Goal: Information Seeking & Learning: Learn about a topic

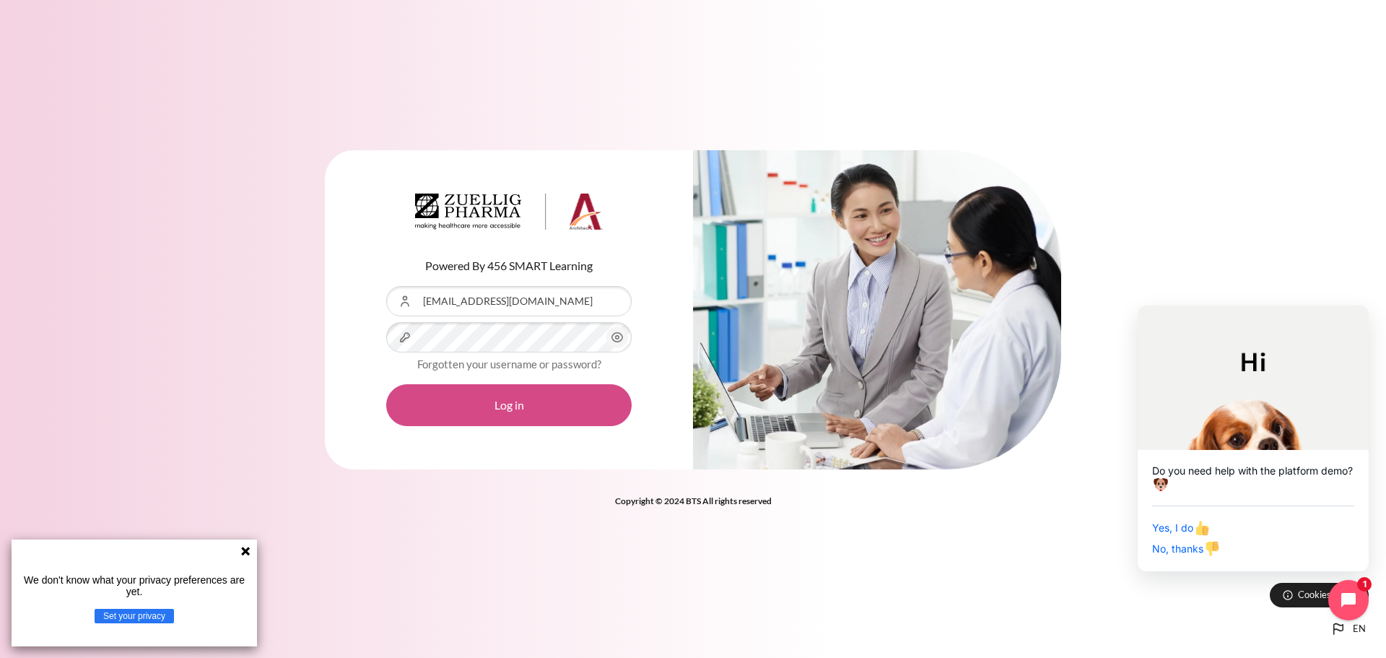
click at [490, 419] on button "Log in" at bounding box center [508, 405] width 245 height 42
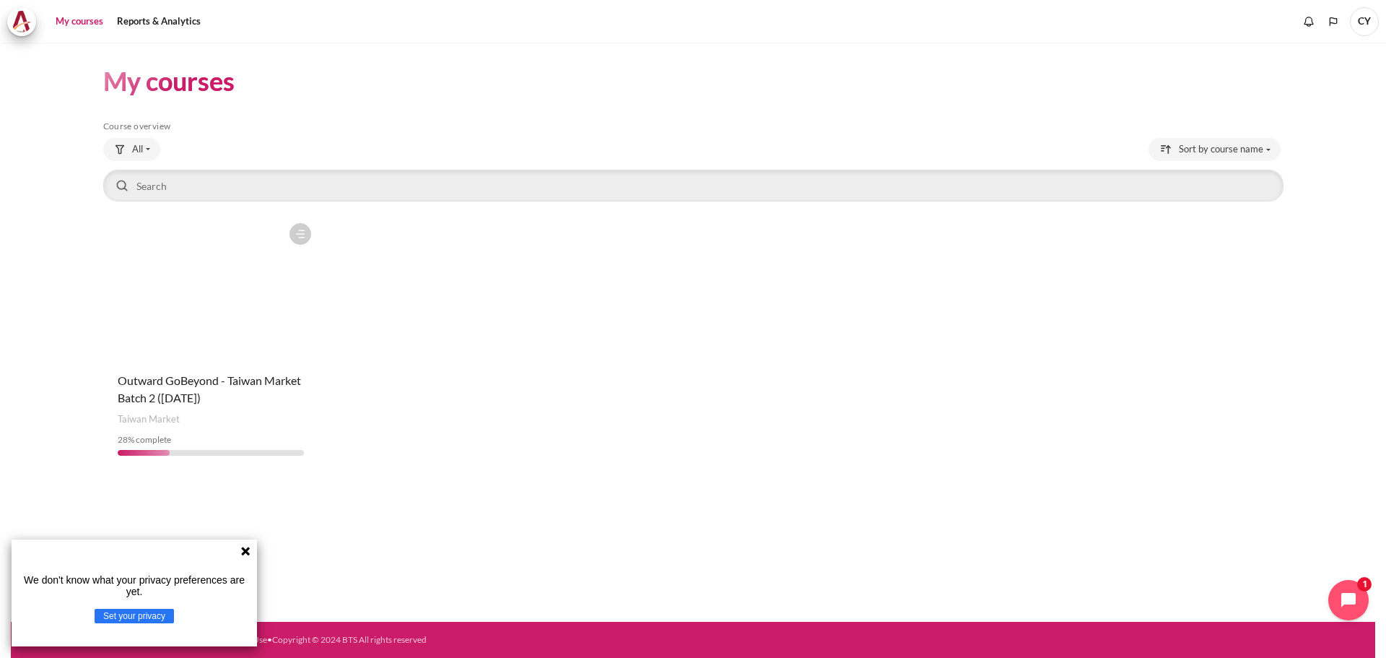
click at [240, 547] on div "We don't know what your privacy preferences are yet. Set your privacy" at bounding box center [134, 592] width 245 height 107
click at [242, 547] on icon at bounding box center [246, 551] width 12 height 12
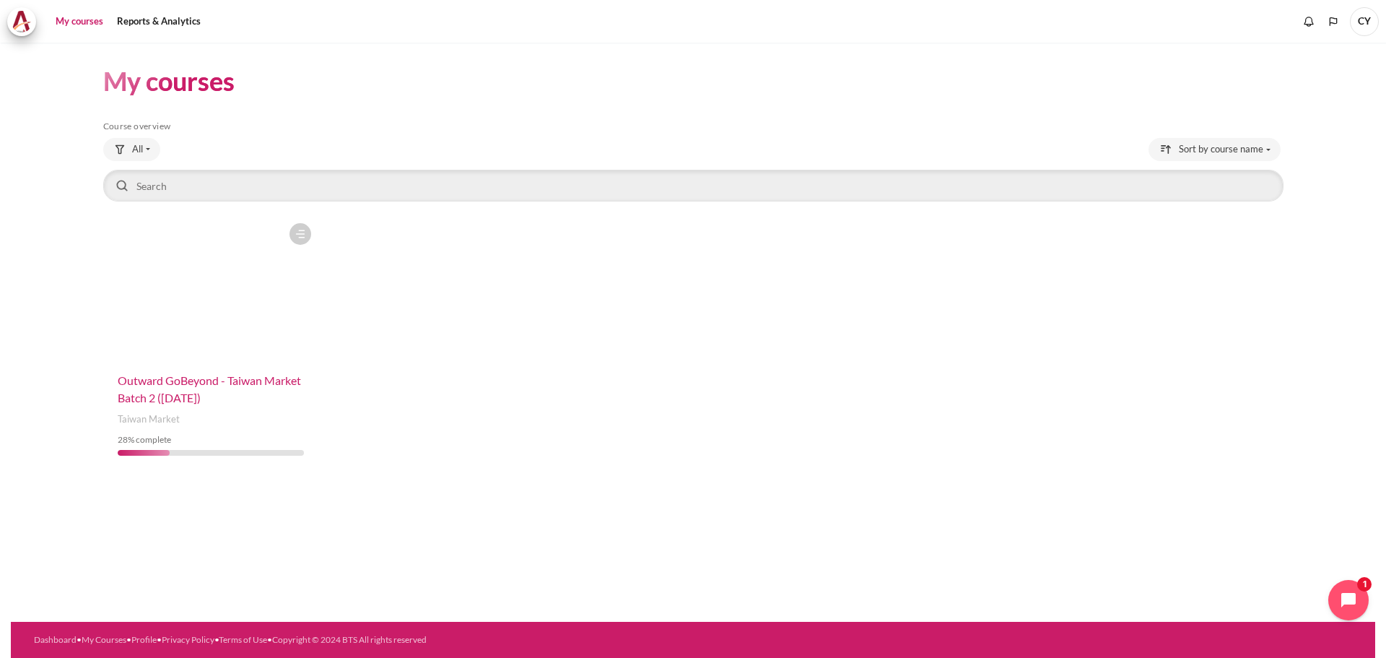
click at [188, 403] on span "Outward GoBeyond - Taiwan Market Batch 2 ([DATE])" at bounding box center [209, 388] width 183 height 31
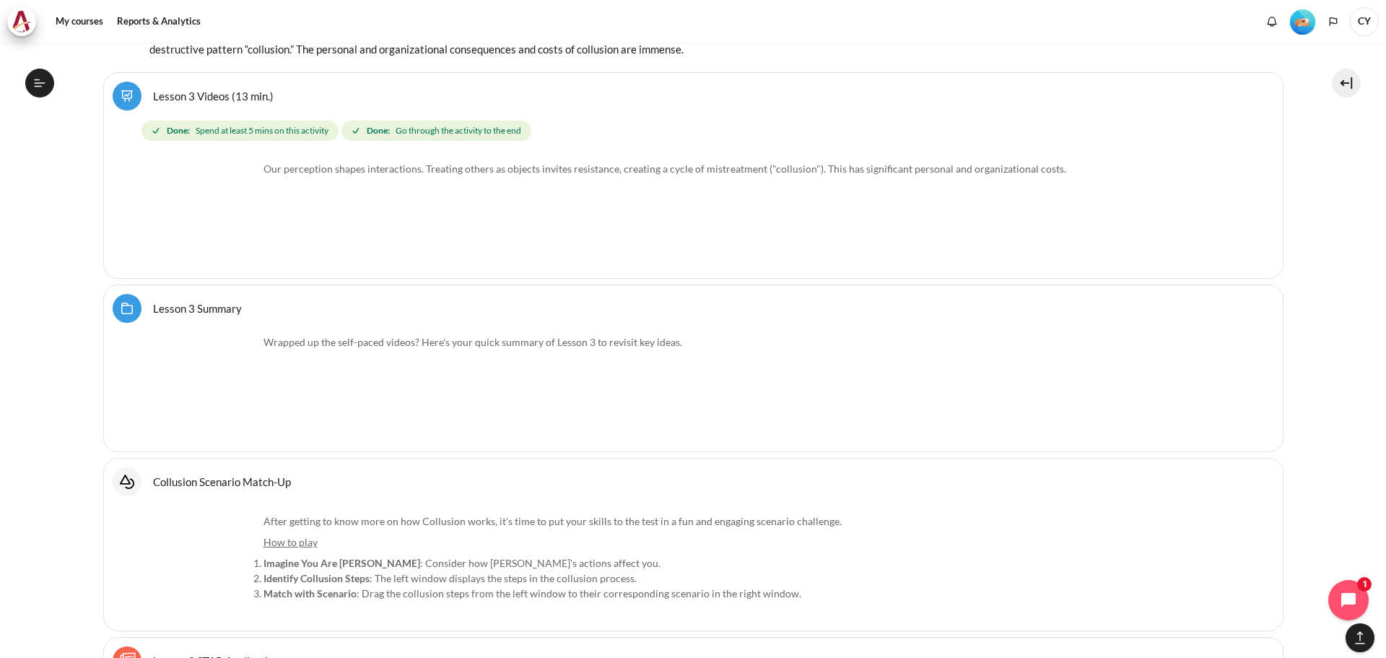
scroll to position [5381, 0]
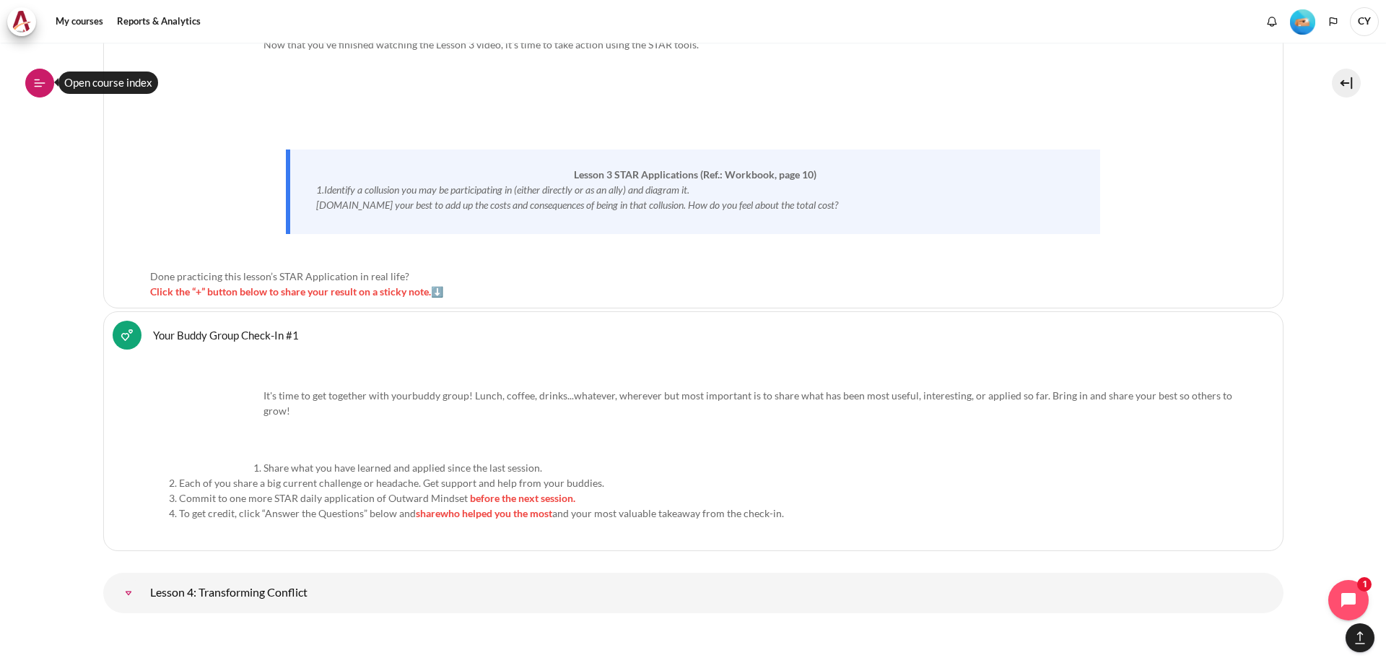
click at [43, 82] on icon at bounding box center [39, 83] width 13 height 13
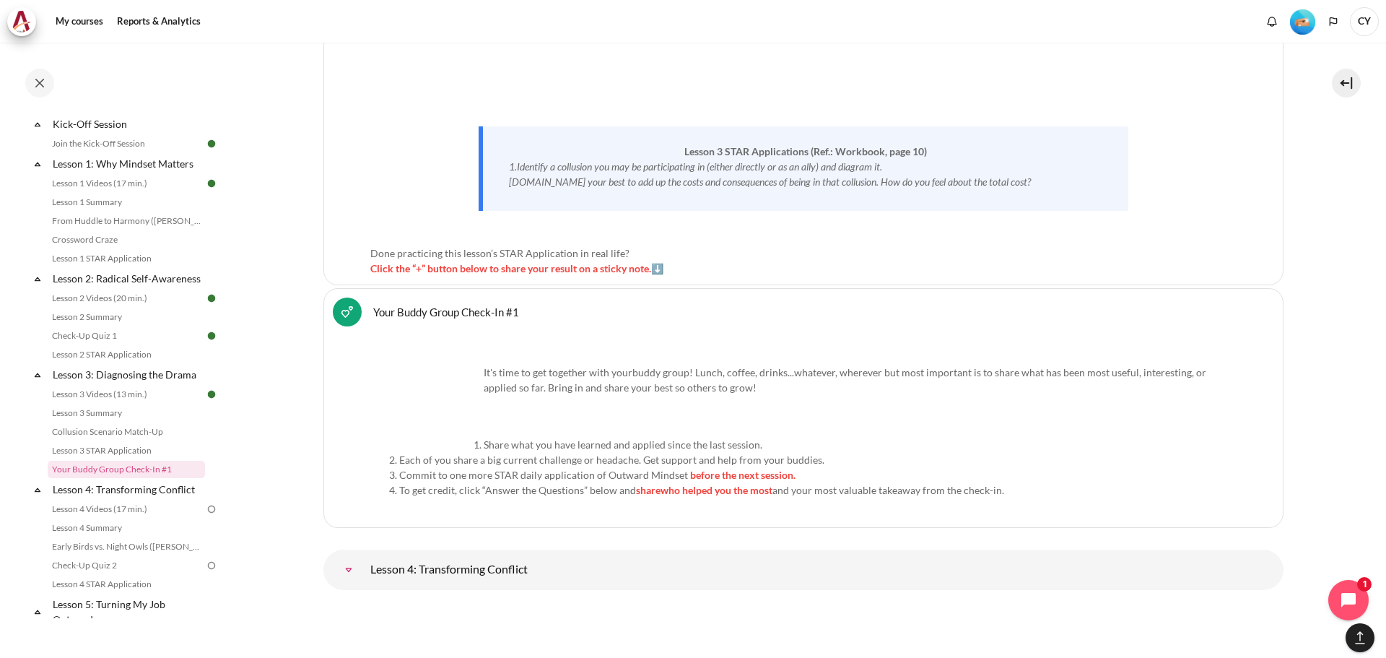
scroll to position [260, 0]
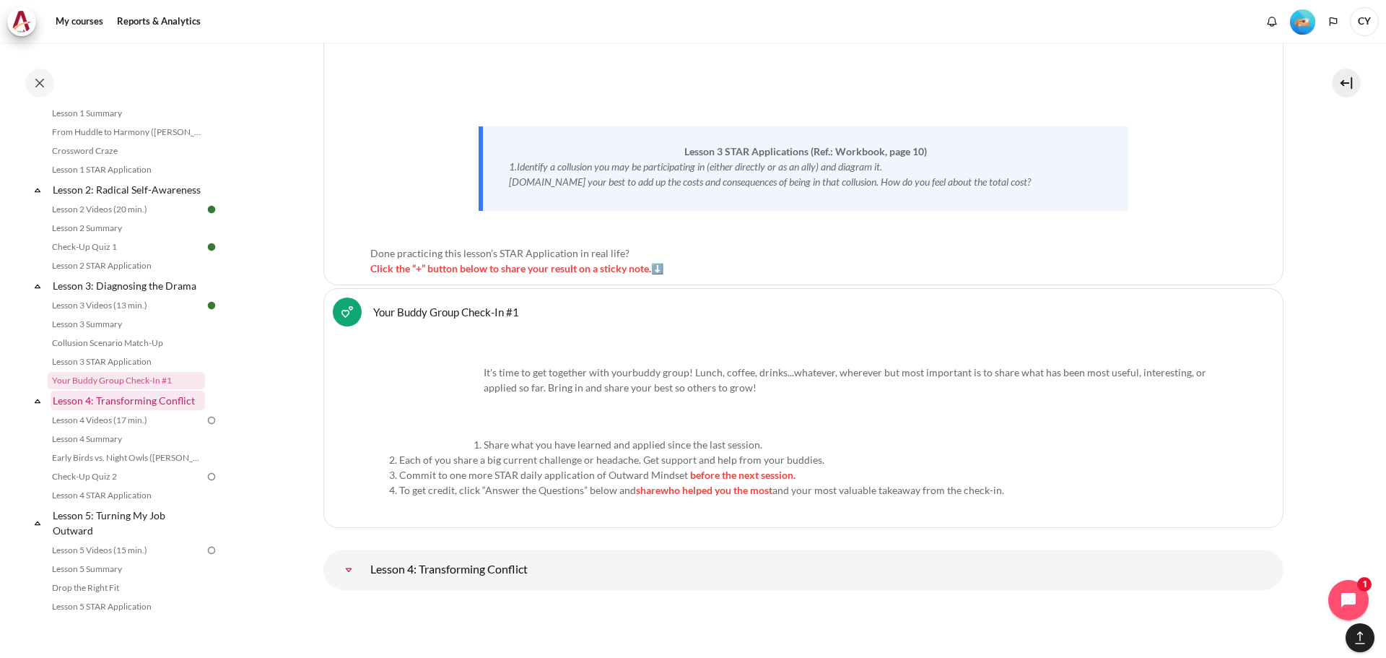
click at [138, 410] on link "Lesson 4: Transforming Conflict" at bounding box center [128, 399] width 154 height 19
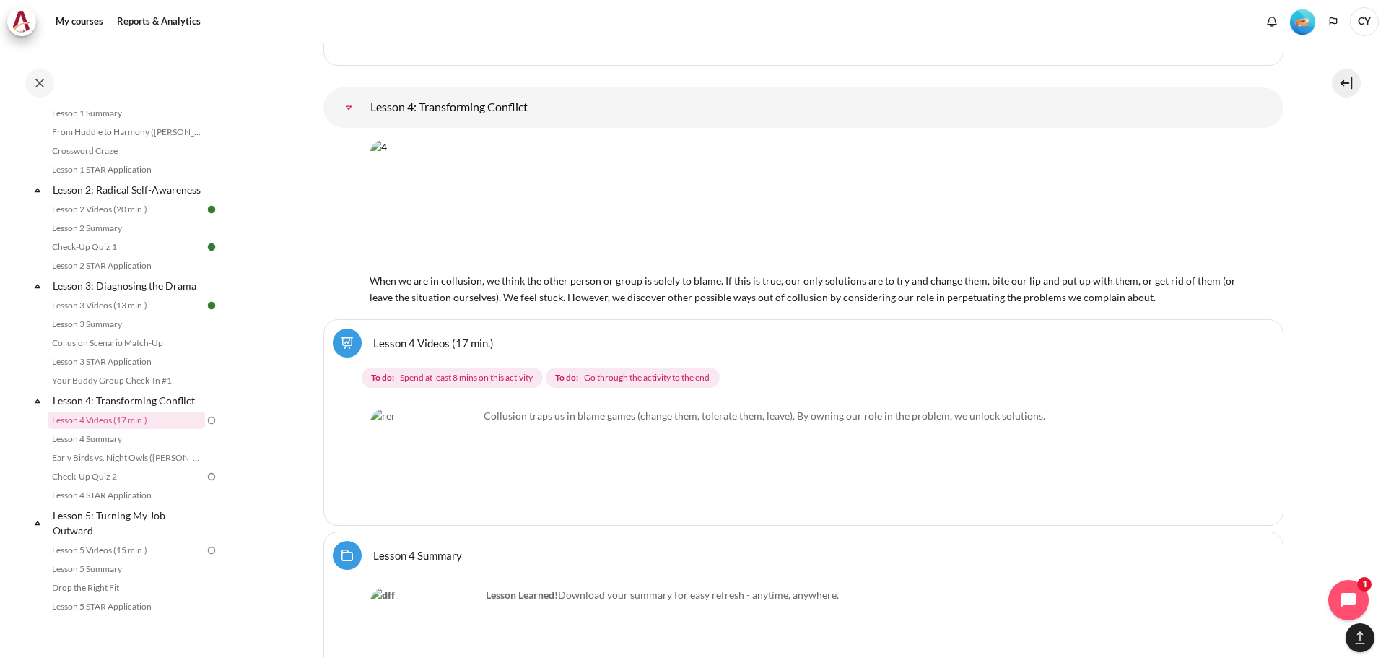
click at [440, 340] on link "Lesson 4 Videos (17 min.)" at bounding box center [433, 343] width 121 height 14
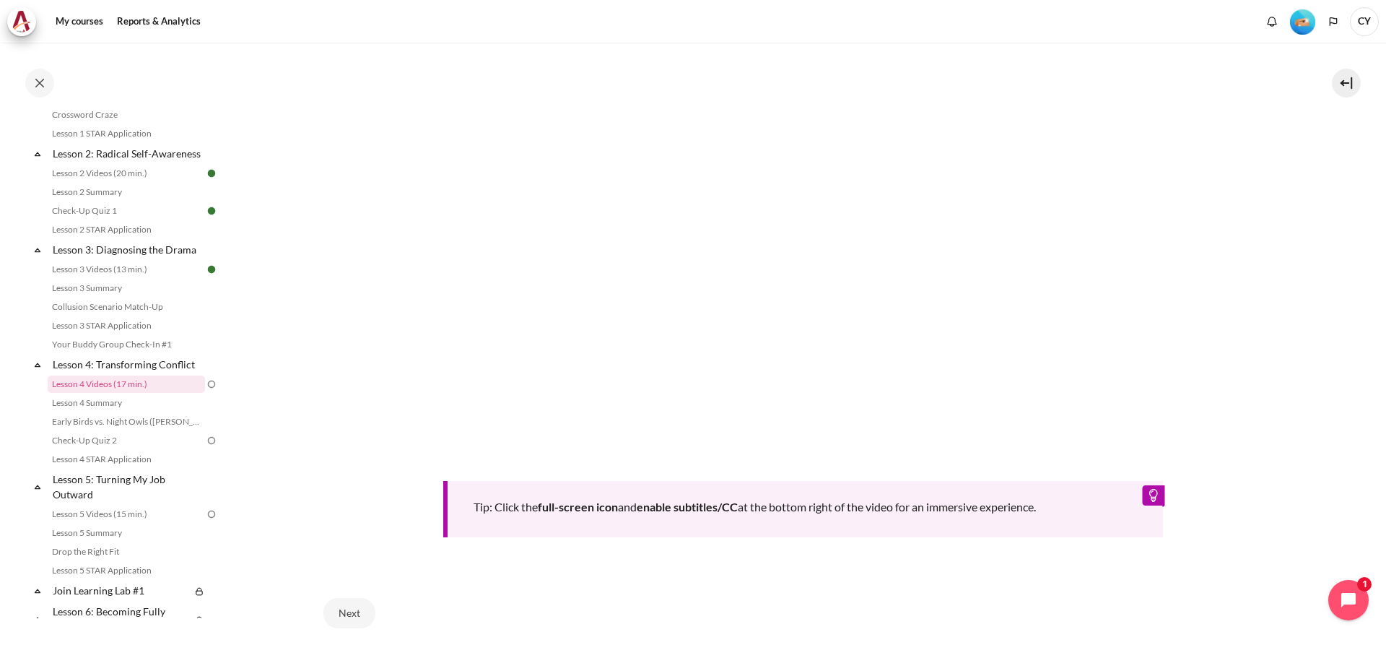
scroll to position [588, 0]
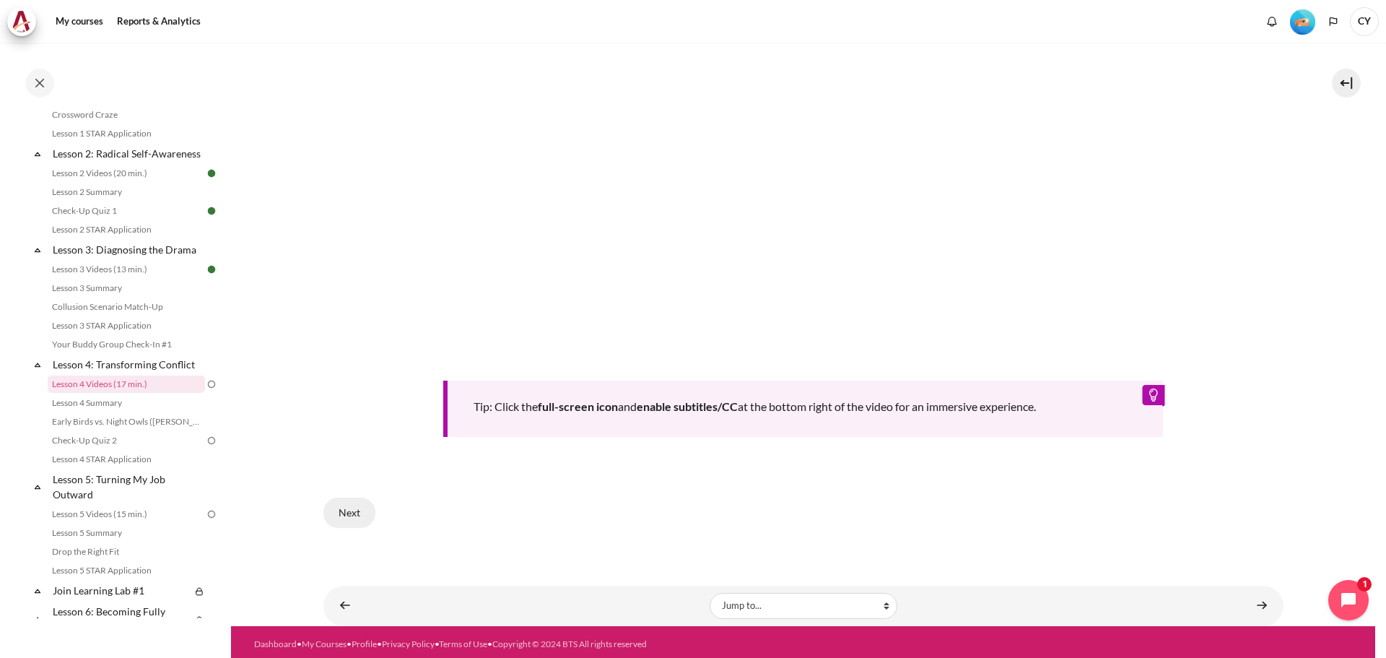
click at [339, 507] on button "Next" at bounding box center [349, 512] width 52 height 30
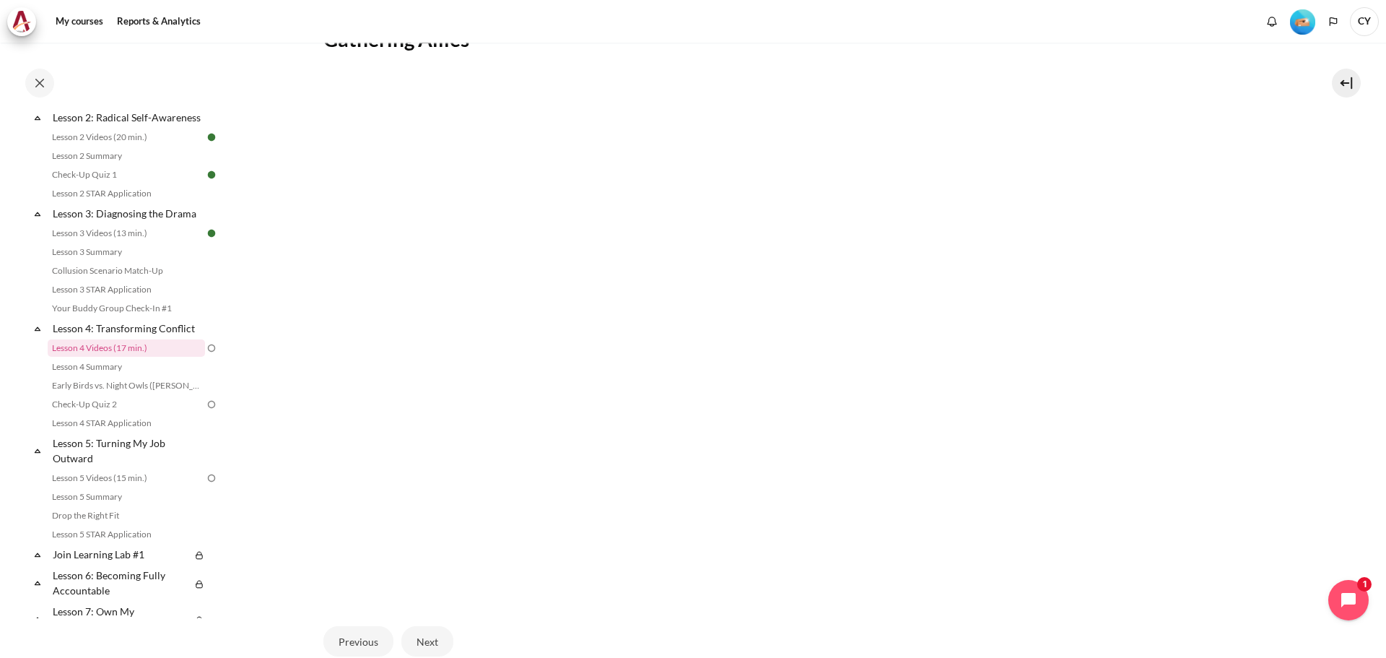
scroll to position [422, 0]
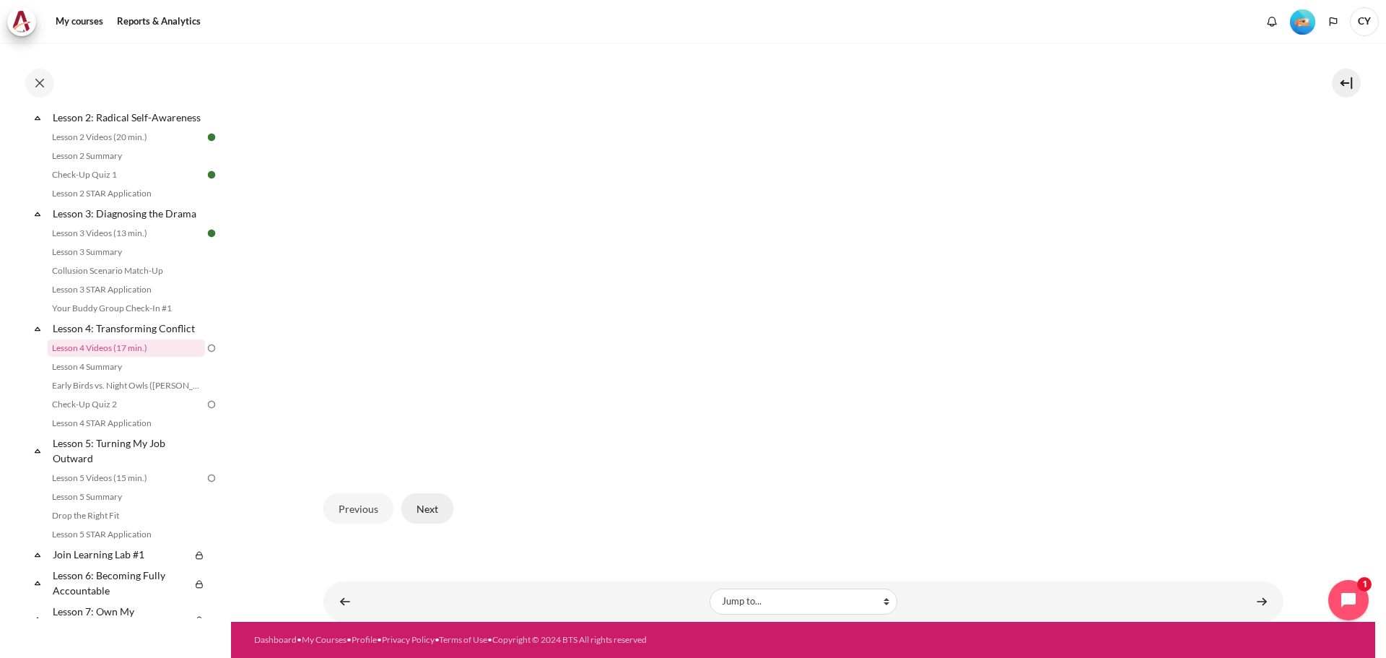
click at [431, 509] on button "Next" at bounding box center [427, 508] width 52 height 30
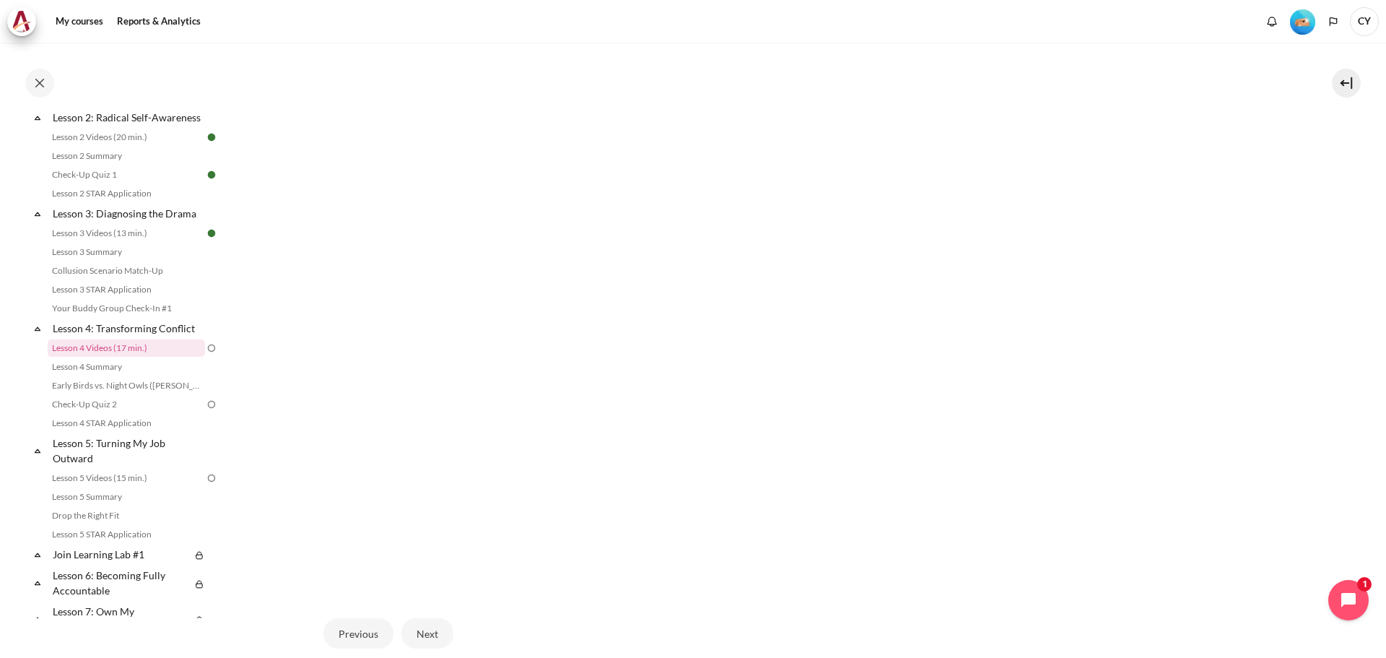
scroll to position [422, 0]
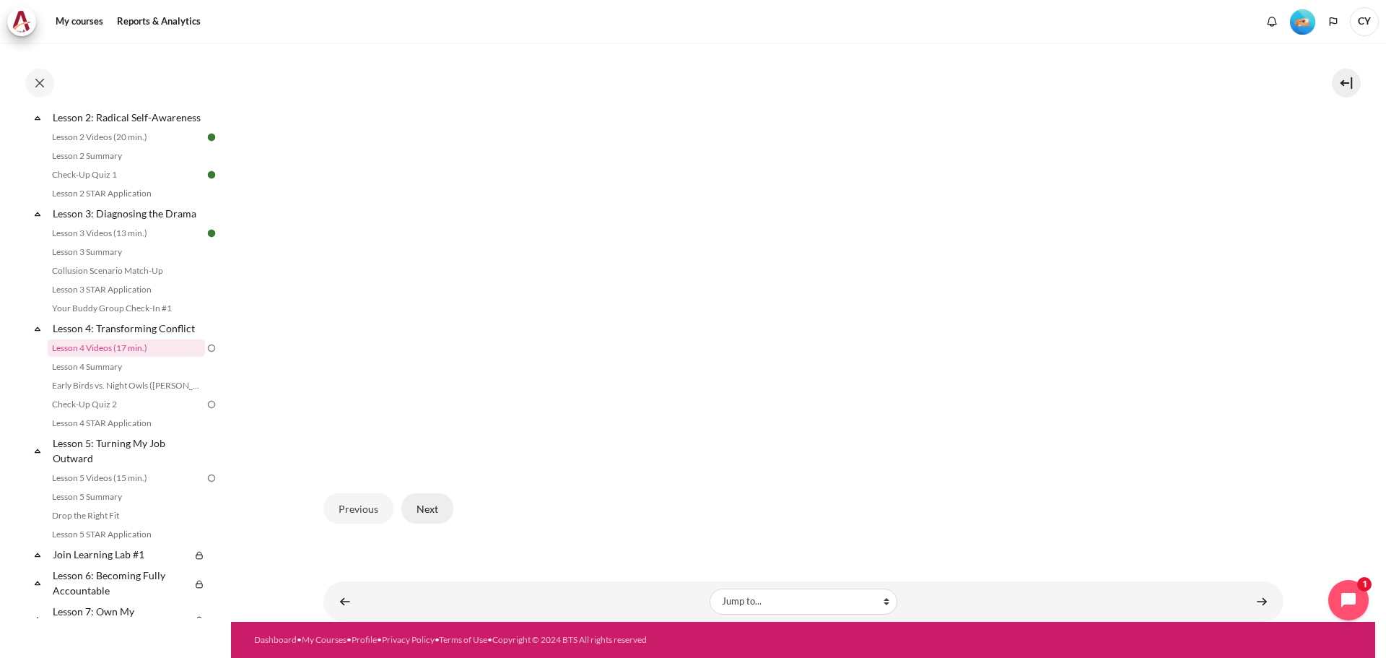
click at [432, 507] on button "Next" at bounding box center [427, 508] width 52 height 30
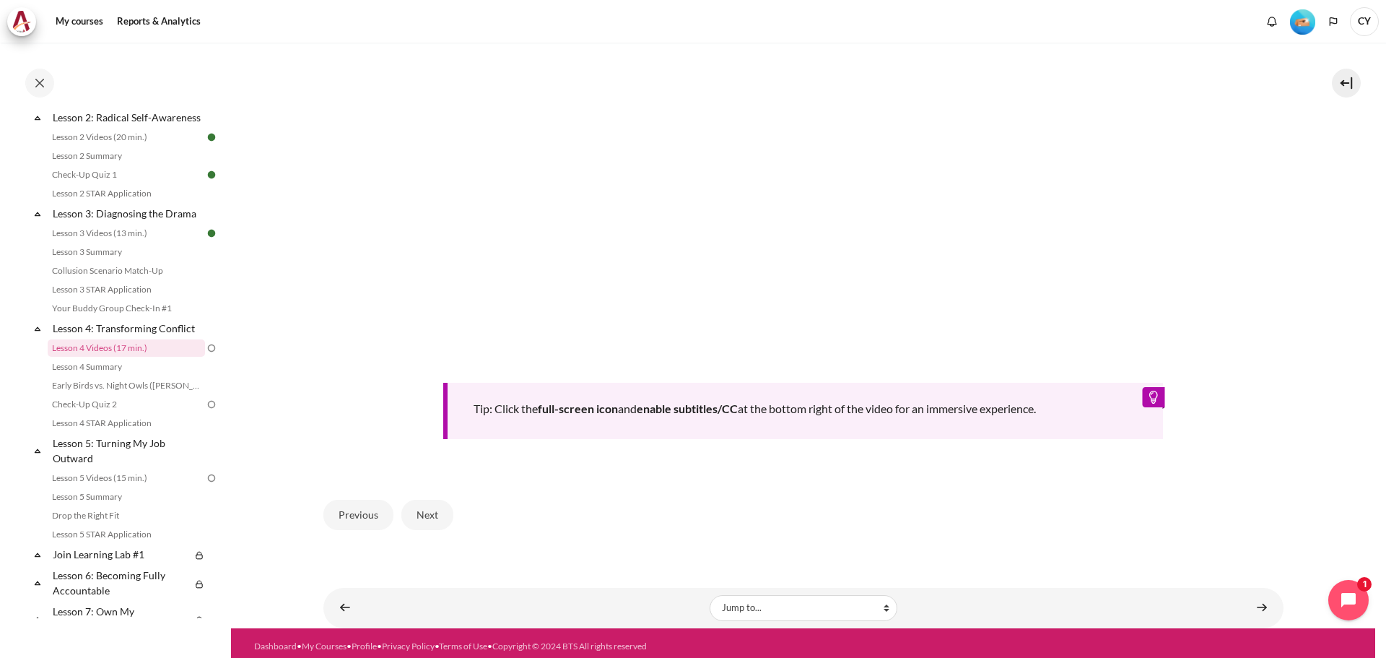
scroll to position [588, 0]
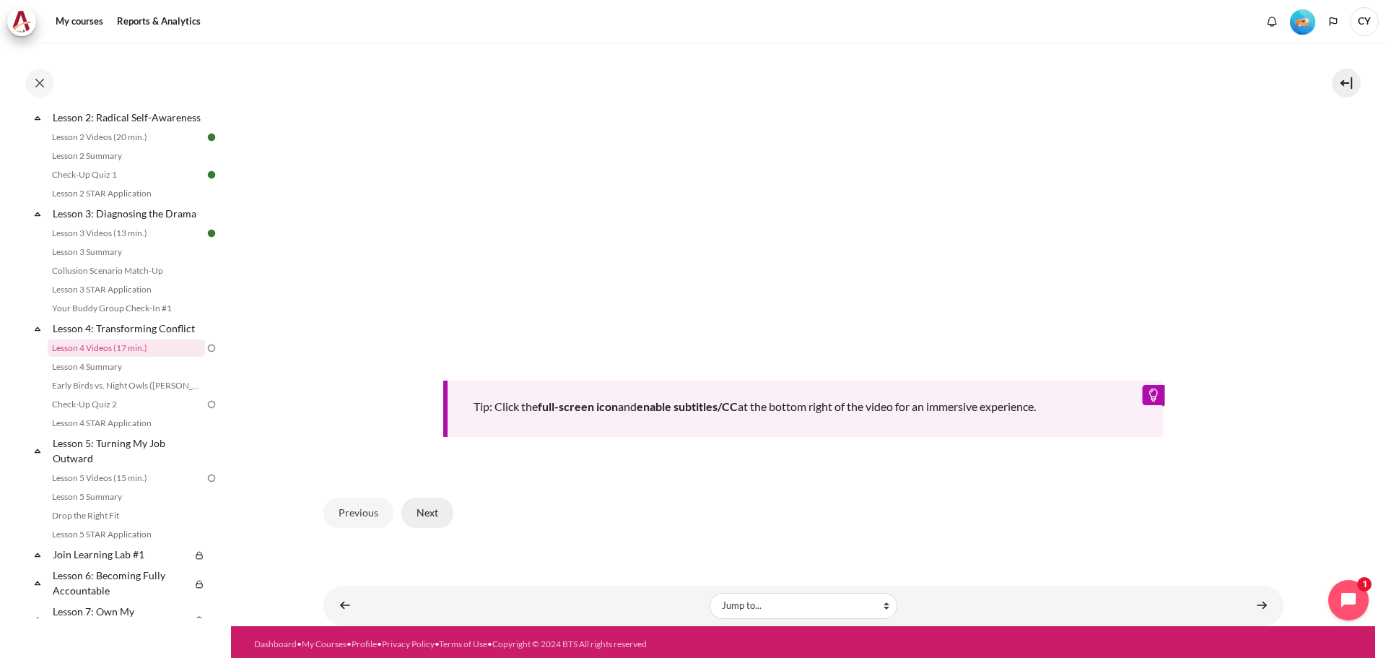
click at [428, 508] on button "Next" at bounding box center [427, 512] width 52 height 30
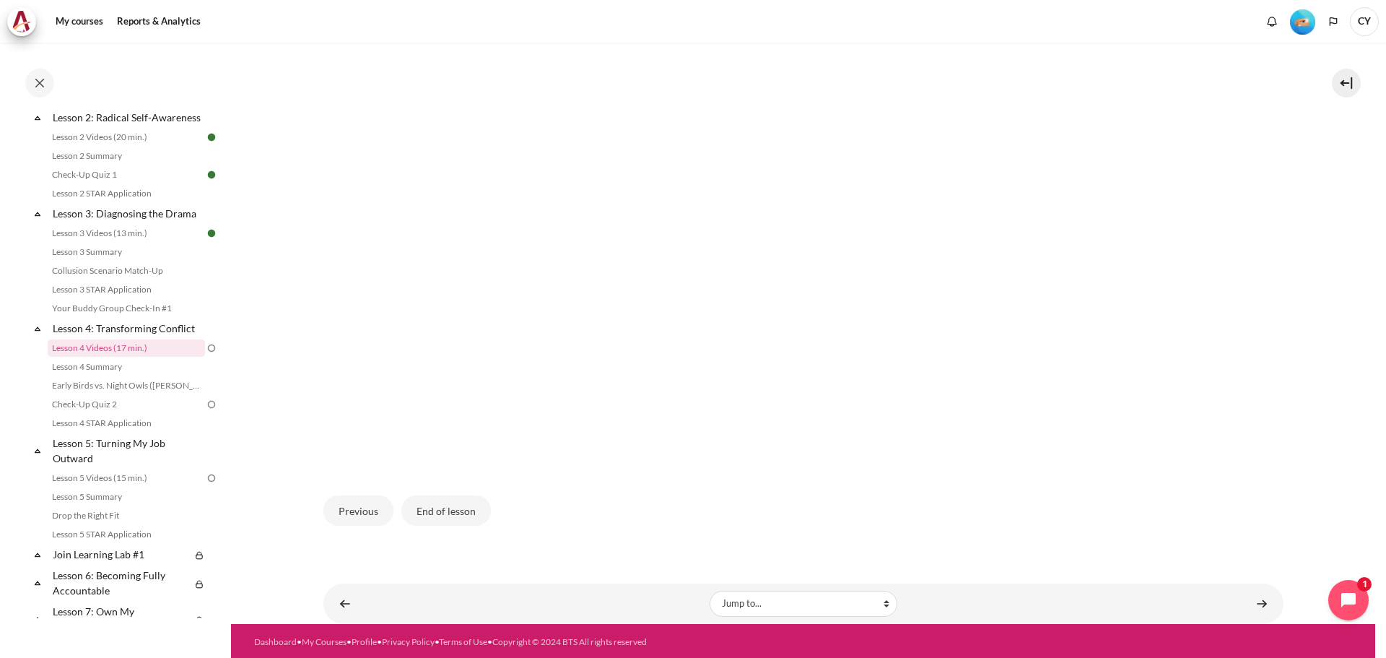
scroll to position [422, 0]
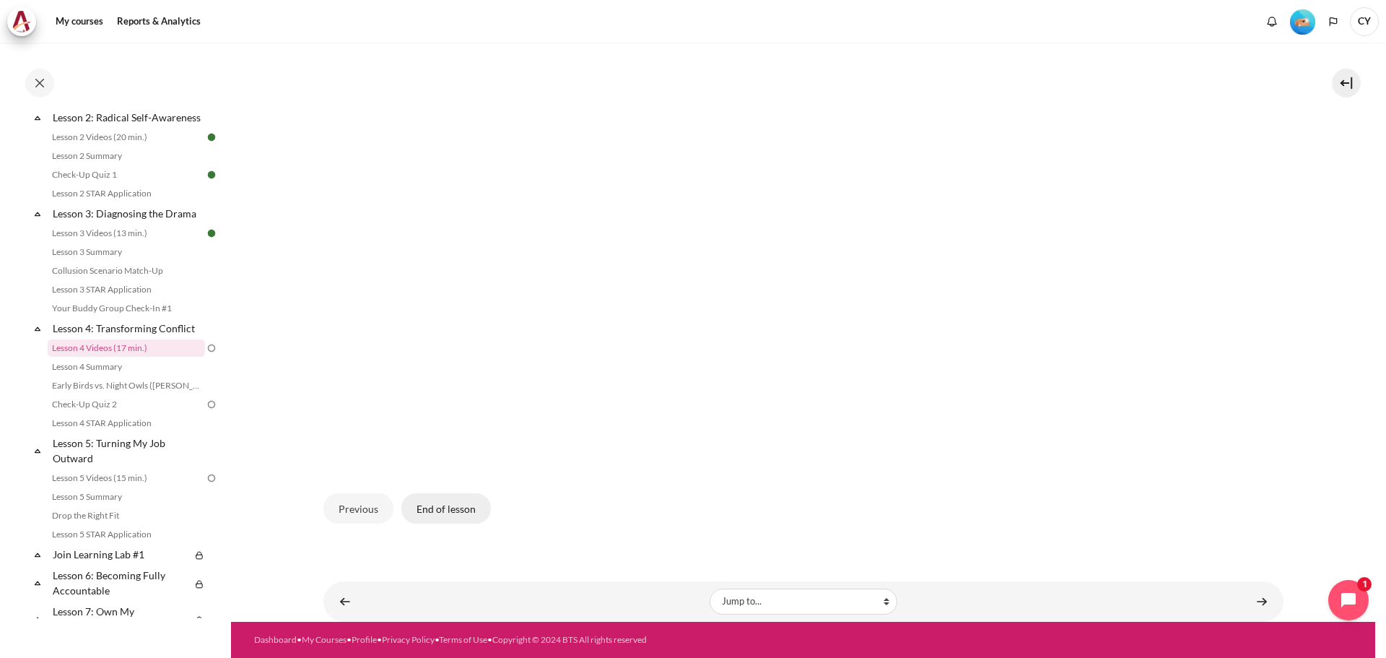
click at [444, 510] on button "End of lesson" at bounding box center [445, 508] width 89 height 30
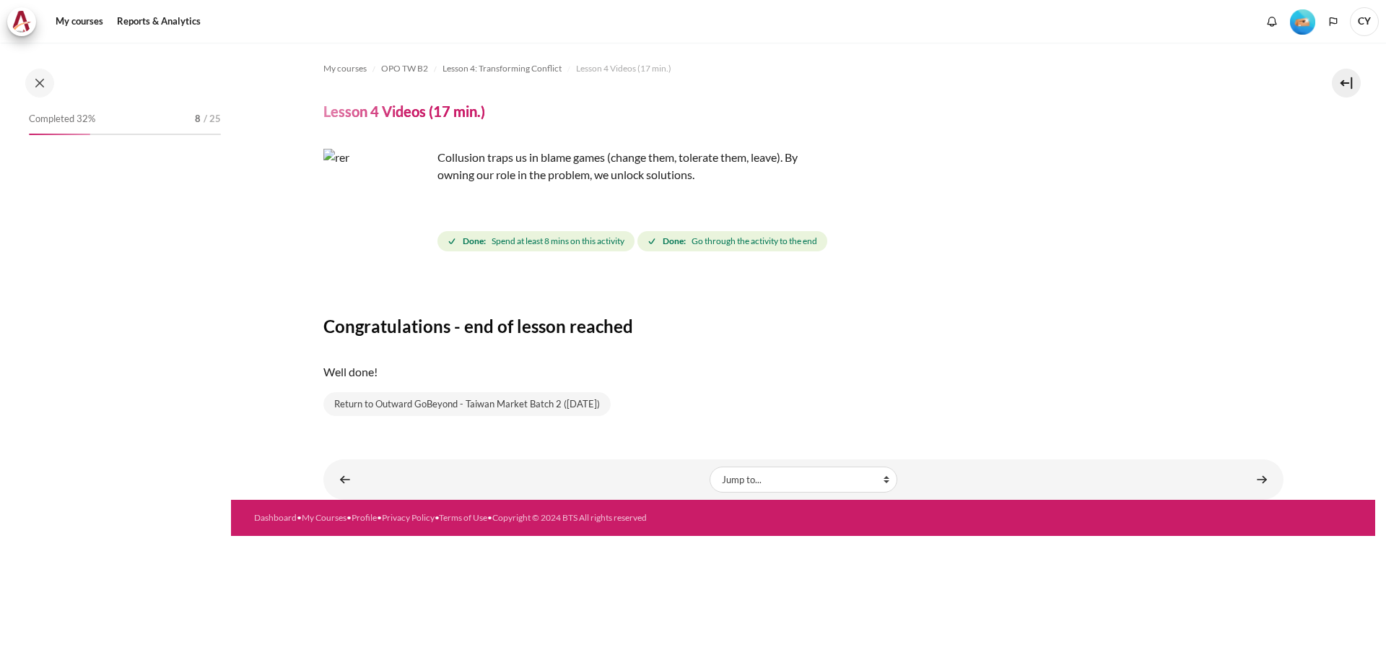
scroll to position [332, 0]
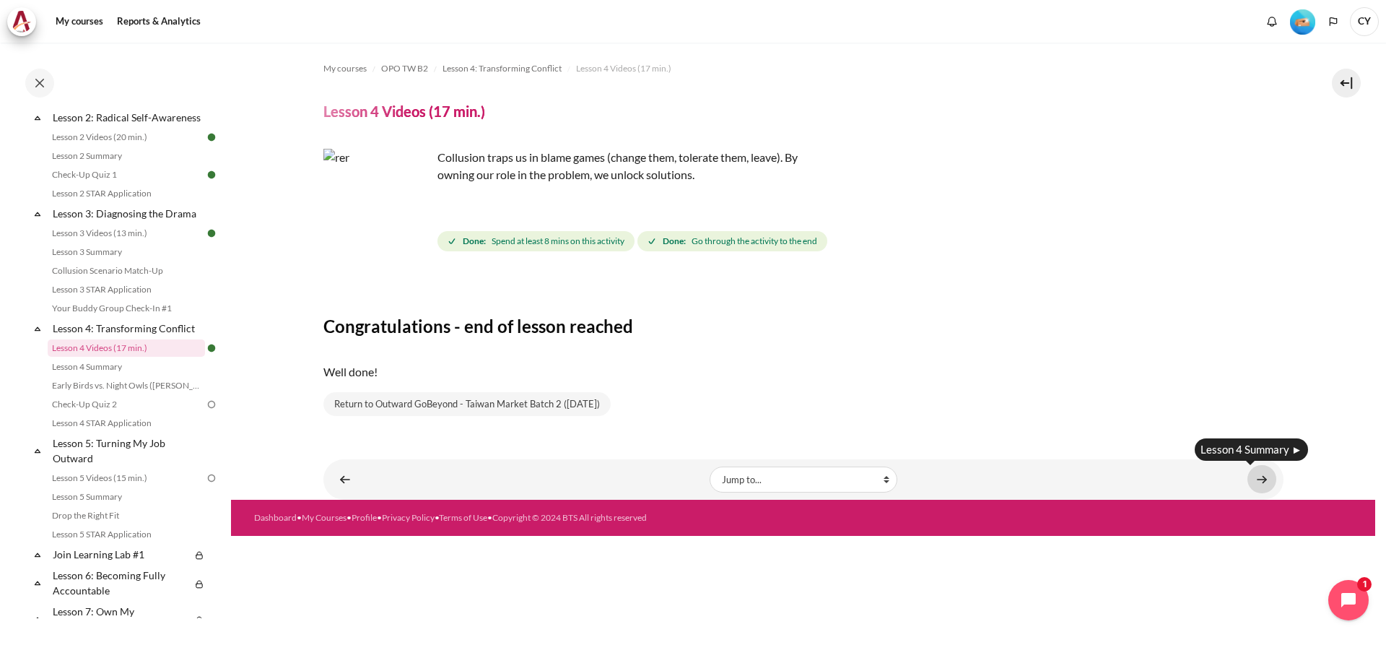
click at [1265, 478] on link "Content" at bounding box center [1261, 479] width 29 height 28
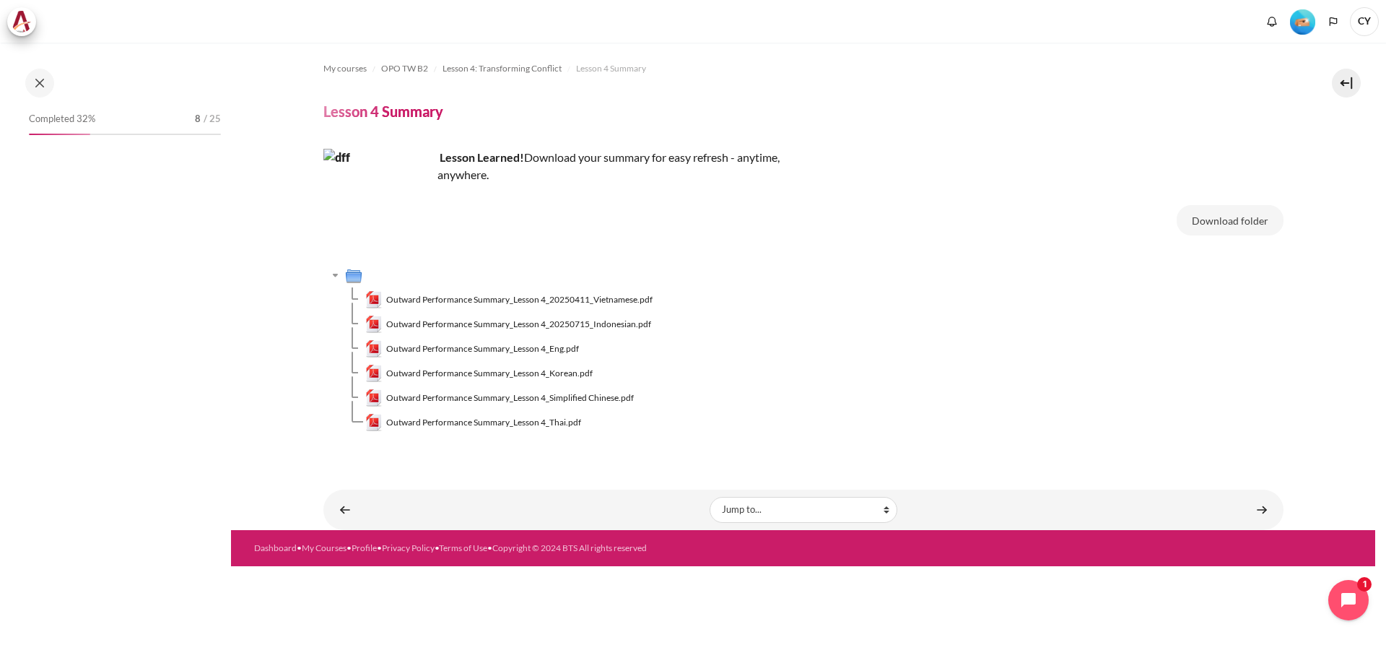
scroll to position [351, 0]
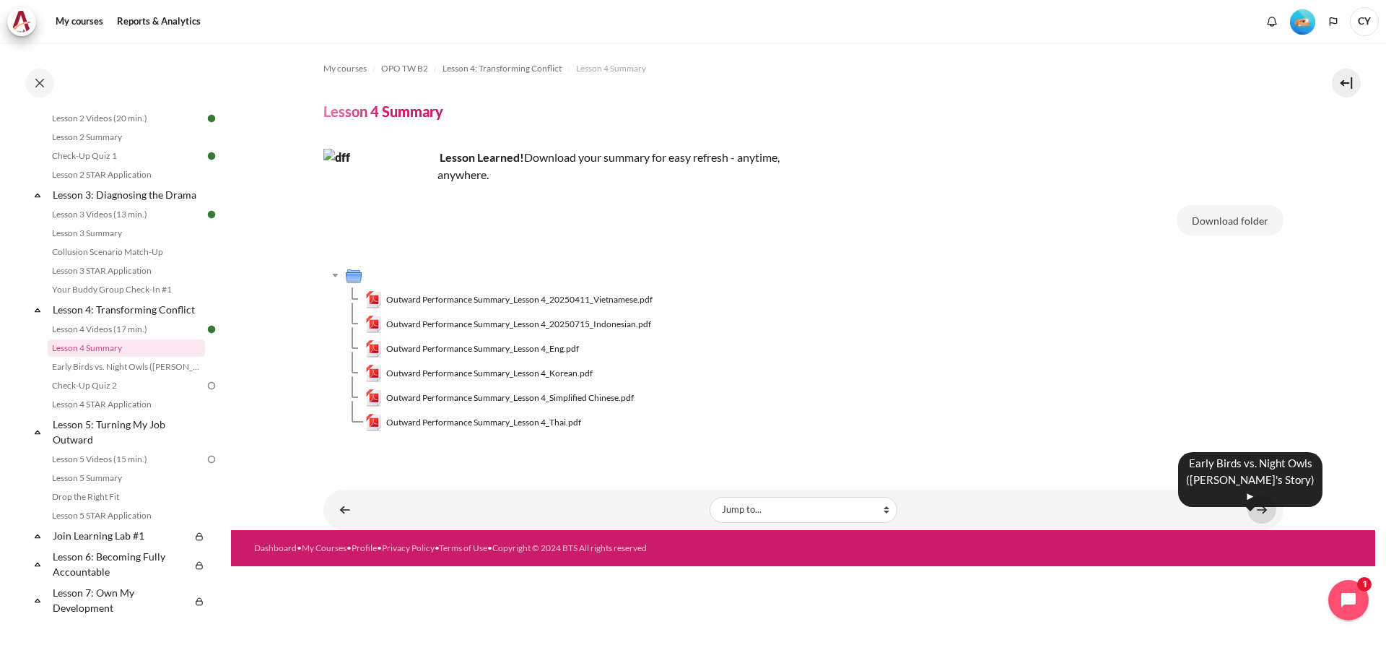
click at [1270, 510] on link "Content" at bounding box center [1261, 509] width 29 height 28
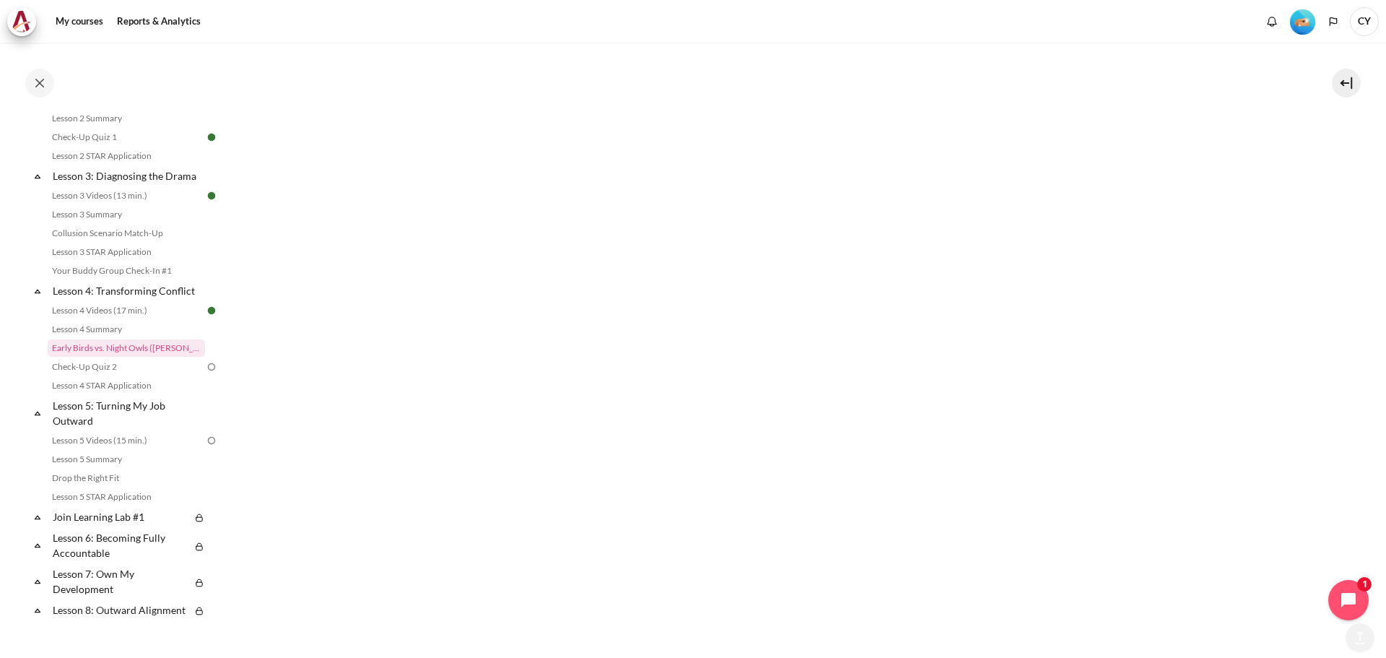
scroll to position [1368, 0]
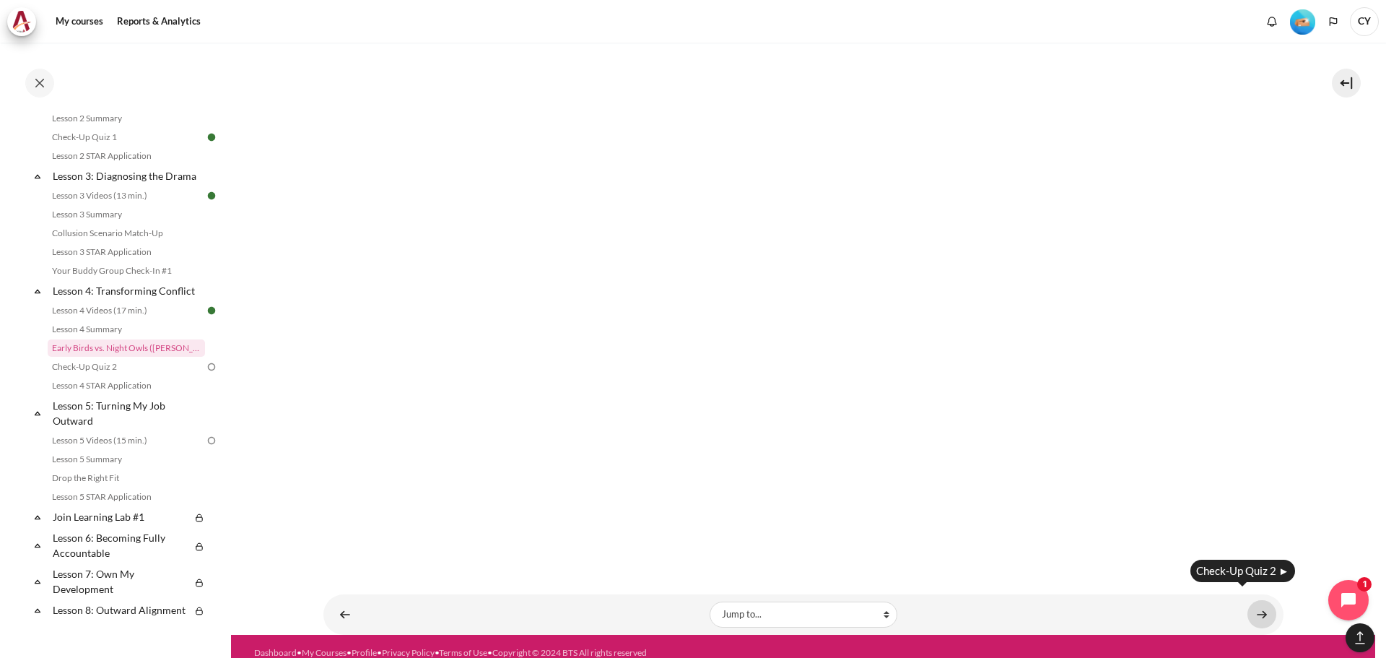
click at [1257, 603] on link "Content" at bounding box center [1261, 614] width 29 height 28
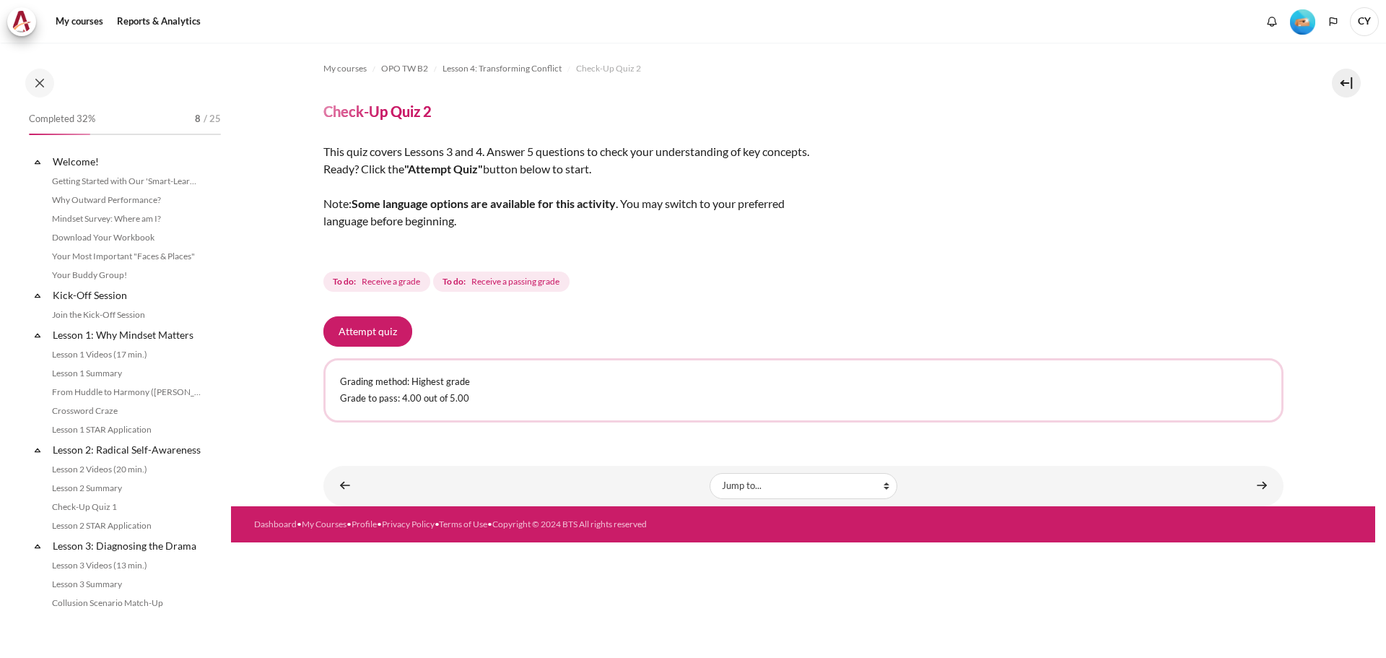
scroll to position [388, 0]
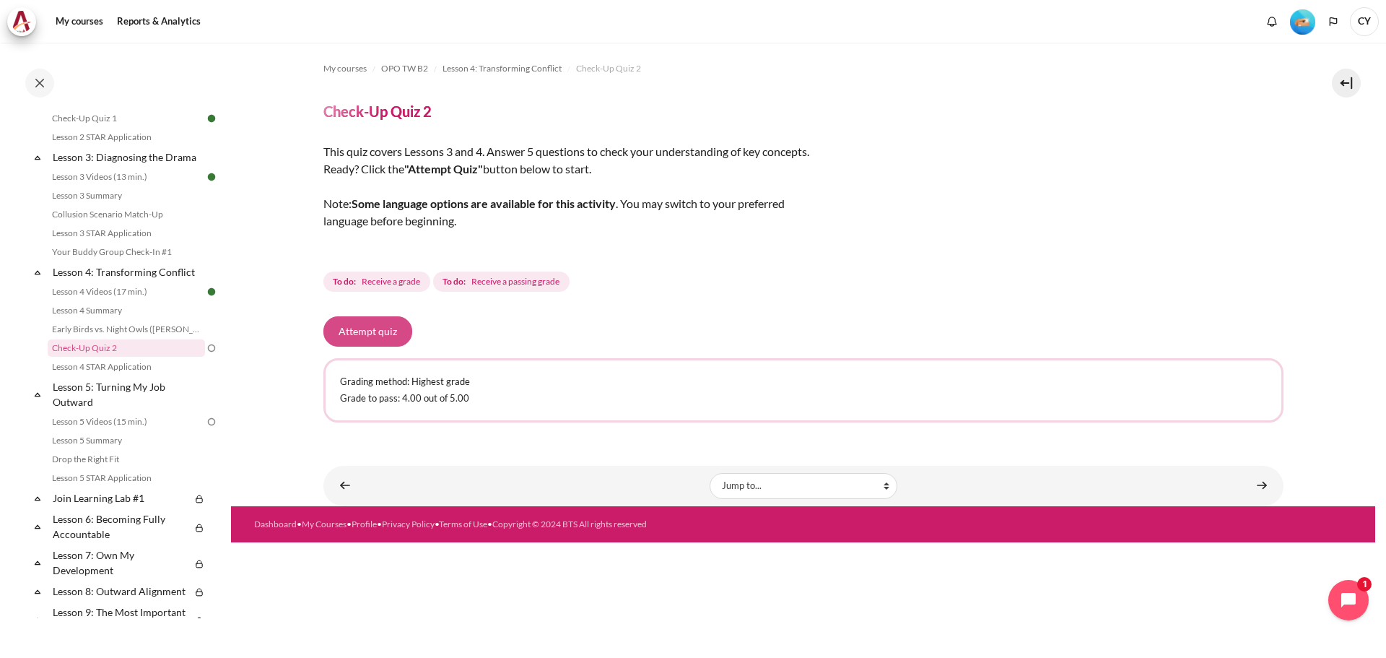
click at [380, 336] on button "Attempt quiz" at bounding box center [367, 331] width 89 height 30
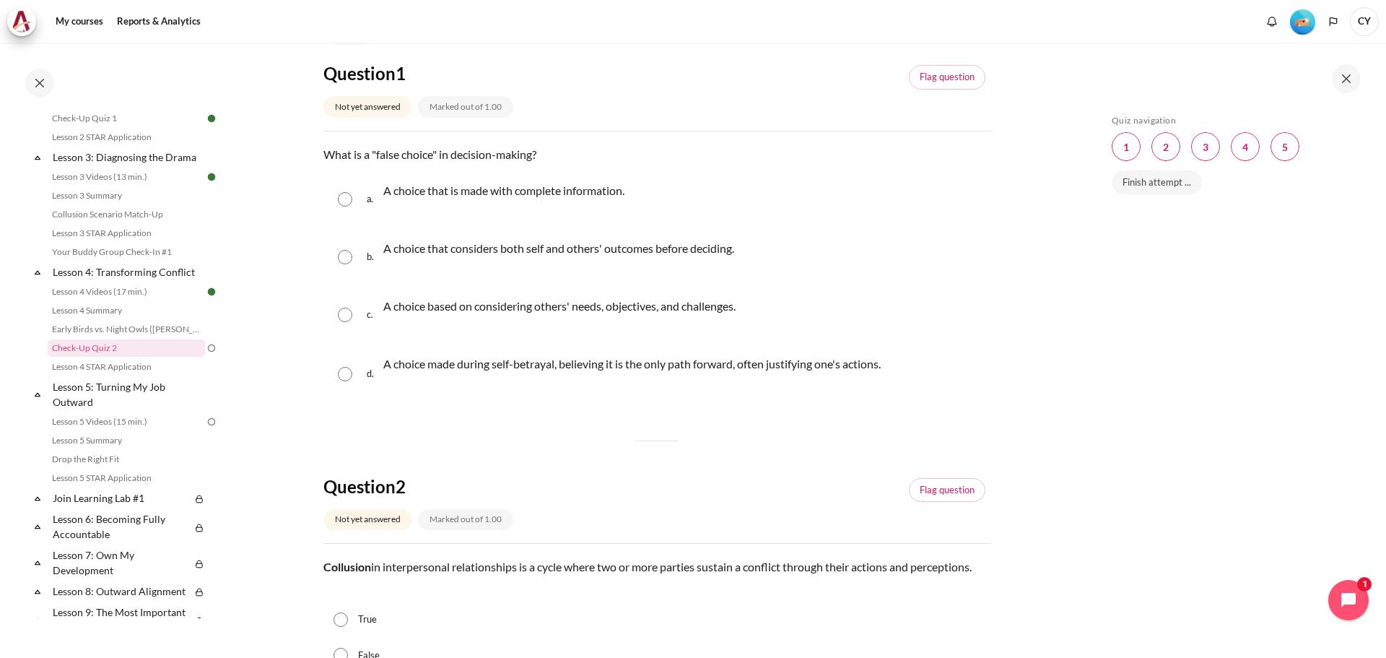
scroll to position [144, 0]
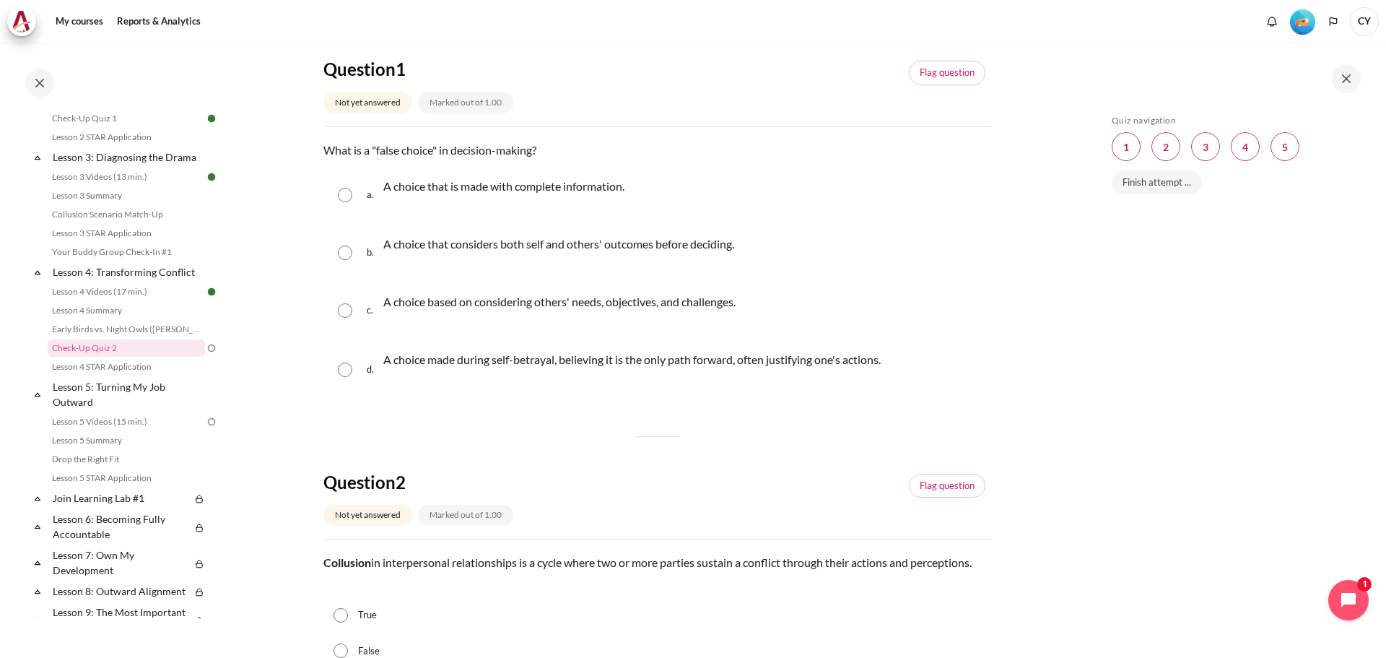
click at [343, 370] on input "Content" at bounding box center [345, 369] width 14 height 14
radio input "true"
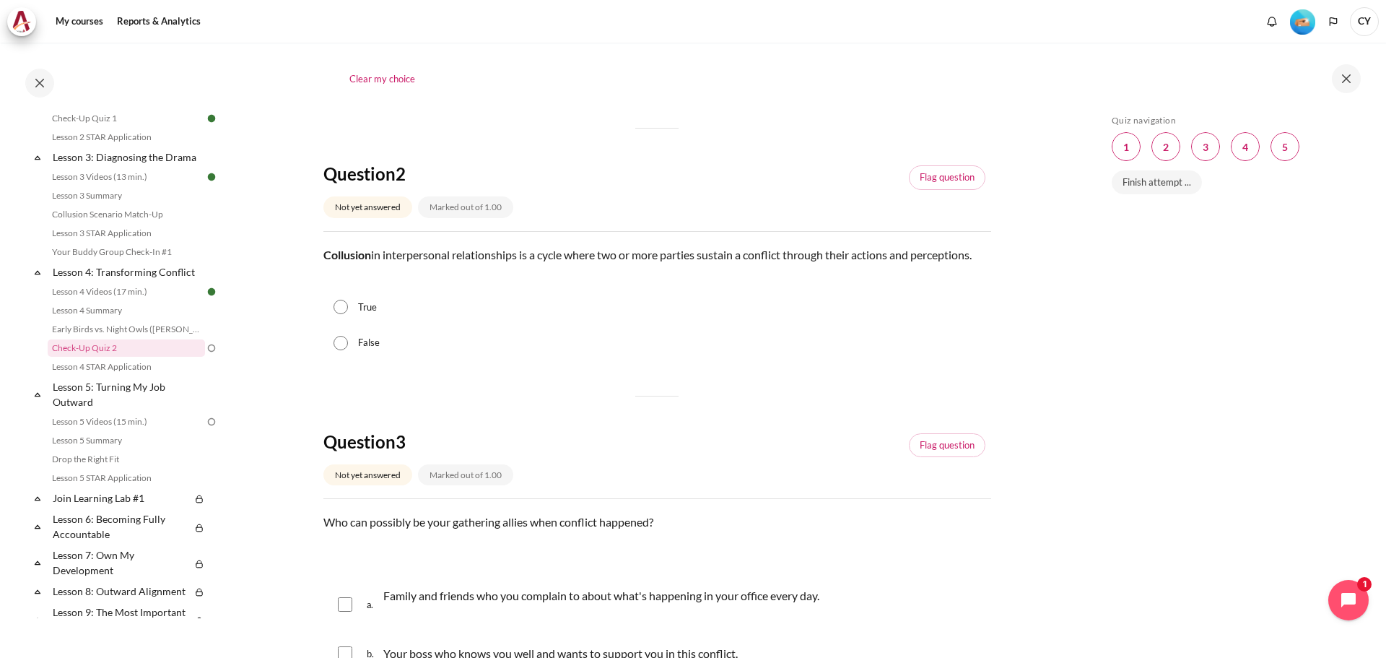
scroll to position [505, 0]
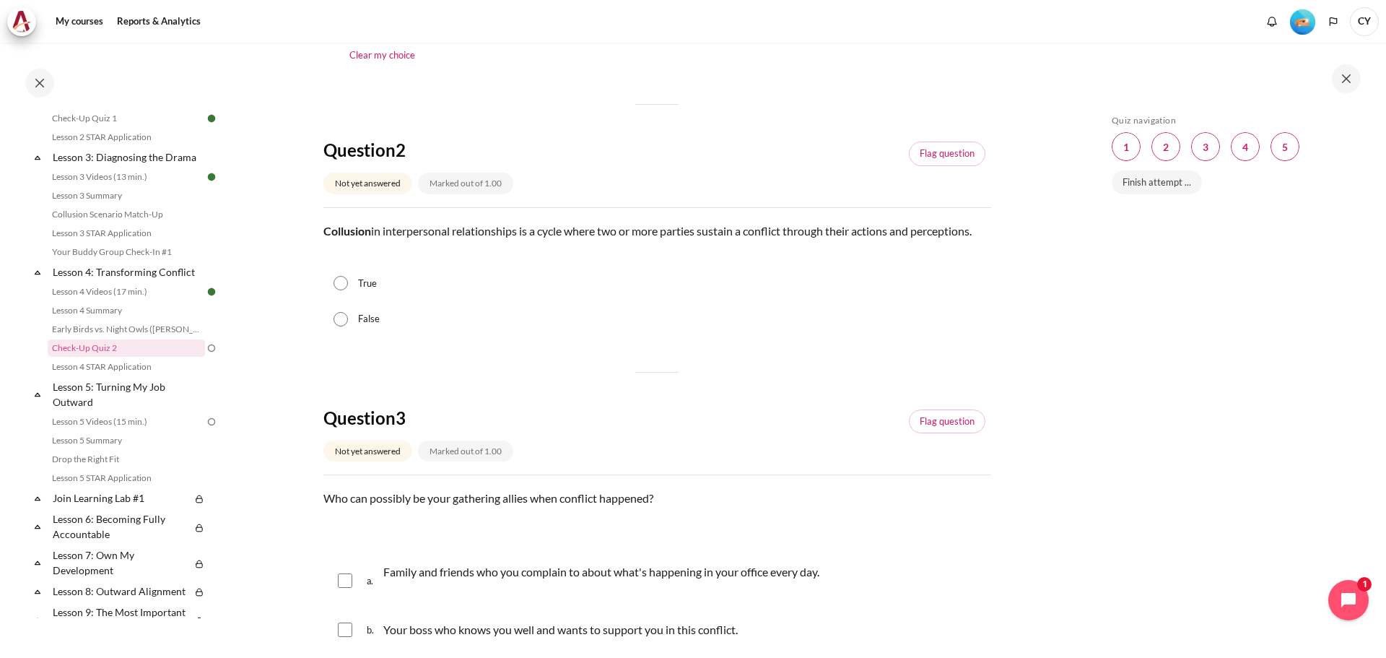
click at [341, 281] on input "True" at bounding box center [340, 283] width 14 height 14
radio input "true"
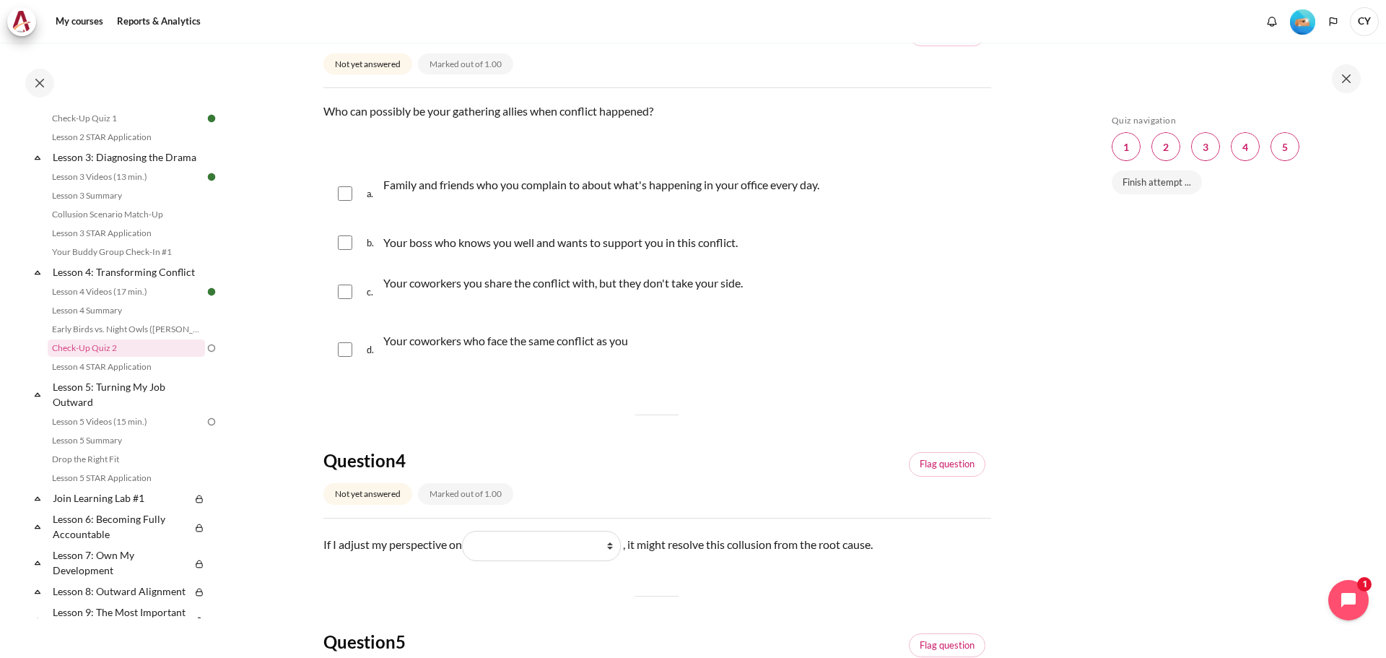
scroll to position [866, 0]
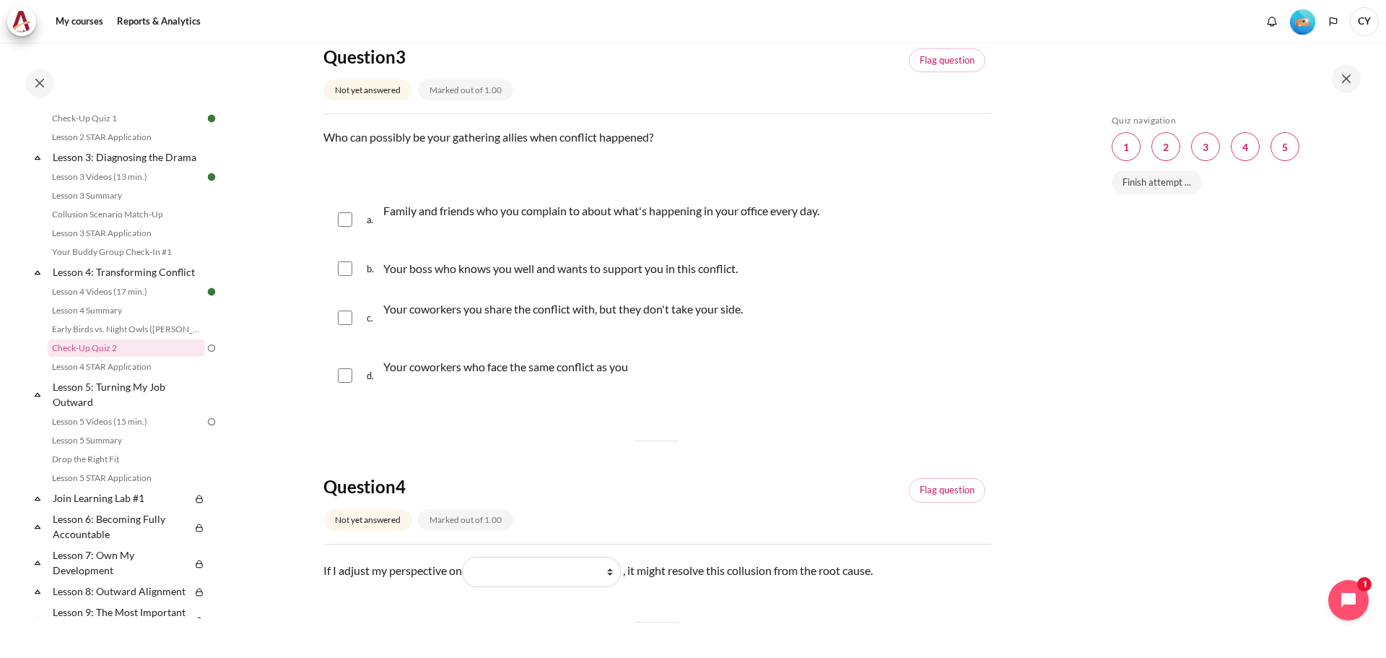
click at [342, 380] on input "Content" at bounding box center [345, 375] width 14 height 14
checkbox input "true"
click at [346, 218] on input "Content" at bounding box center [345, 219] width 14 height 14
checkbox input "true"
click at [346, 270] on input "Content" at bounding box center [345, 268] width 14 height 14
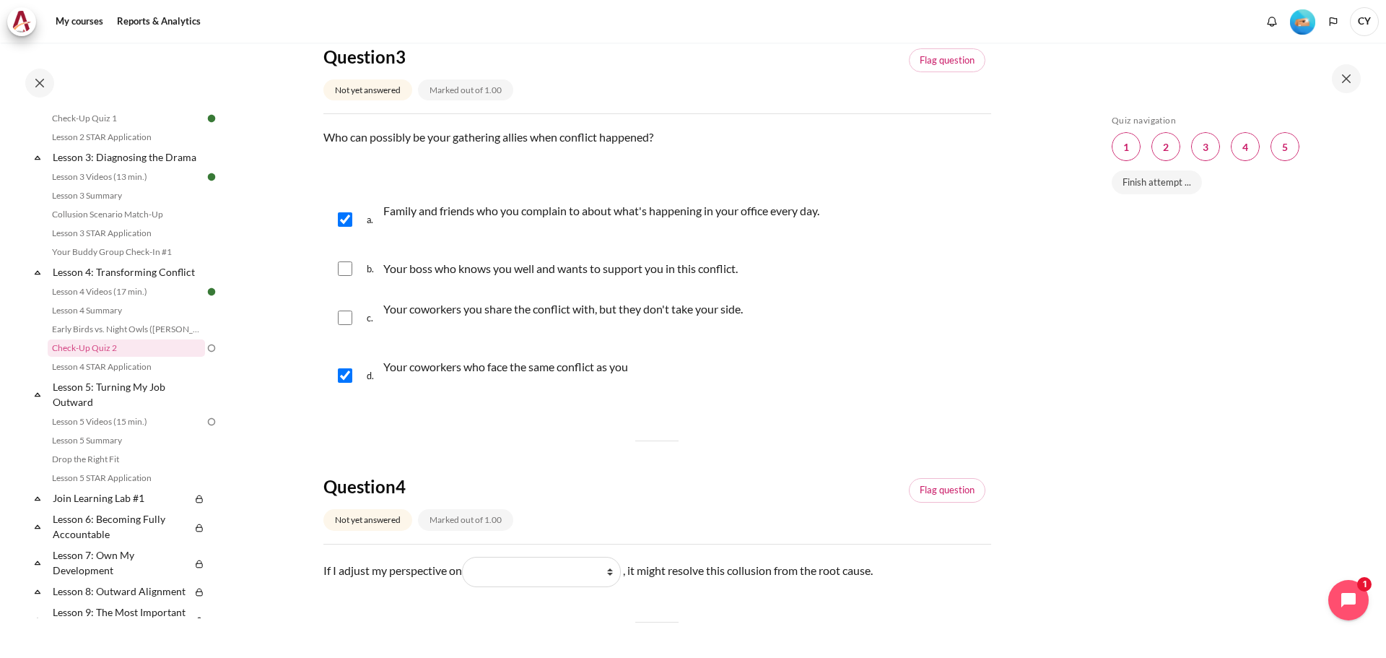
checkbox input "true"
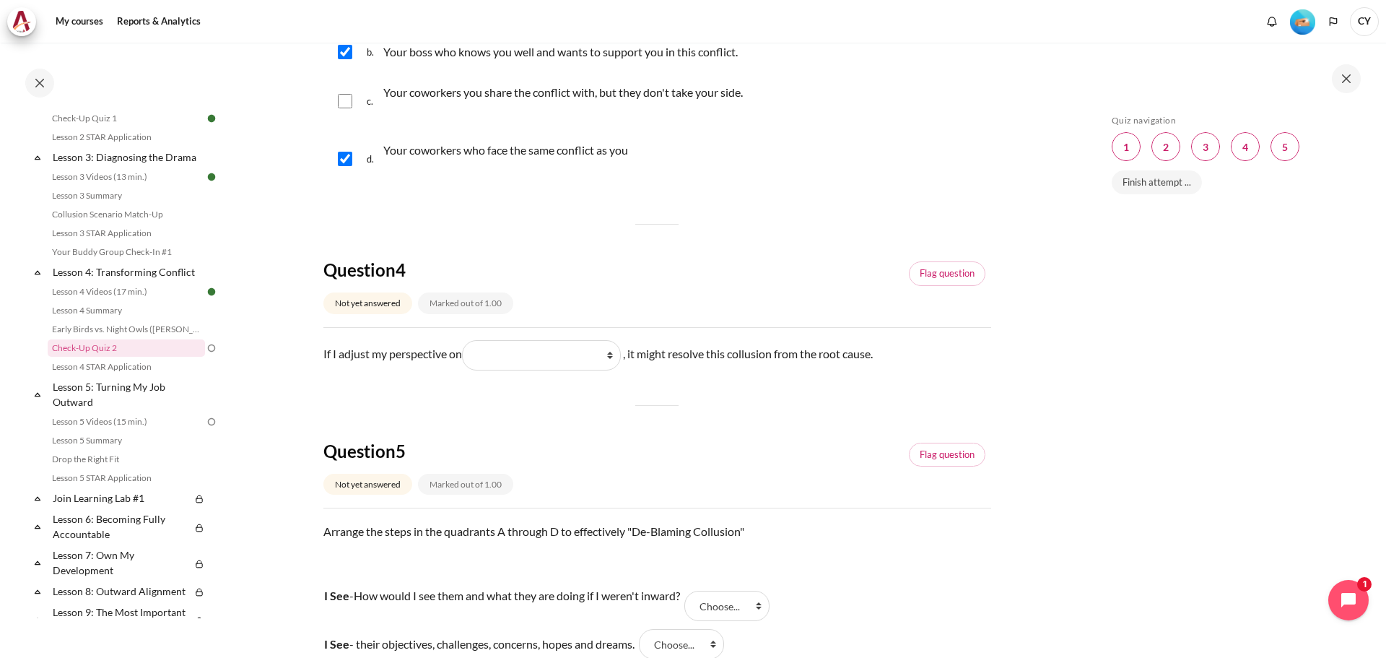
scroll to position [1227, 0]
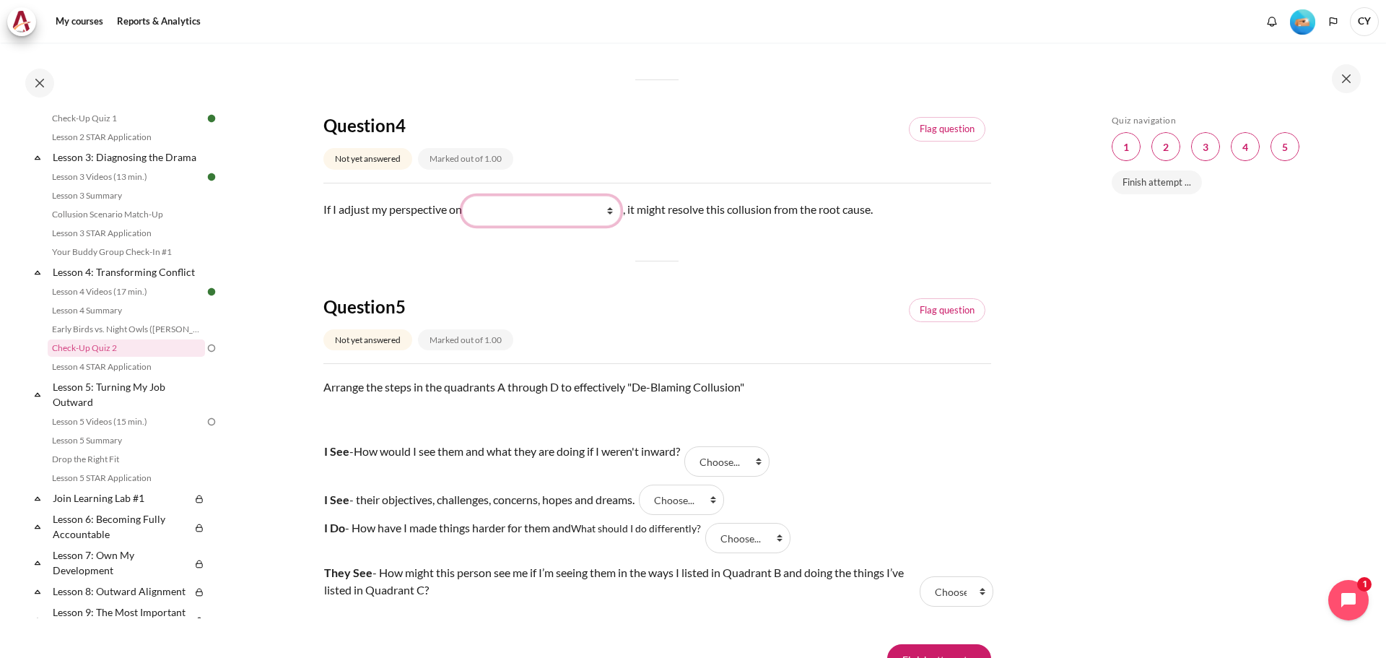
click at [614, 214] on select "What they do (他们做了什么) What they see and feel (他们看到什么) What I do (我做了什么) What I …" at bounding box center [541, 211] width 159 height 30
select select "3"
click at [465, 196] on select "What they do (他们做了什么) What they see and feel (他们看到什么) What I do (我做了什么) What I …" at bounding box center [541, 211] width 159 height 30
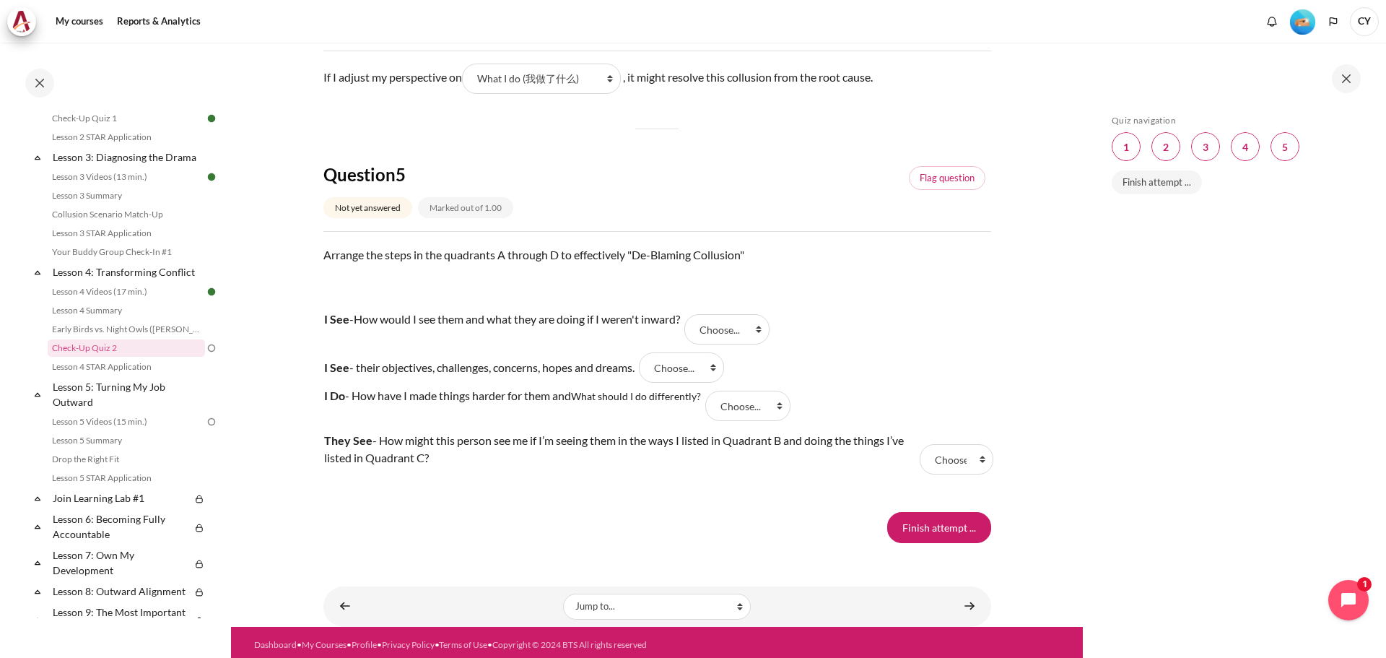
scroll to position [1364, 0]
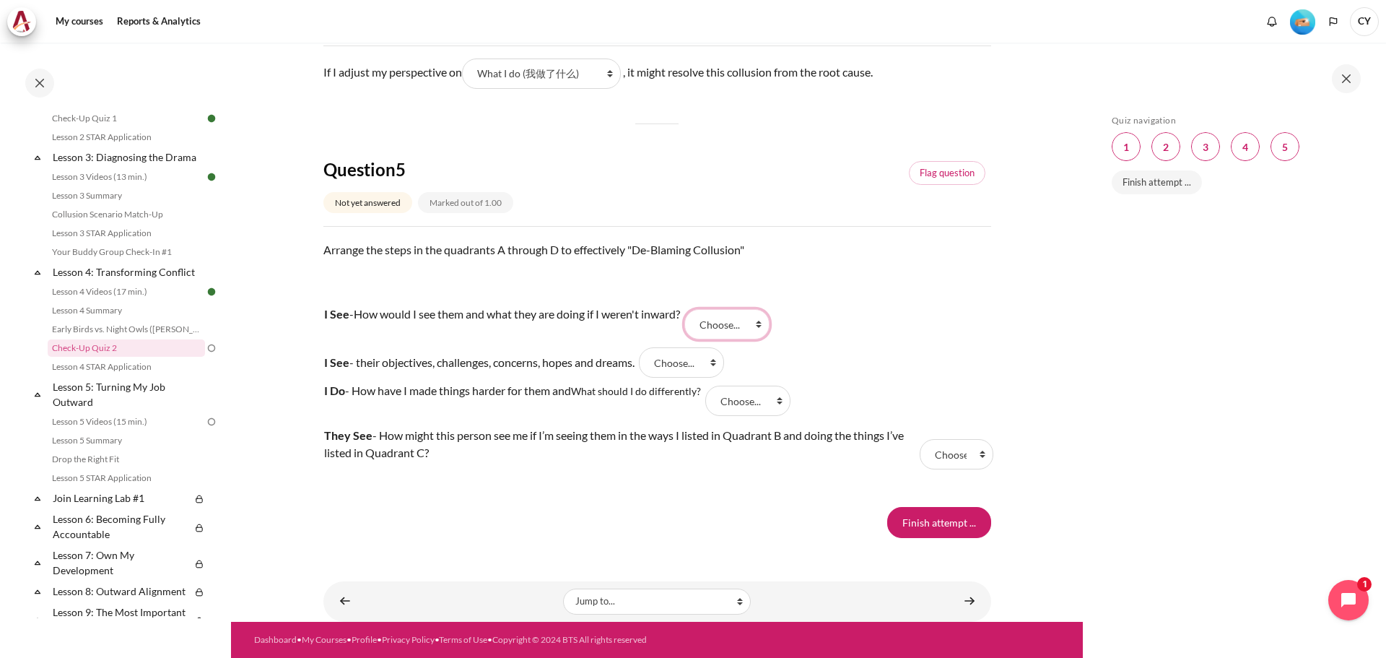
click at [769, 323] on select "Choose... D B A C" at bounding box center [726, 324] width 85 height 30
select select "1"
click at [699, 309] on select "Choose... D B A C" at bounding box center [726, 324] width 85 height 30
click at [724, 365] on select "Choose... D B A C" at bounding box center [681, 362] width 85 height 30
click at [857, 377] on tr "I See - their objectives, challenges, concerns, hopes and dreams. Answer 2 Ques…" at bounding box center [657, 362] width 668 height 32
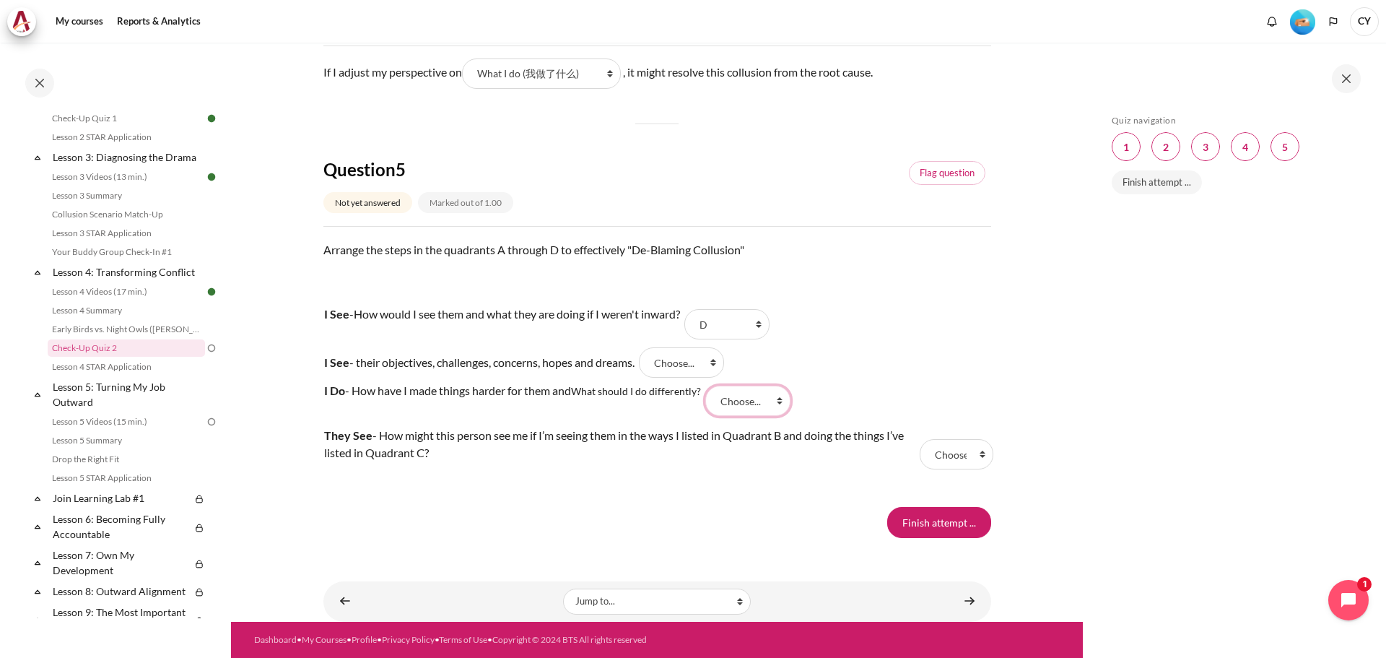
click at [784, 403] on select "Choose... D B A C" at bounding box center [747, 400] width 85 height 30
select select "4"
click at [709, 385] on select "Choose... D B A C" at bounding box center [747, 400] width 85 height 30
click at [974, 454] on select "Choose... D B A C" at bounding box center [957, 454] width 74 height 30
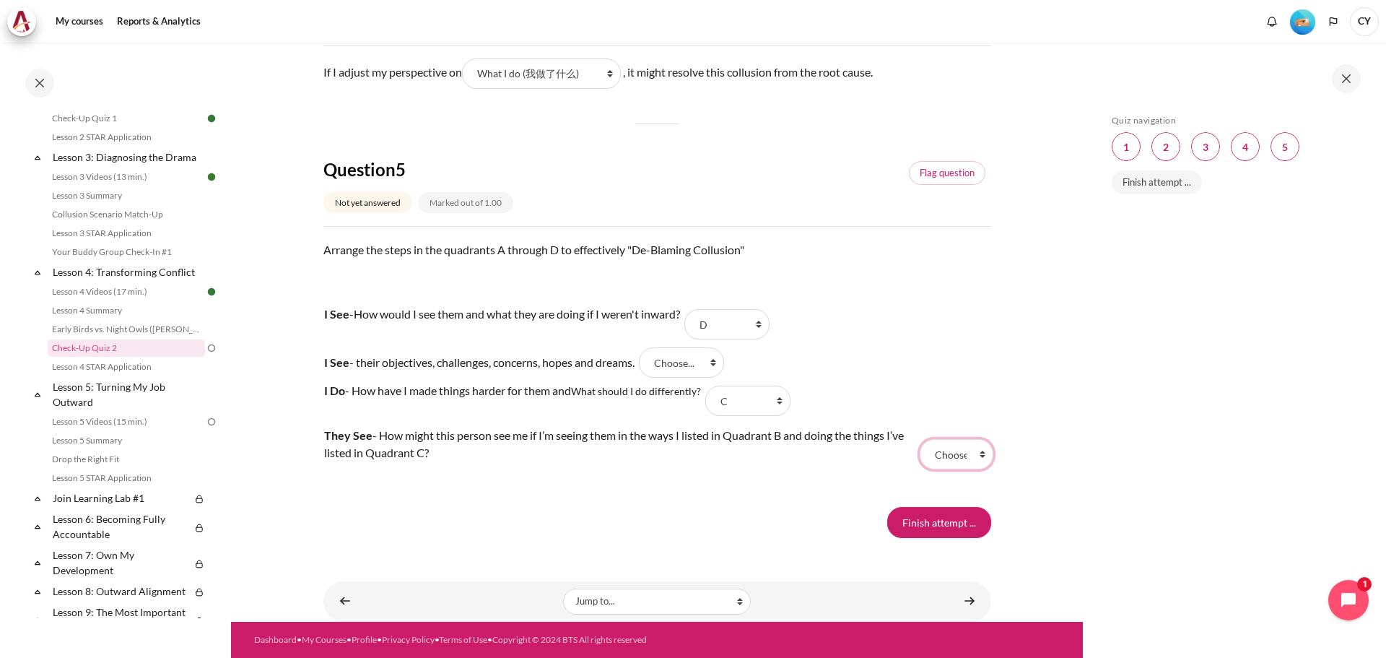
select select "3"
click at [920, 439] on select "Choose... D B A C" at bounding box center [957, 454] width 74 height 30
click at [717, 366] on select "Choose... D B A C" at bounding box center [681, 362] width 85 height 30
select select "2"
click at [652, 347] on select "Choose... D B A C" at bounding box center [681, 362] width 85 height 30
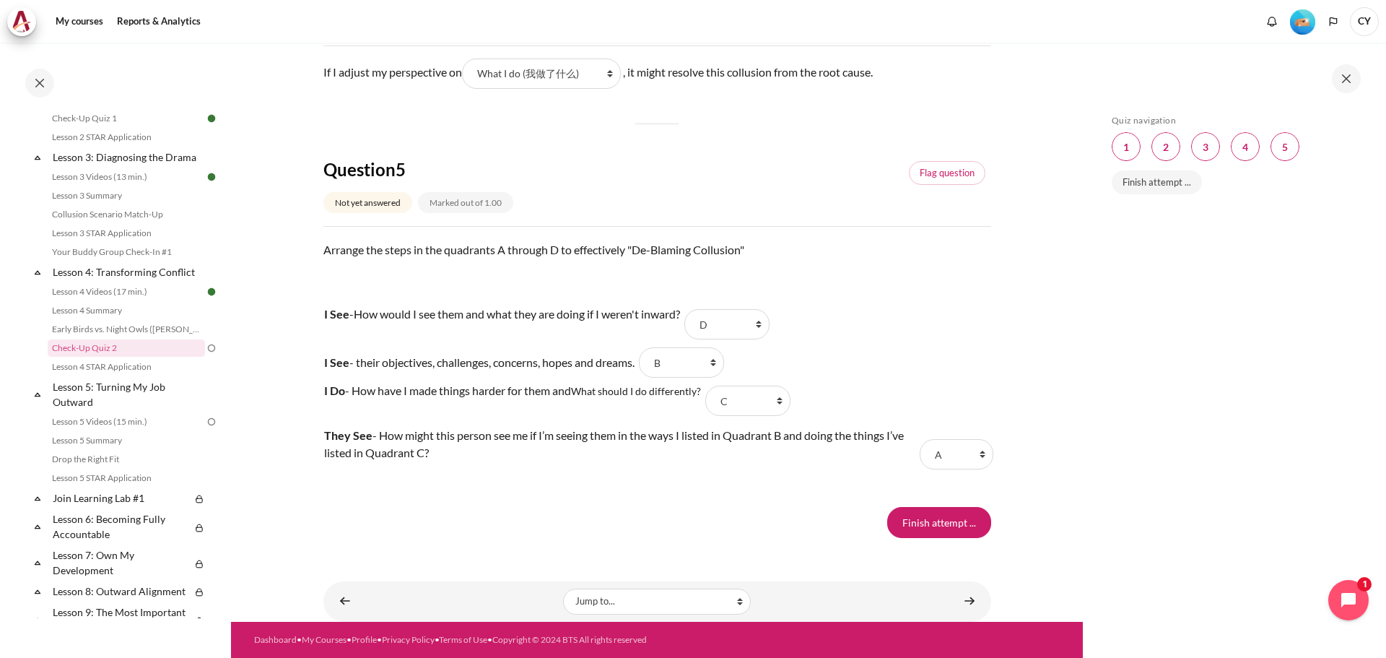
click at [924, 323] on tr "I See - How would I see them and what they are doing if I weren't inward? Answe…" at bounding box center [657, 324] width 668 height 45
click at [937, 523] on input "Finish attempt ..." at bounding box center [939, 522] width 104 height 30
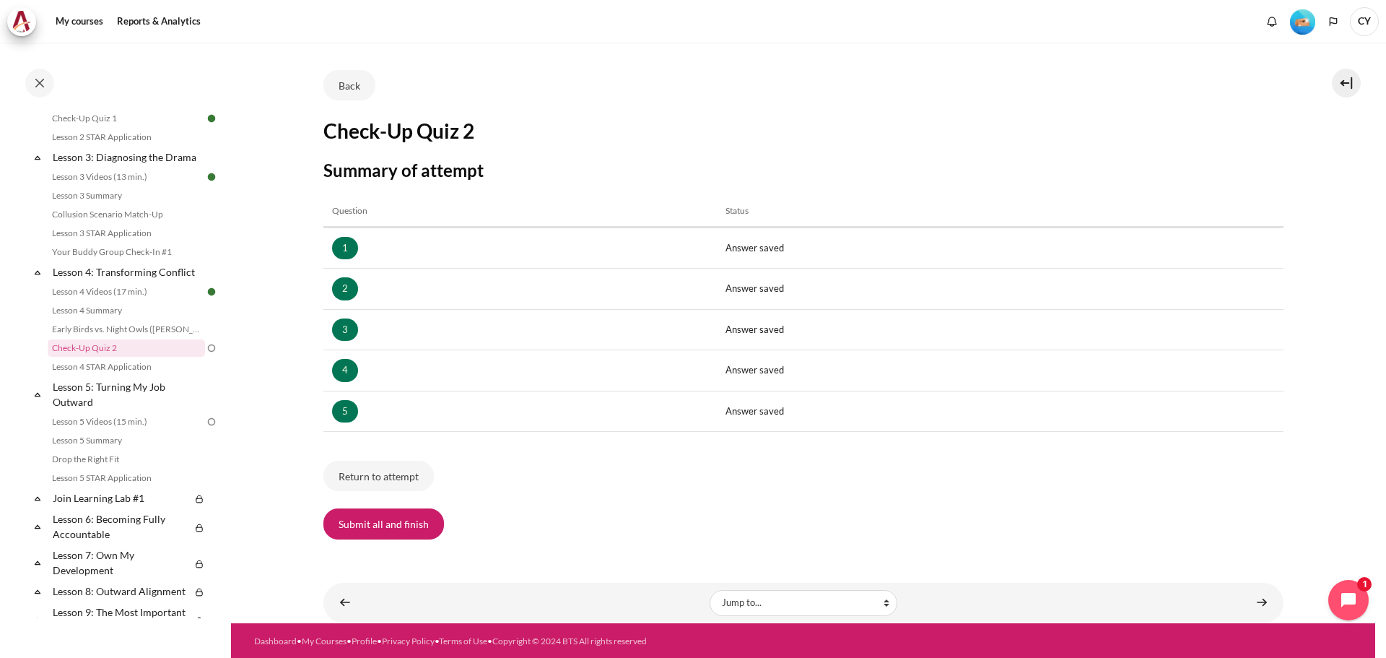
scroll to position [86, 0]
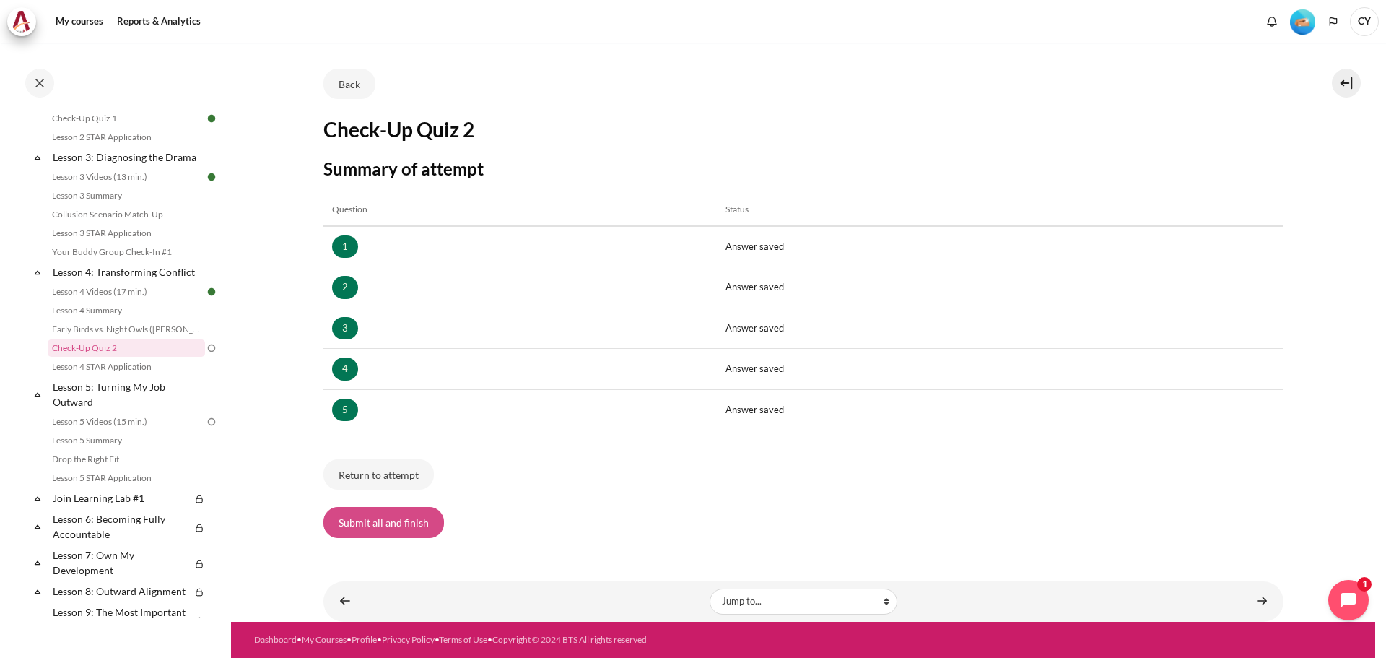
click at [414, 524] on button "Submit all and finish" at bounding box center [383, 522] width 121 height 30
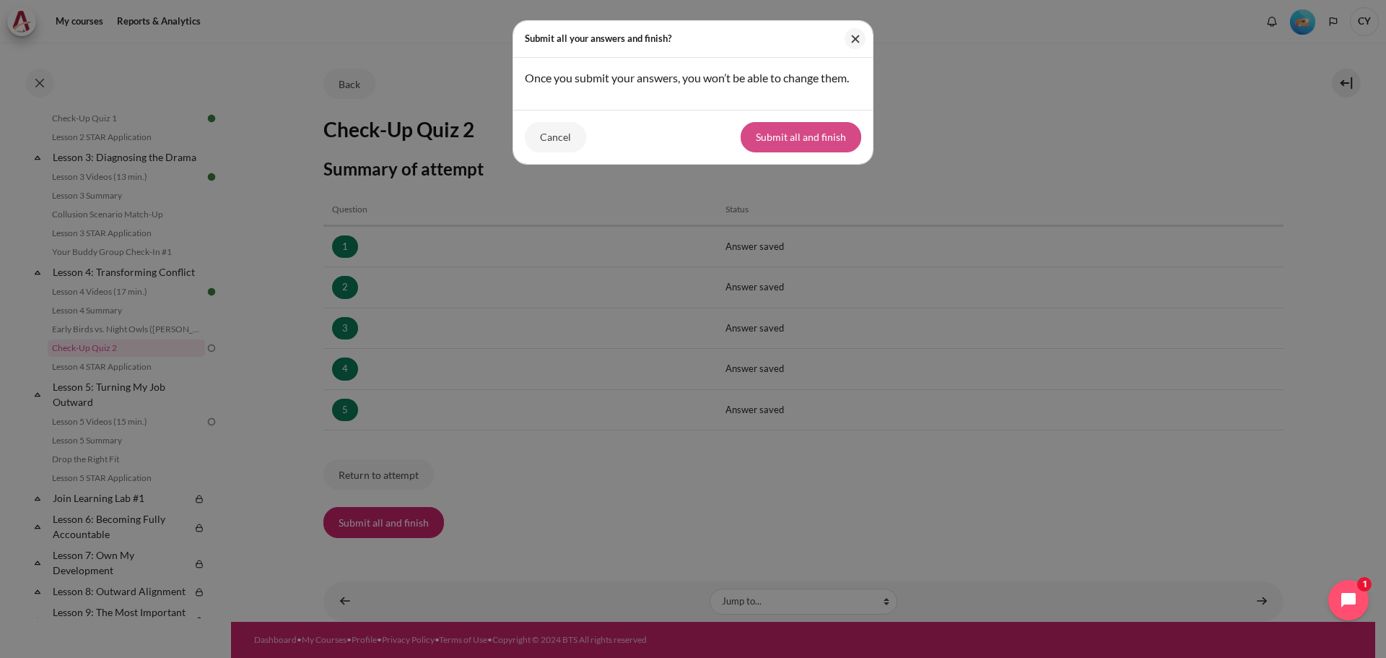
click at [822, 137] on button "Submit all and finish" at bounding box center [801, 137] width 121 height 30
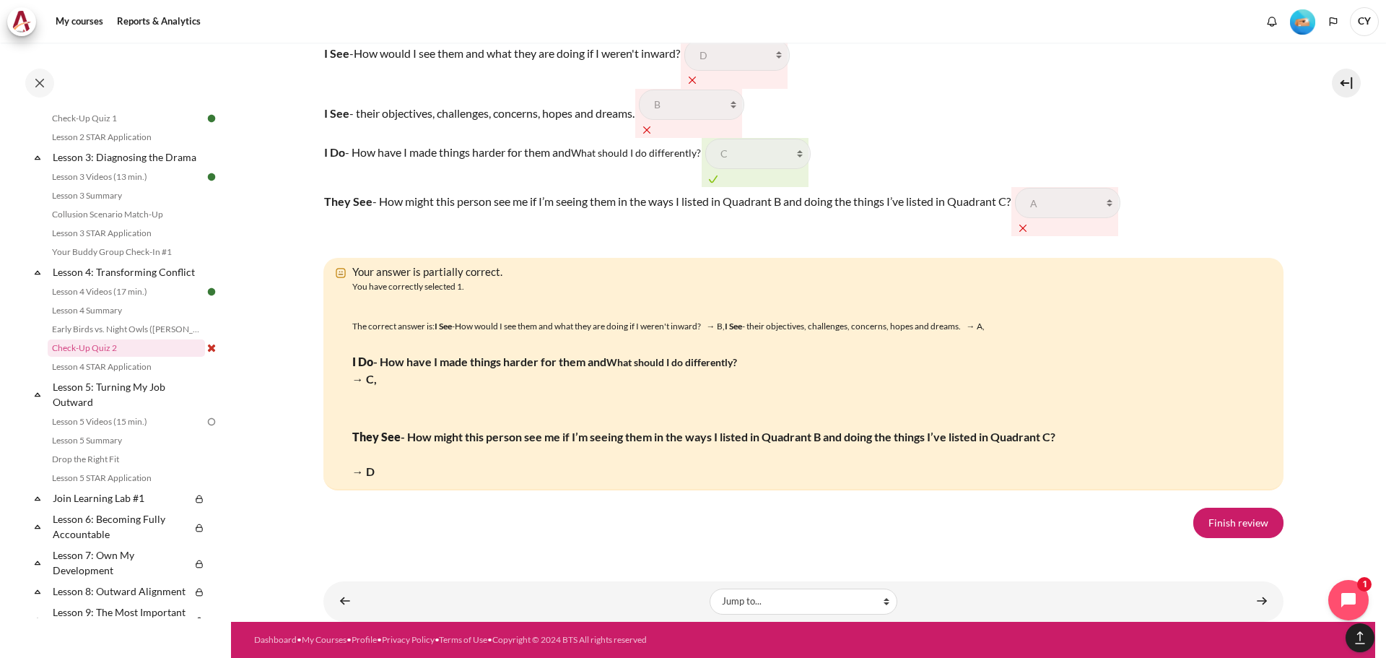
scroll to position [2706, 0]
click at [1244, 522] on link "Finish review" at bounding box center [1238, 522] width 90 height 30
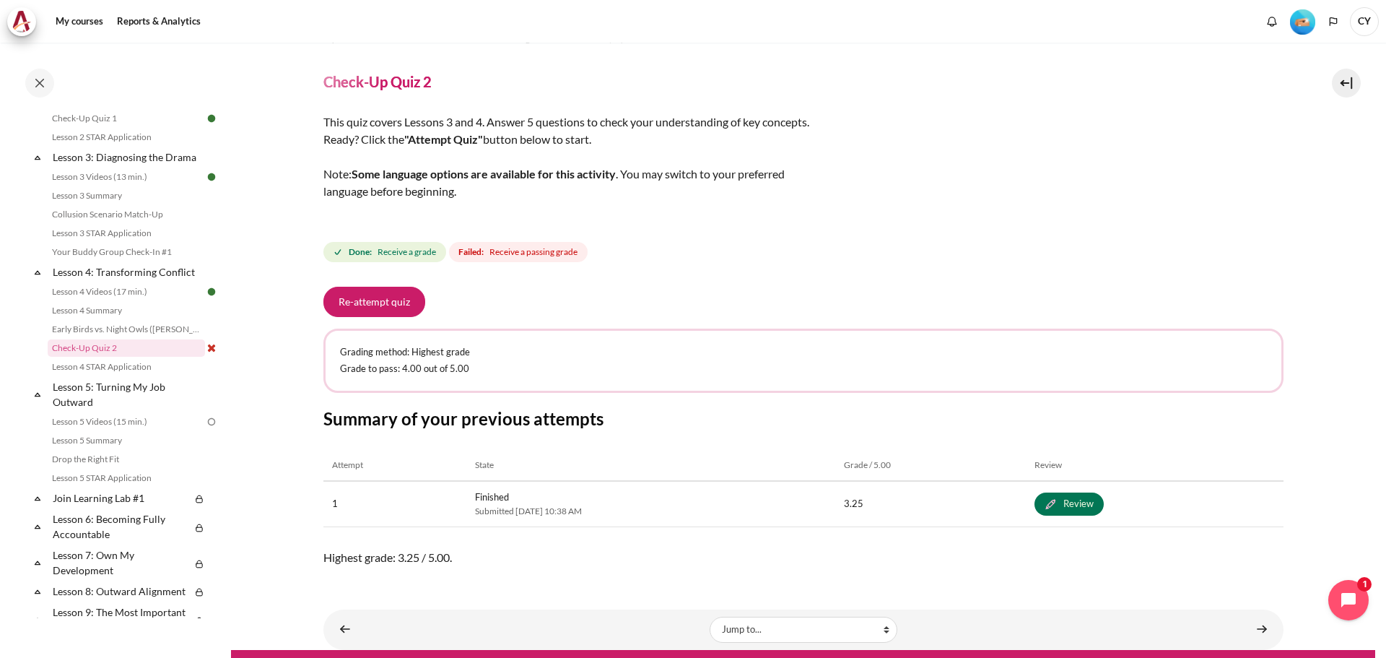
scroll to position [58, 0]
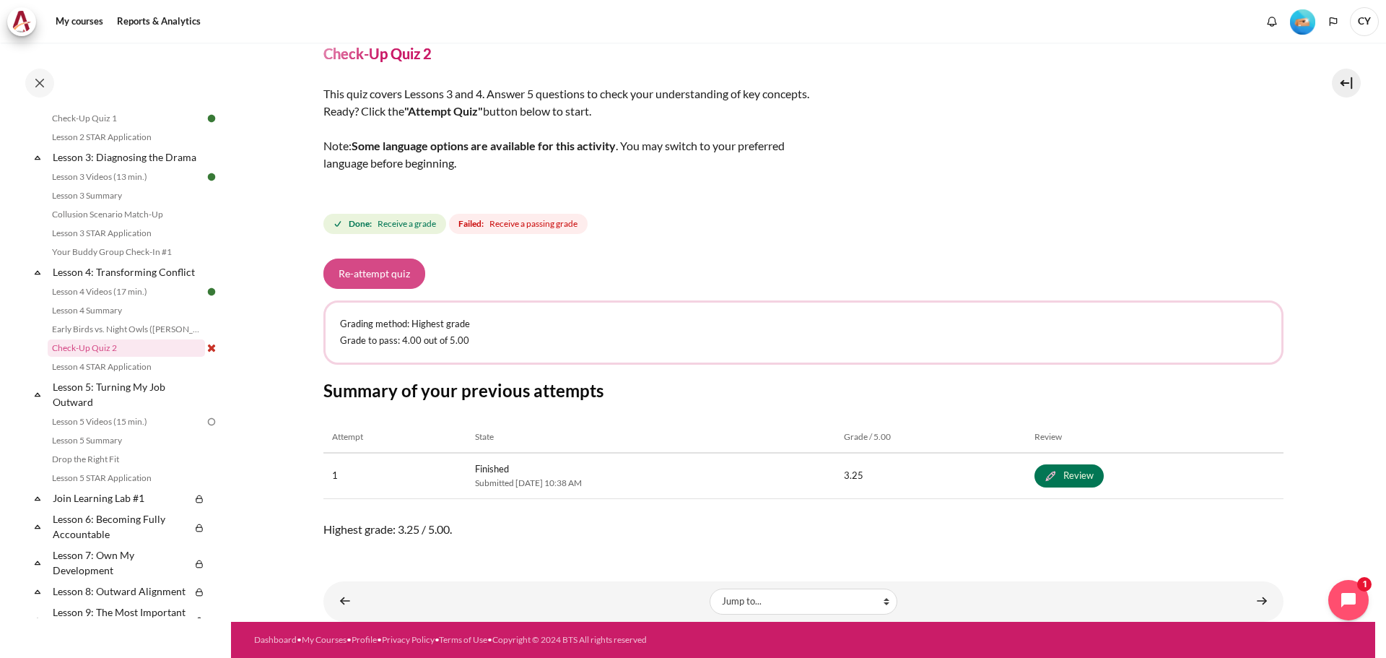
click at [390, 272] on button "Re-attempt quiz" at bounding box center [374, 273] width 102 height 30
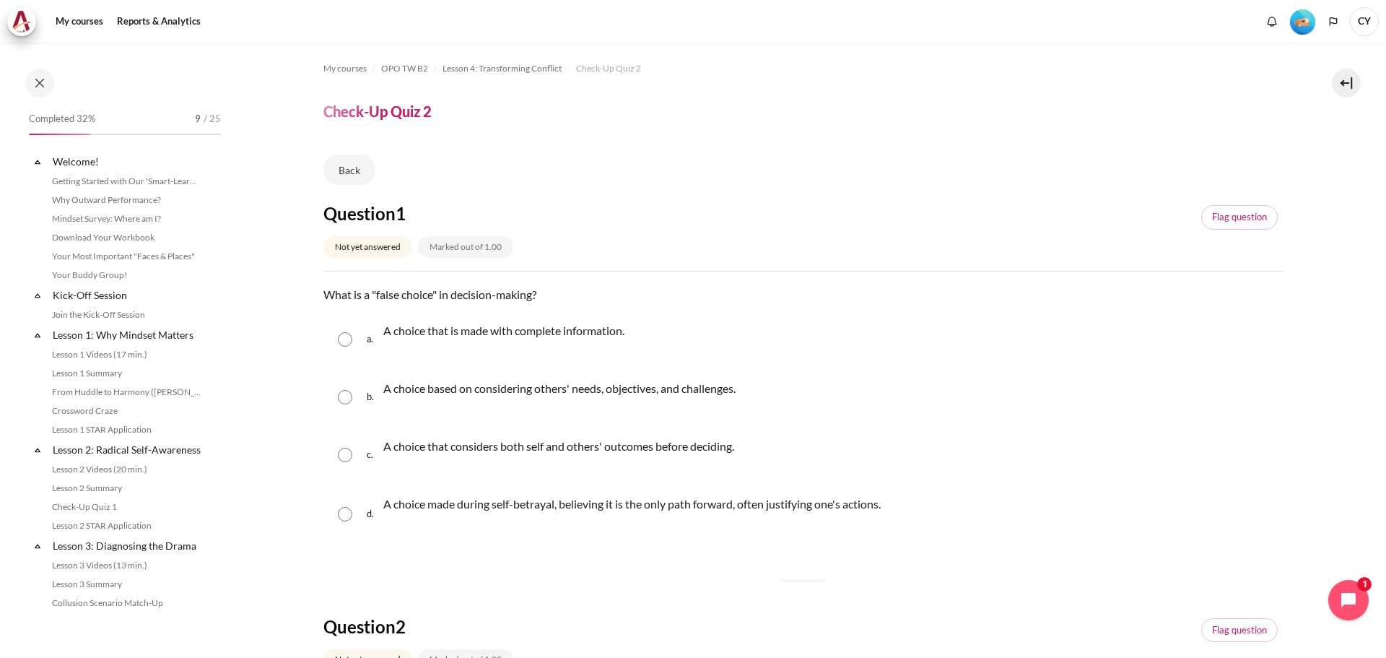
scroll to position [388, 0]
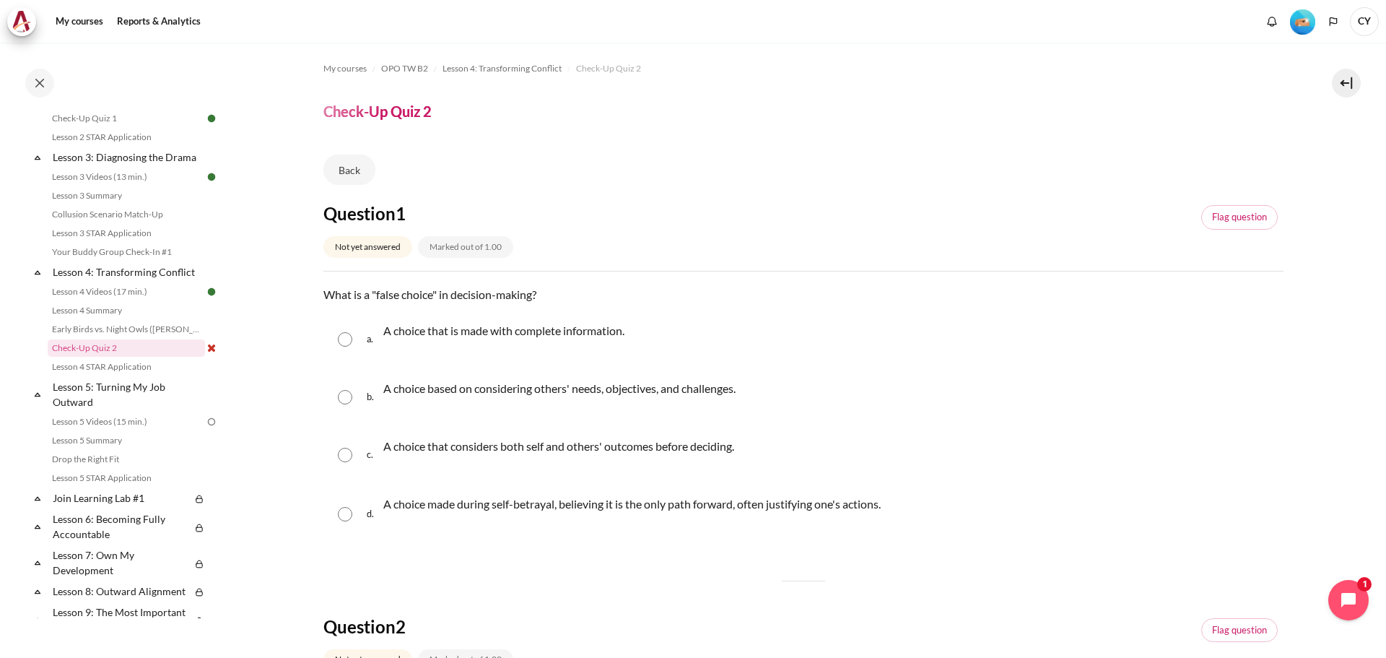
click at [347, 515] on input "Content" at bounding box center [345, 514] width 14 height 14
radio input "true"
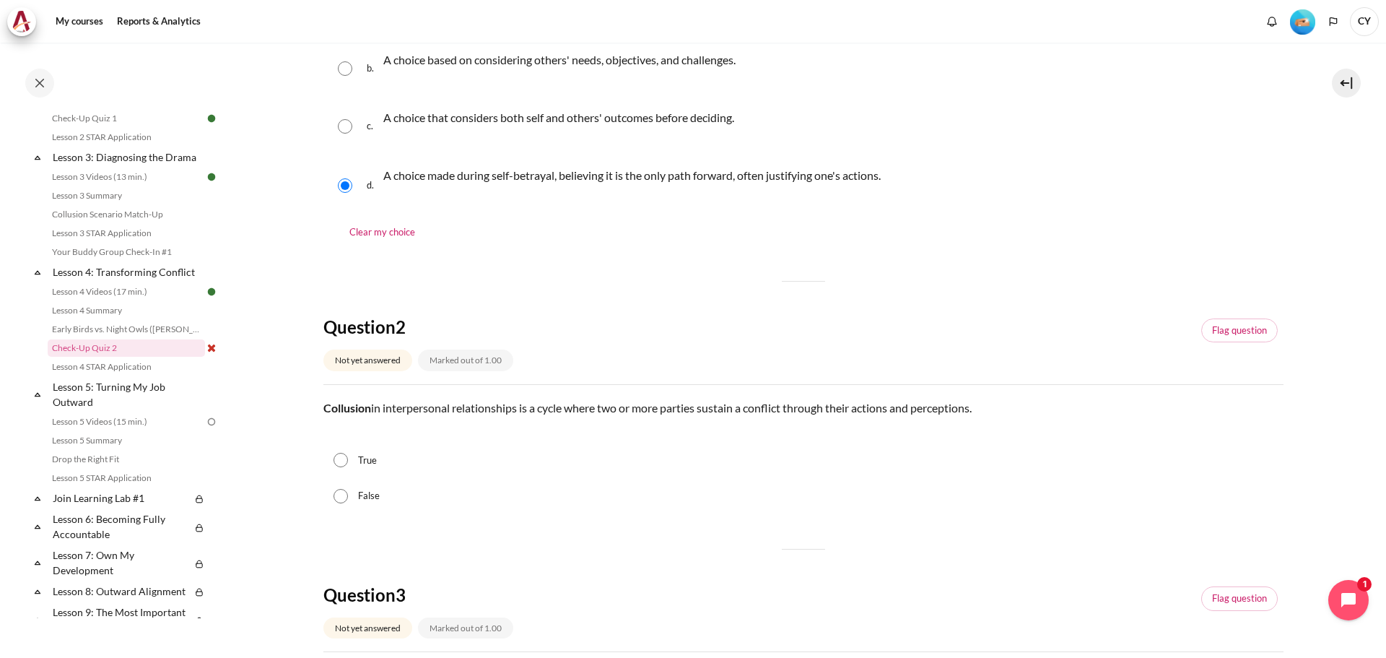
scroll to position [361, 0]
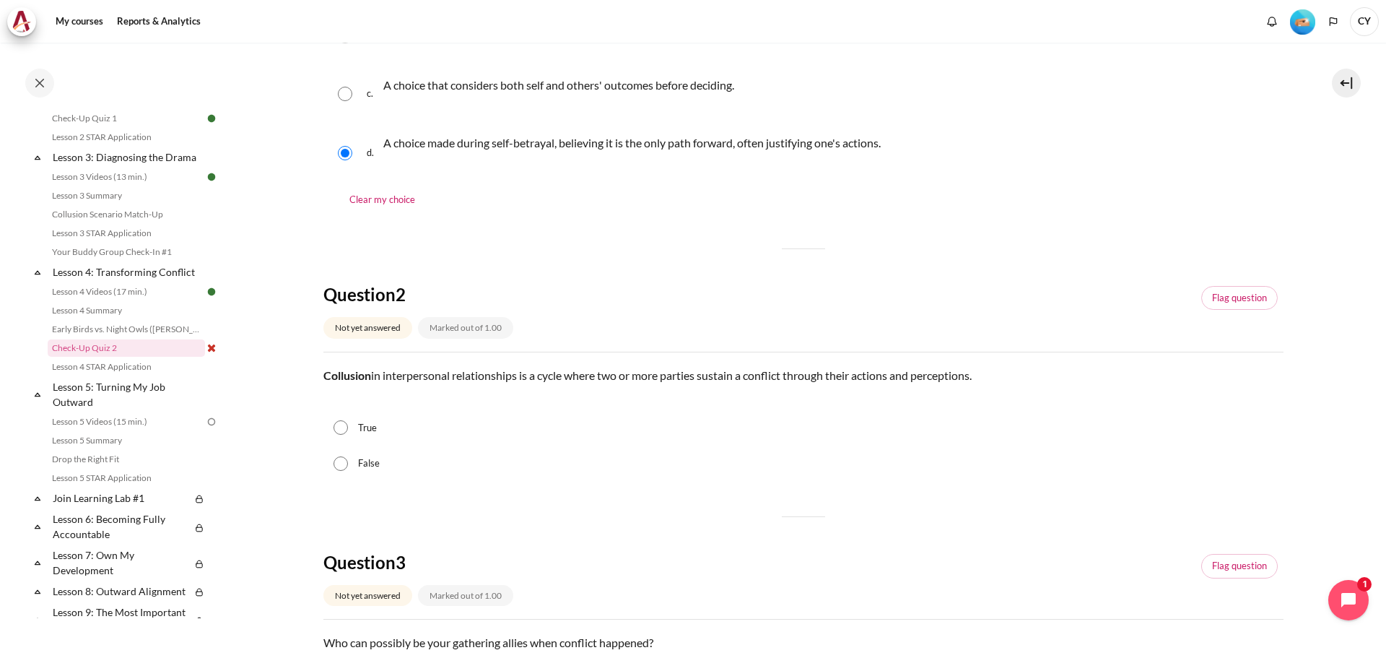
click at [337, 429] on input "True" at bounding box center [340, 427] width 14 height 14
radio input "true"
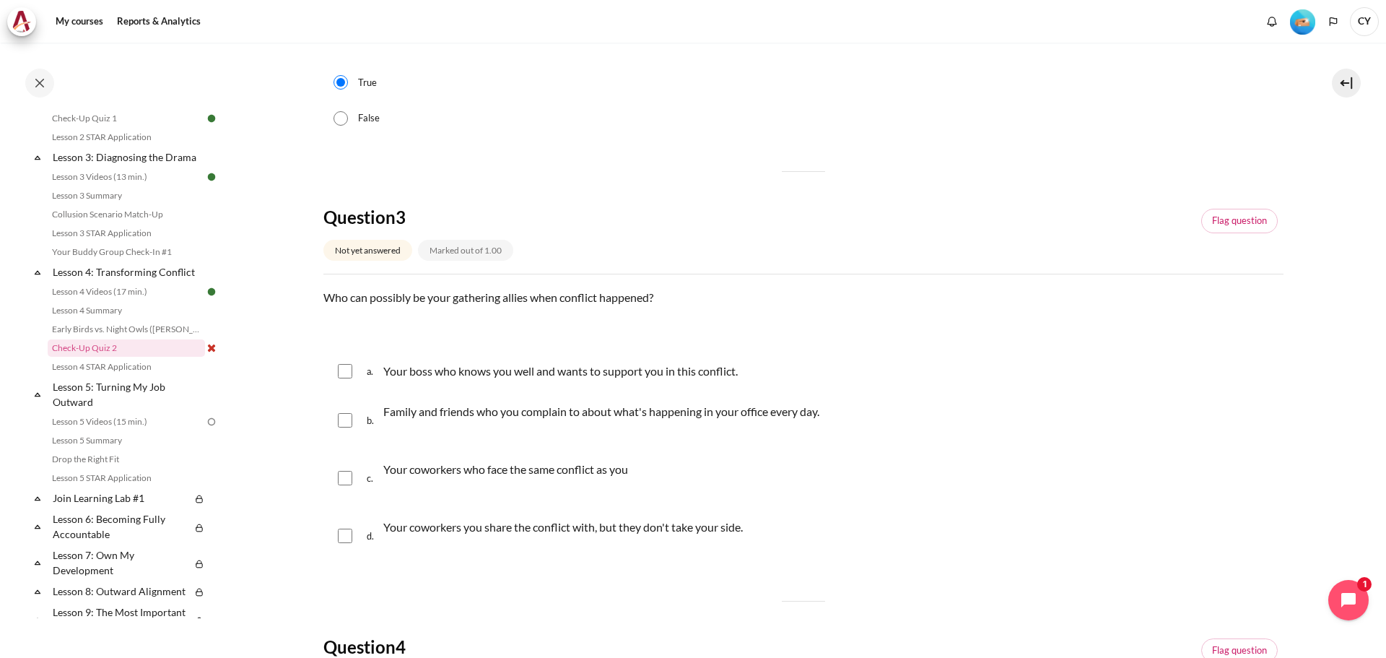
scroll to position [722, 0]
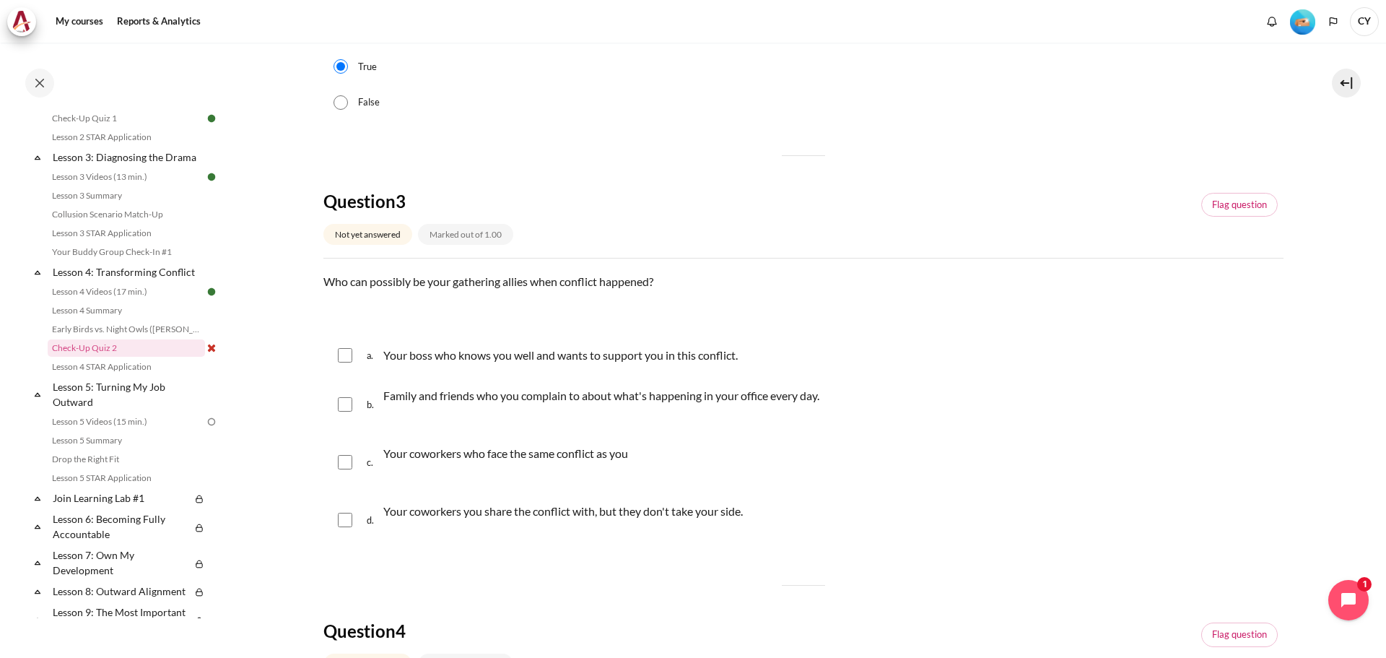
click at [345, 357] on input "Content" at bounding box center [345, 355] width 14 height 14
checkbox input "true"
click at [348, 394] on div "b. Family and friends who you complain to about what's happening in your office…" at bounding box center [803, 404] width 960 height 55
click at [347, 400] on input "Content" at bounding box center [345, 404] width 14 height 14
checkbox input "true"
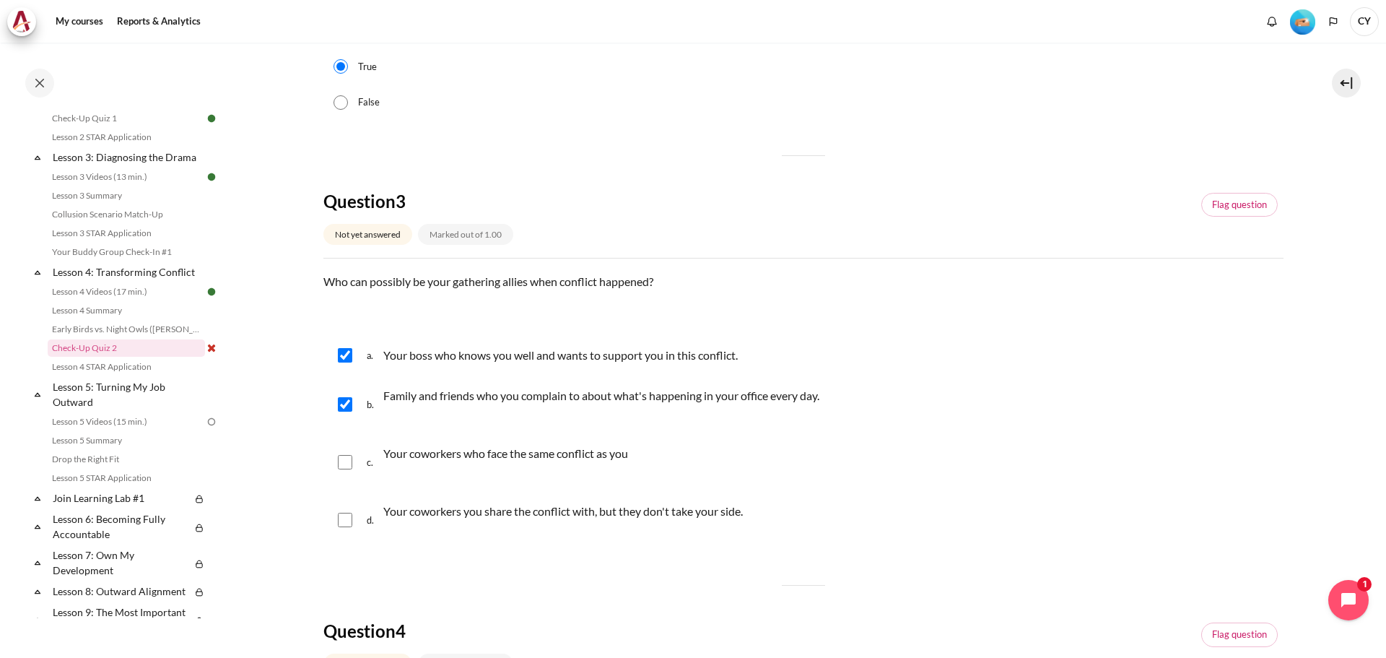
click at [343, 360] on input "Content" at bounding box center [345, 355] width 14 height 14
checkbox input "false"
click at [346, 460] on input "Content" at bounding box center [345, 462] width 14 height 14
checkbox input "true"
click at [348, 520] on input "Content" at bounding box center [345, 519] width 14 height 14
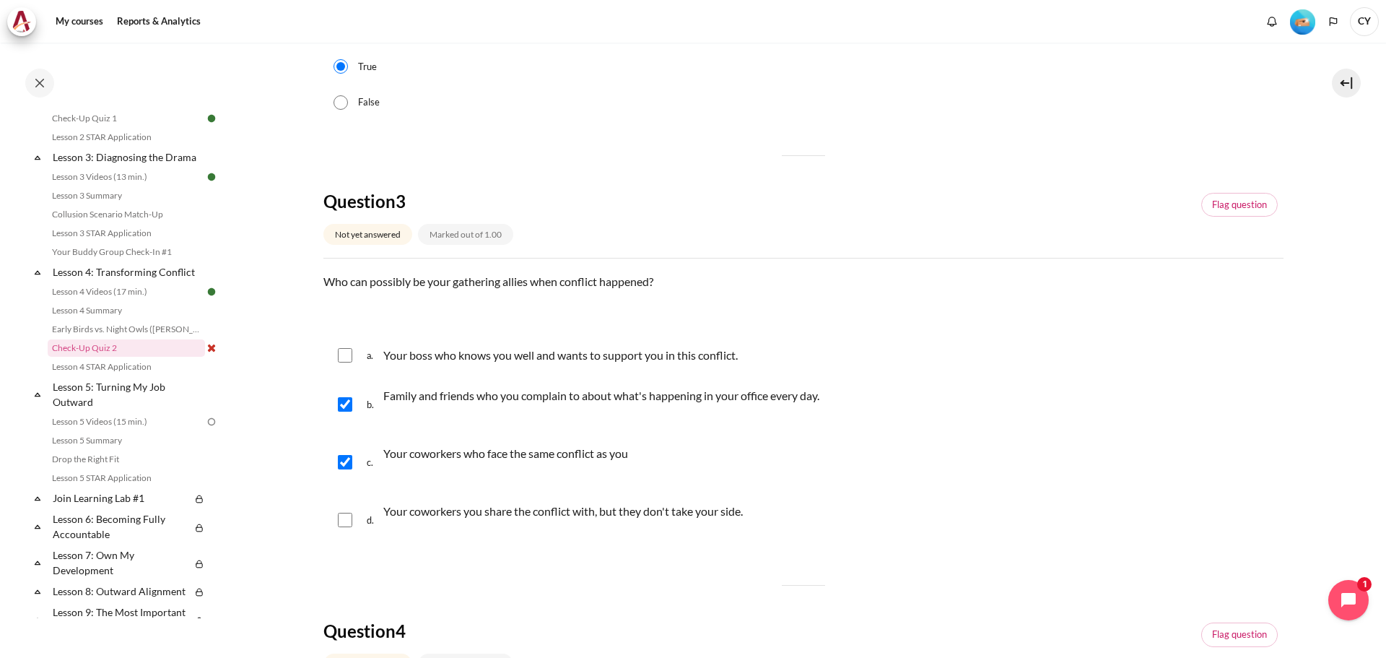
checkbox input "true"
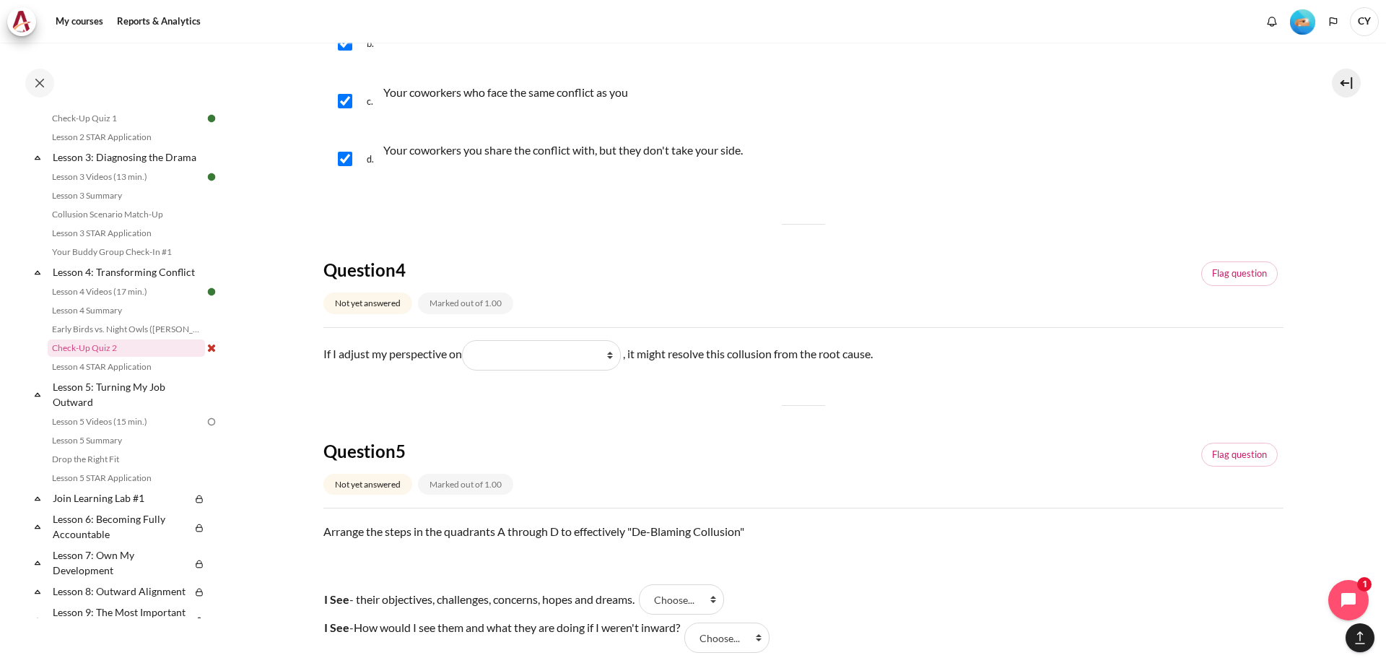
scroll to position [1227, 0]
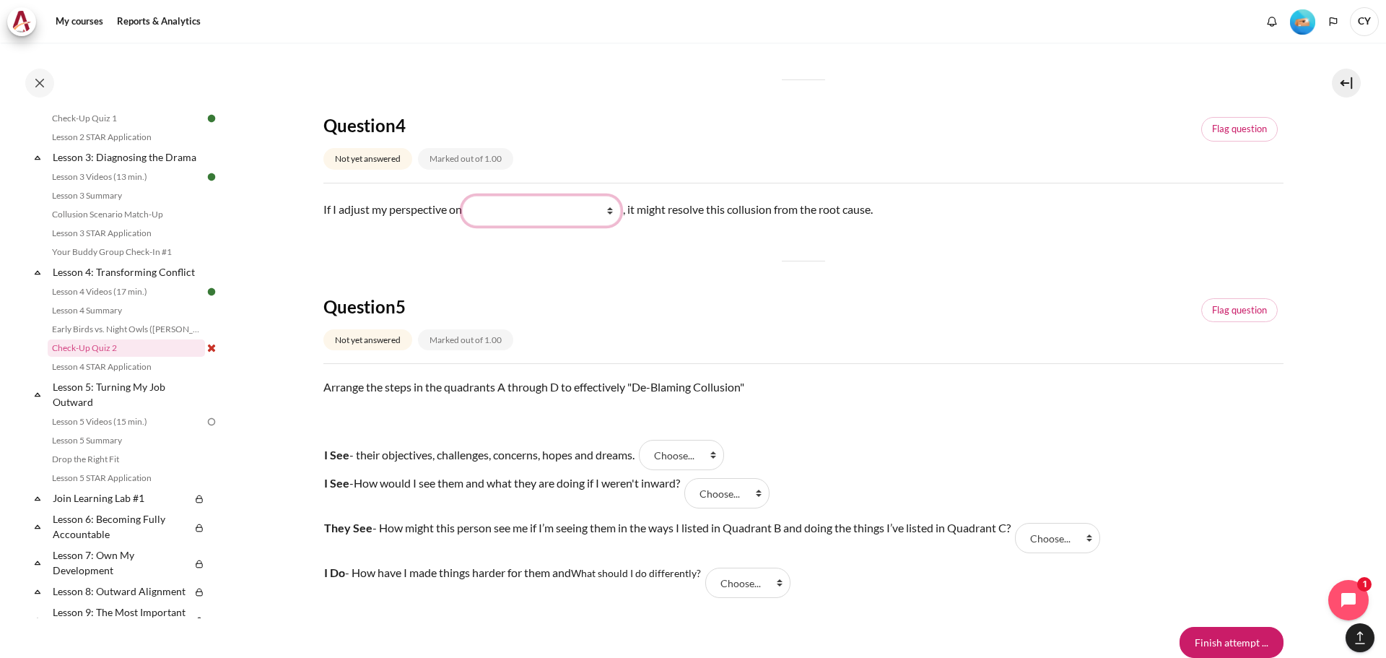
click at [616, 209] on select "What they do (他们做了什么) What I do (我做了什么) What I see and feel about what they do …" at bounding box center [541, 211] width 159 height 30
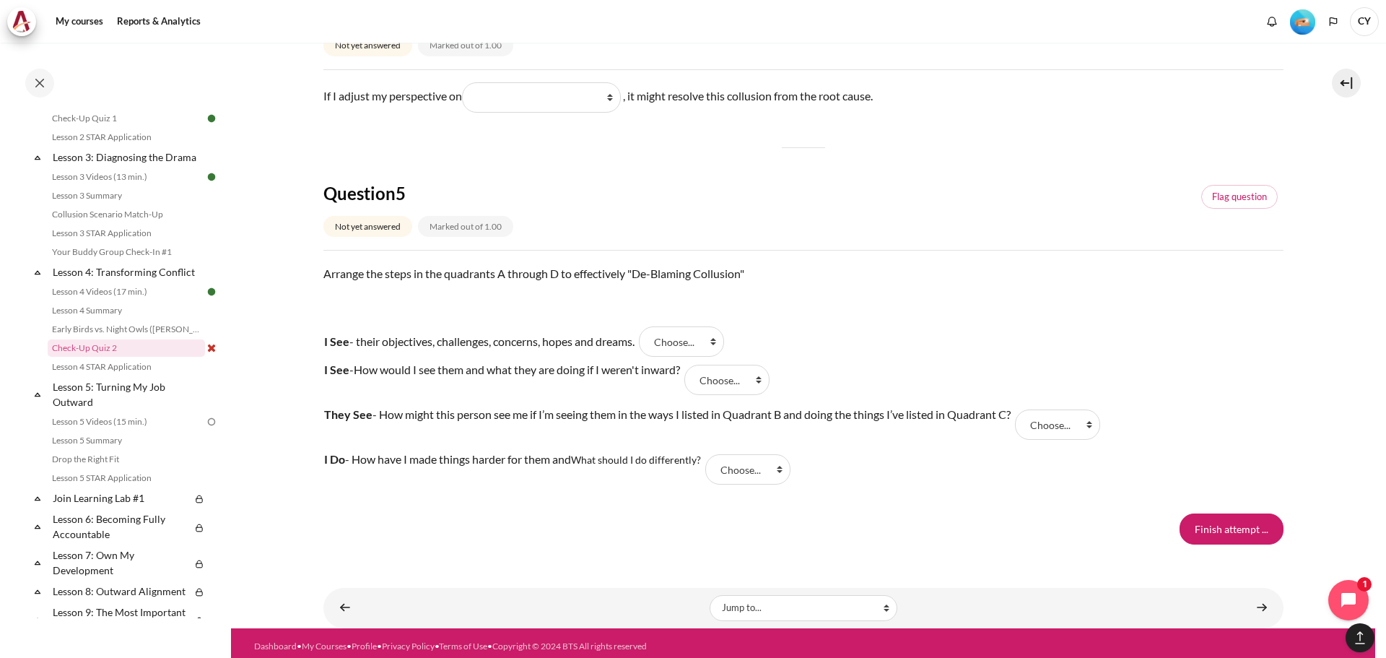
scroll to position [1347, 0]
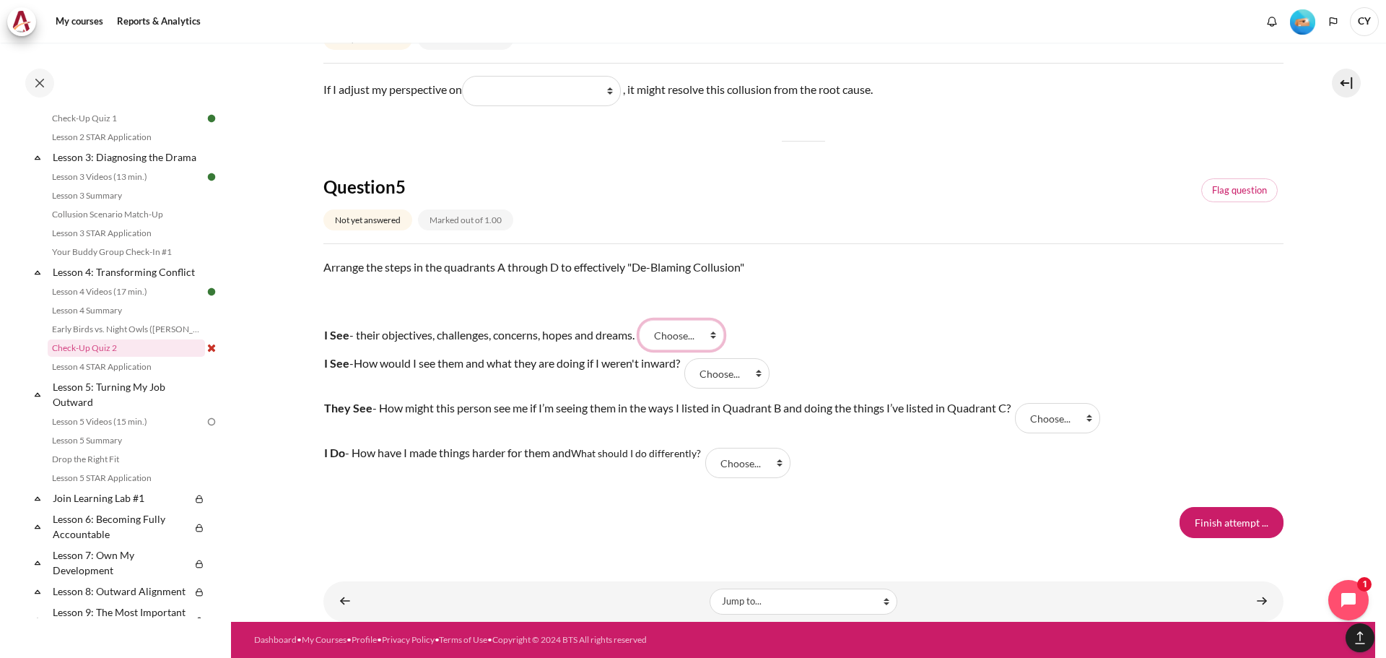
click at [720, 331] on select "Choose... B C D A" at bounding box center [681, 335] width 85 height 30
select select "4"
click at [652, 320] on select "Choose... B C D A" at bounding box center [681, 335] width 85 height 30
click at [769, 373] on select "Choose... B C D A" at bounding box center [726, 373] width 85 height 30
select select "1"
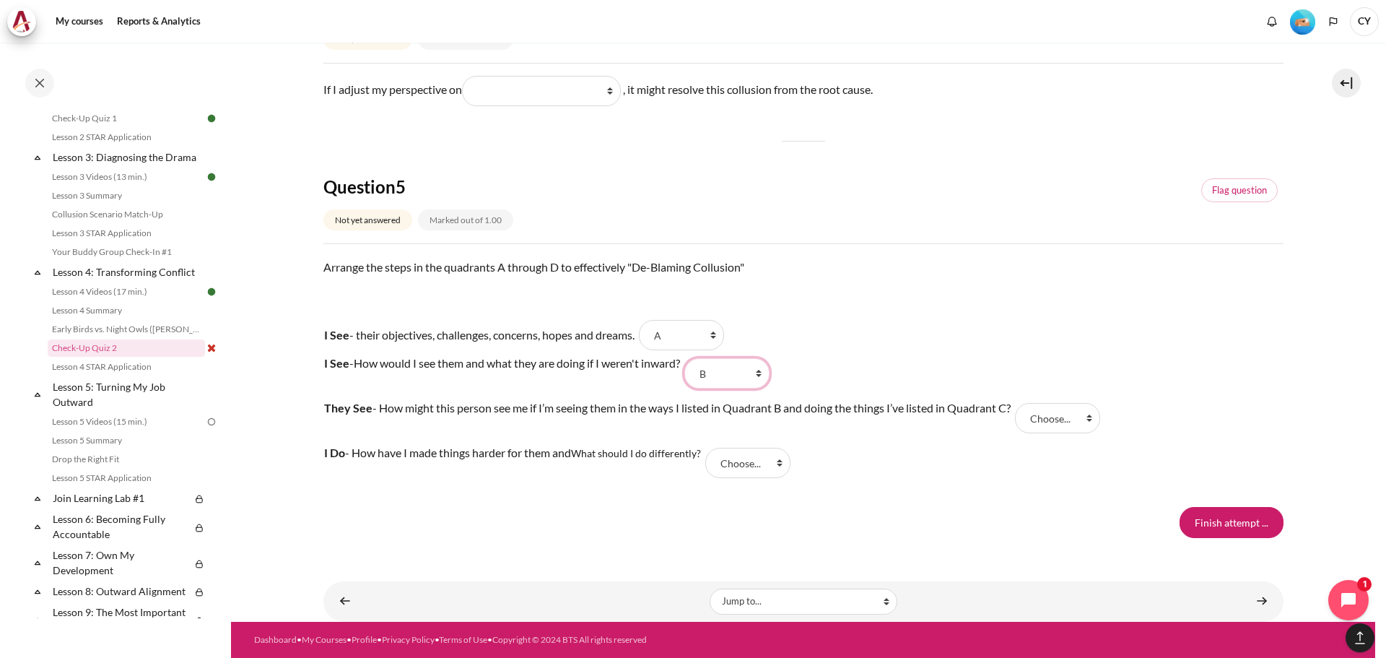
click at [699, 358] on select "Choose... B C D A" at bounding box center [726, 373] width 85 height 30
click at [869, 510] on div "Finish attempt ..." at bounding box center [803, 522] width 960 height 30
click at [777, 464] on select "Choose... B C D A" at bounding box center [747, 462] width 85 height 30
select select "2"
click at [709, 447] on select "Choose... B C D A" at bounding box center [747, 462] width 85 height 30
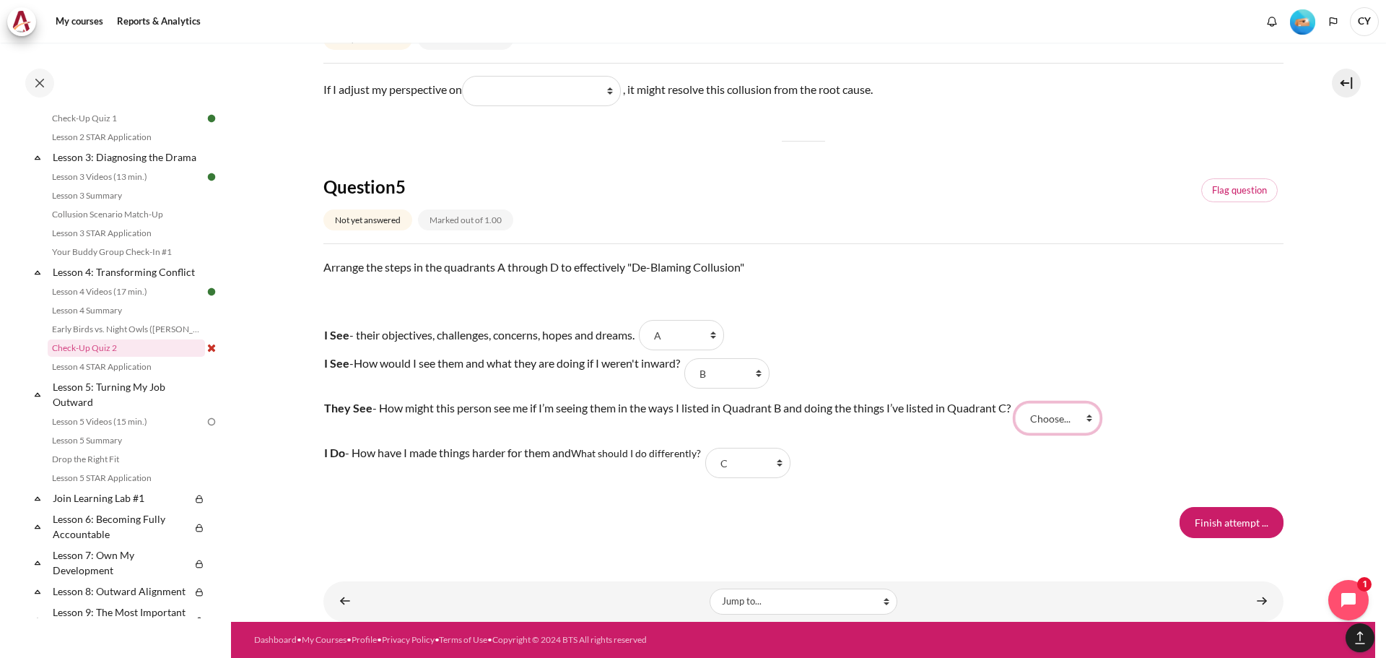
click at [1096, 418] on select "Choose... B C D A" at bounding box center [1057, 418] width 85 height 30
click at [724, 333] on select "Choose... B C D A" at bounding box center [681, 335] width 85 height 30
select select "3"
click at [652, 320] on select "Choose... B C D A" at bounding box center [681, 335] width 85 height 30
click at [769, 378] on select "Choose... B C D A" at bounding box center [726, 373] width 85 height 30
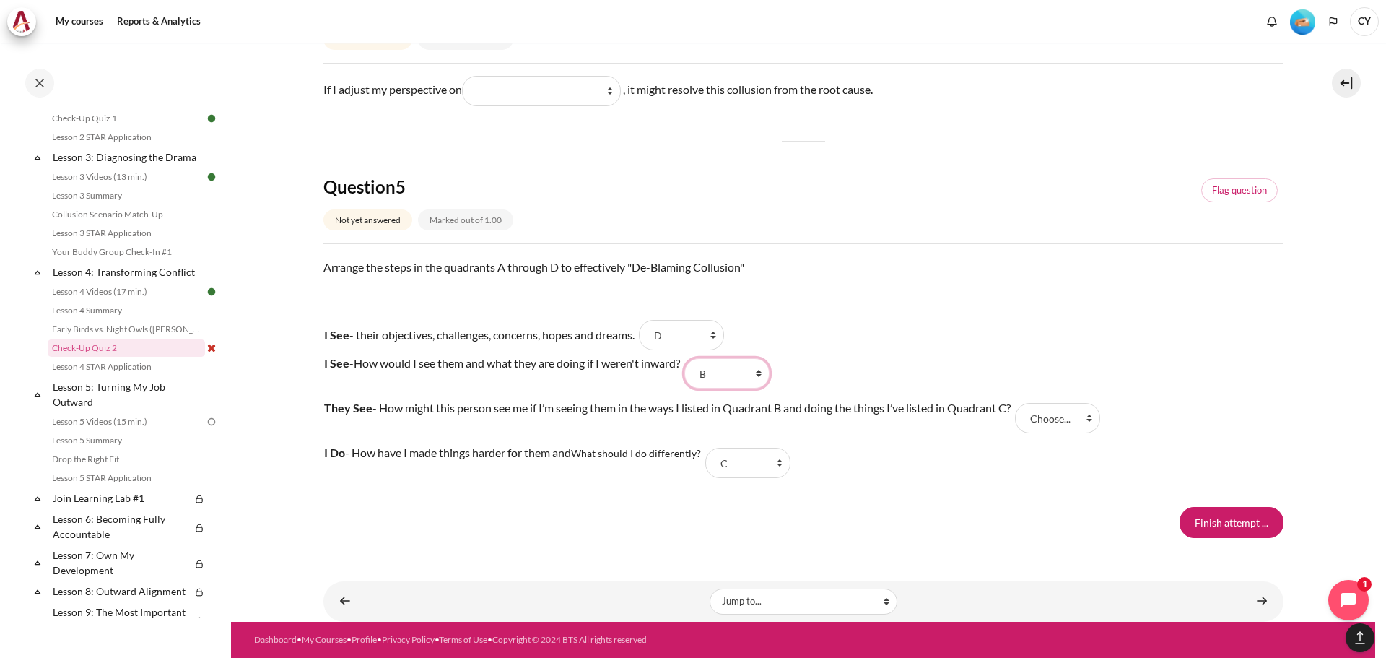
select select "2"
click at [699, 358] on select "Choose... B C D A" at bounding box center [726, 373] width 85 height 30
click at [1093, 419] on select "Choose... B C D A" at bounding box center [1057, 418] width 85 height 30
select select "3"
click at [1021, 403] on select "Choose... B C D A" at bounding box center [1057, 418] width 85 height 30
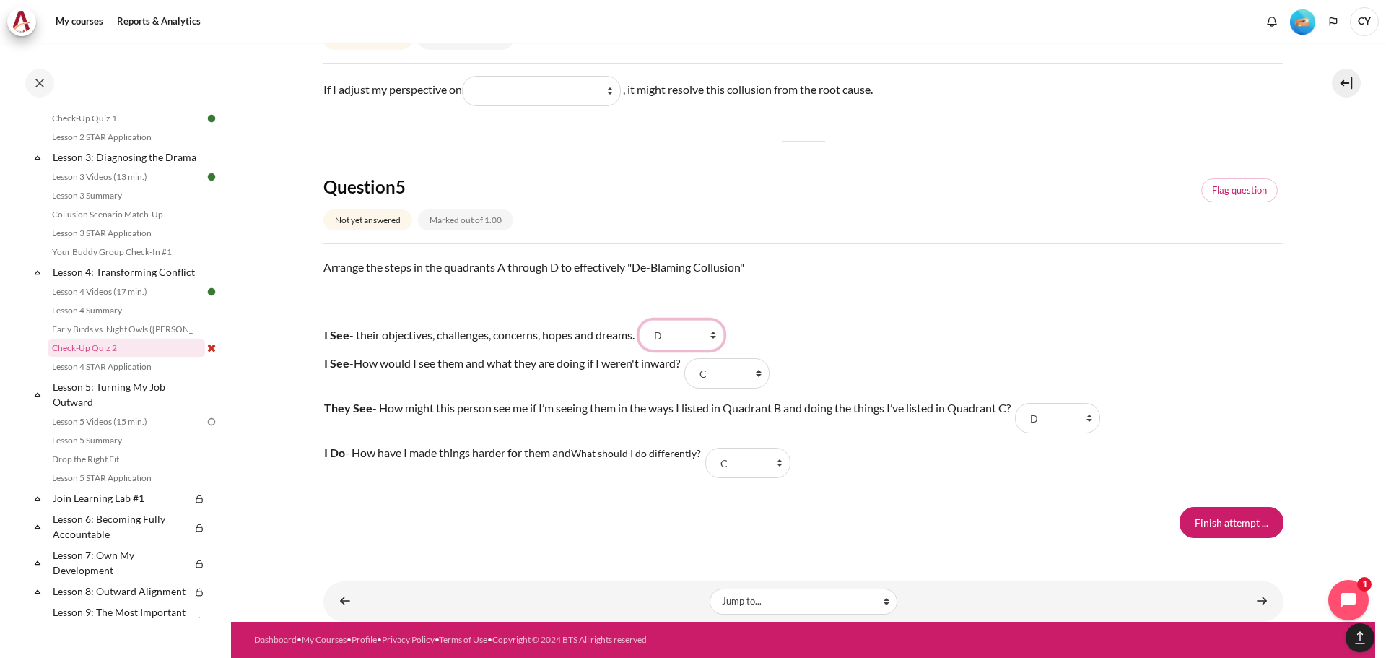
click at [724, 331] on select "Choose... B C D A" at bounding box center [681, 335] width 85 height 30
select select "4"
click at [652, 320] on select "Choose... B C D A" at bounding box center [681, 335] width 85 height 30
click at [769, 377] on select "Choose... B C D A" at bounding box center [726, 373] width 85 height 30
select select "1"
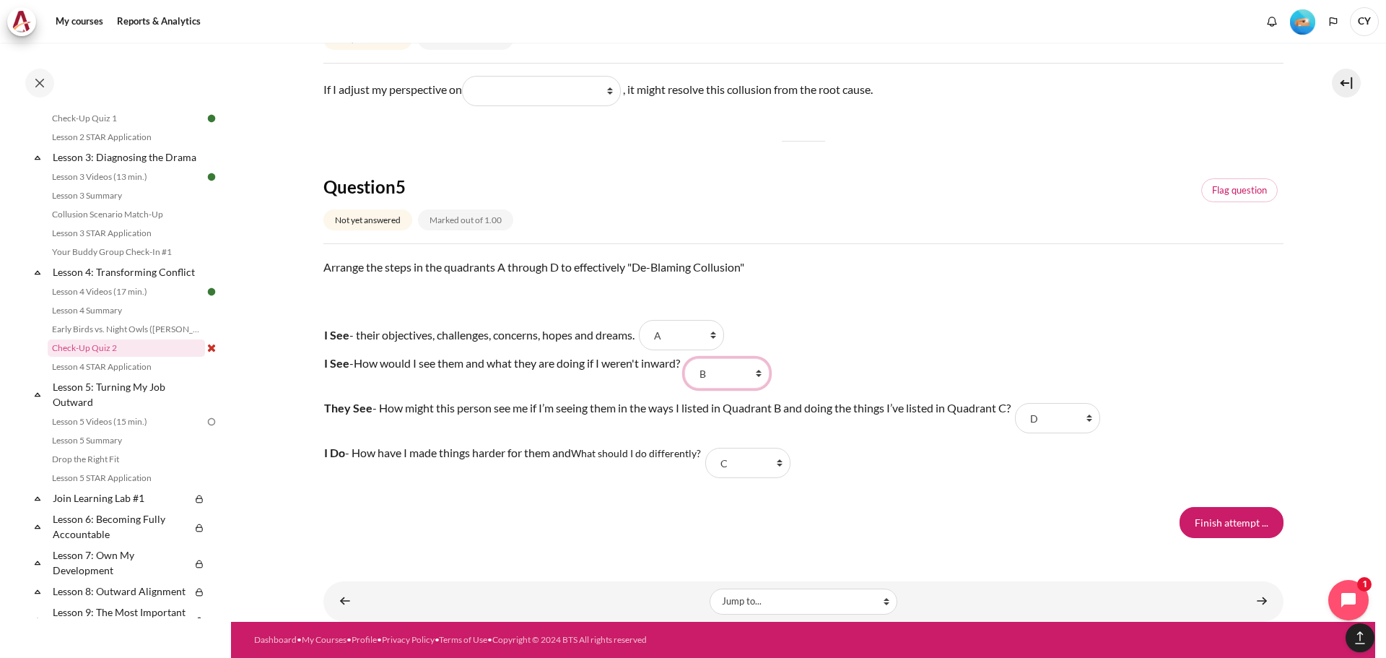
click at [699, 358] on select "Choose... B C D A" at bounding box center [726, 373] width 85 height 30
drag, startPoint x: 895, startPoint y: 480, endPoint x: 878, endPoint y: 481, distance: 17.4
click at [894, 481] on tr "I Do - How have I made things harder for them and What should I do differently?…" at bounding box center [710, 462] width 774 height 45
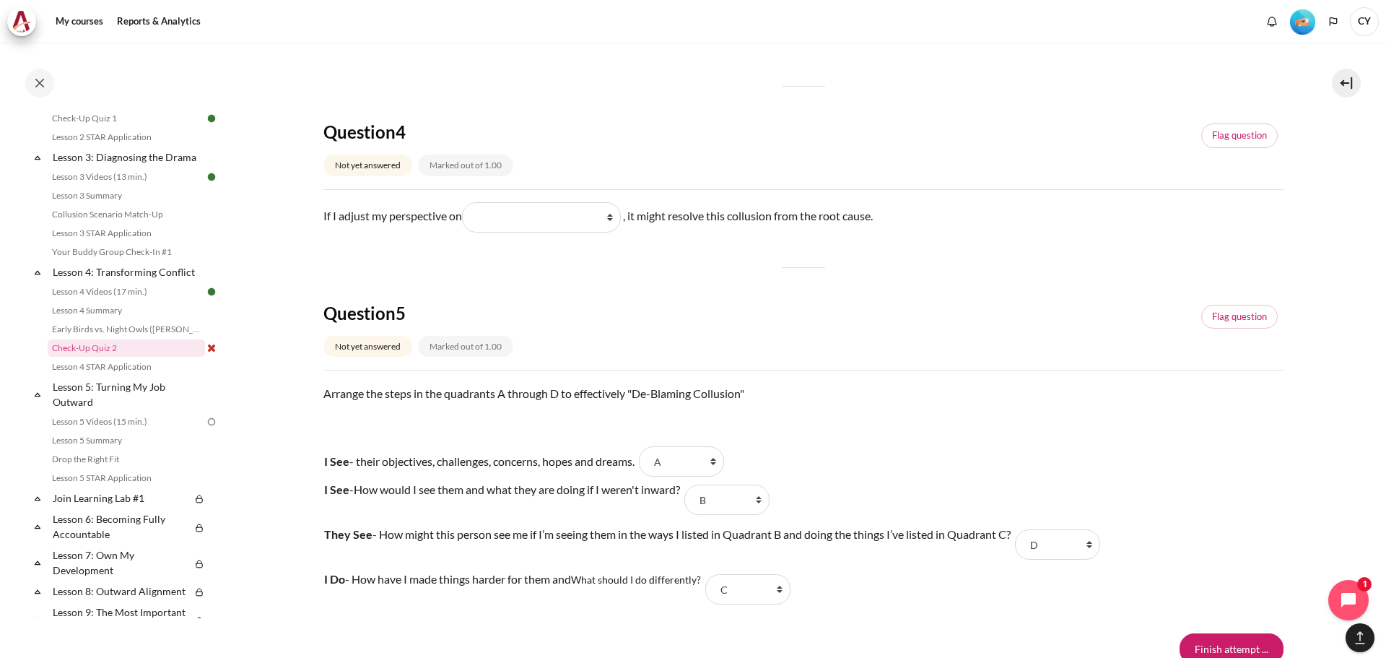
scroll to position [1058, 0]
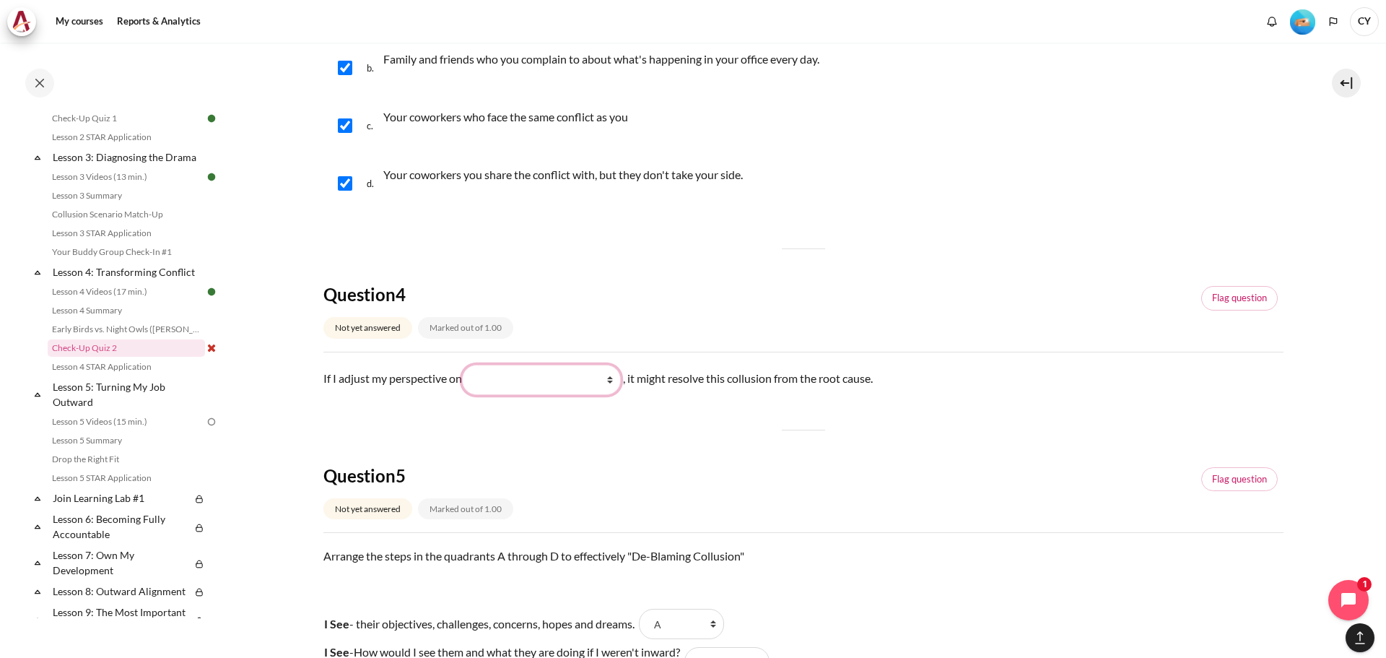
click at [619, 381] on select "What they do (他们做了什么) What I do (我做了什么) What I see and feel about what they do …" at bounding box center [541, 379] width 159 height 30
select select "3"
click at [465, 364] on select "What they do (他们做了什么) What I do (我做了什么) What I see and feel about what they do …" at bounding box center [541, 379] width 159 height 30
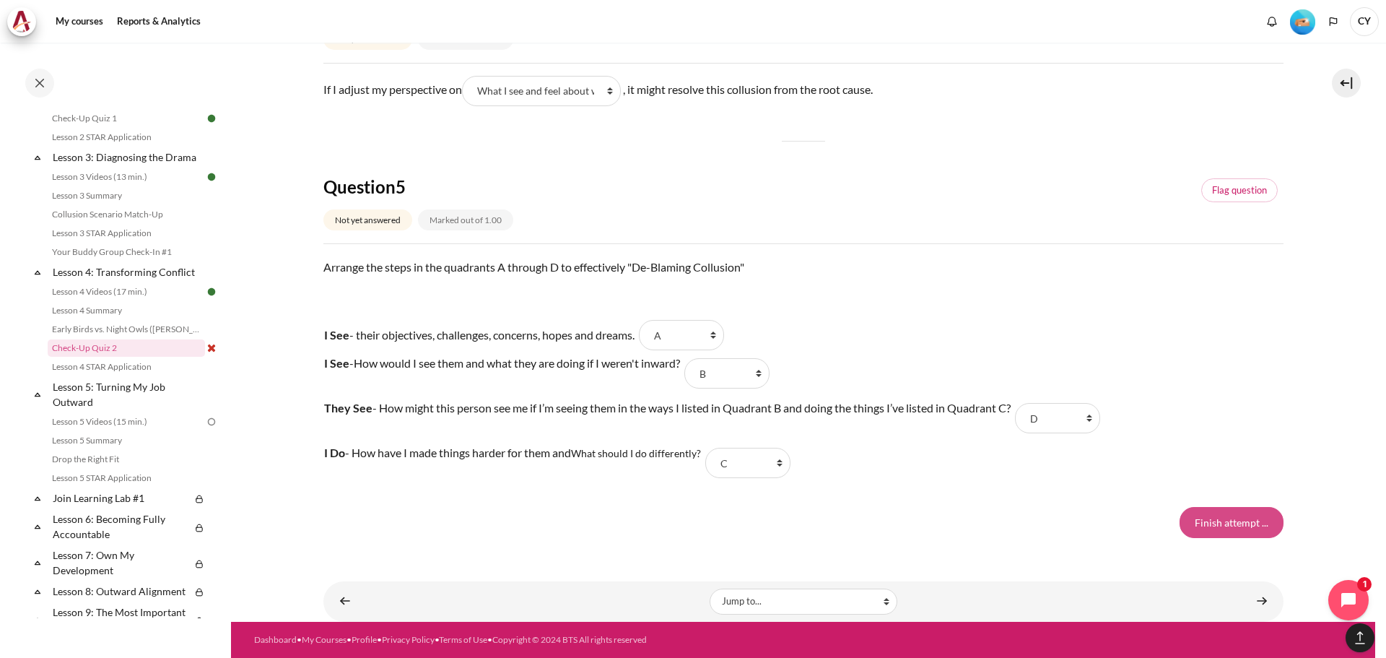
click at [1243, 525] on input "Finish attempt ..." at bounding box center [1231, 522] width 104 height 30
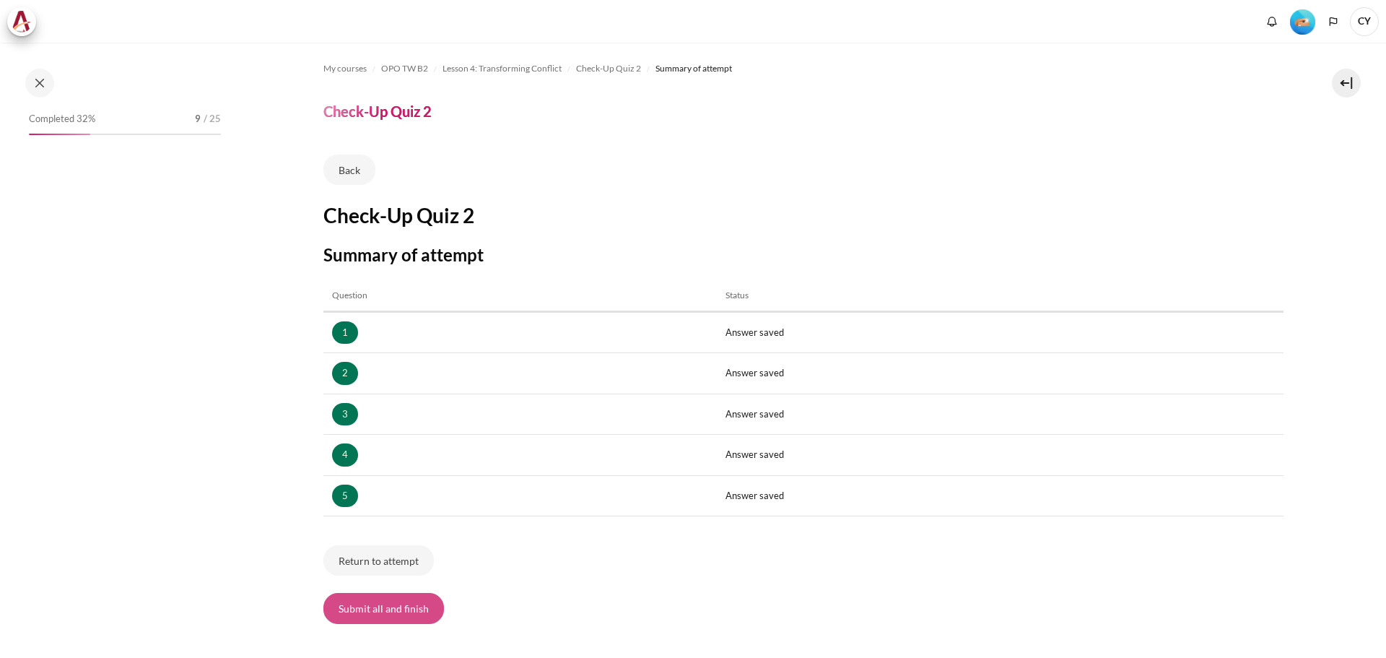
click at [356, 607] on button "Submit all and finish" at bounding box center [383, 608] width 121 height 30
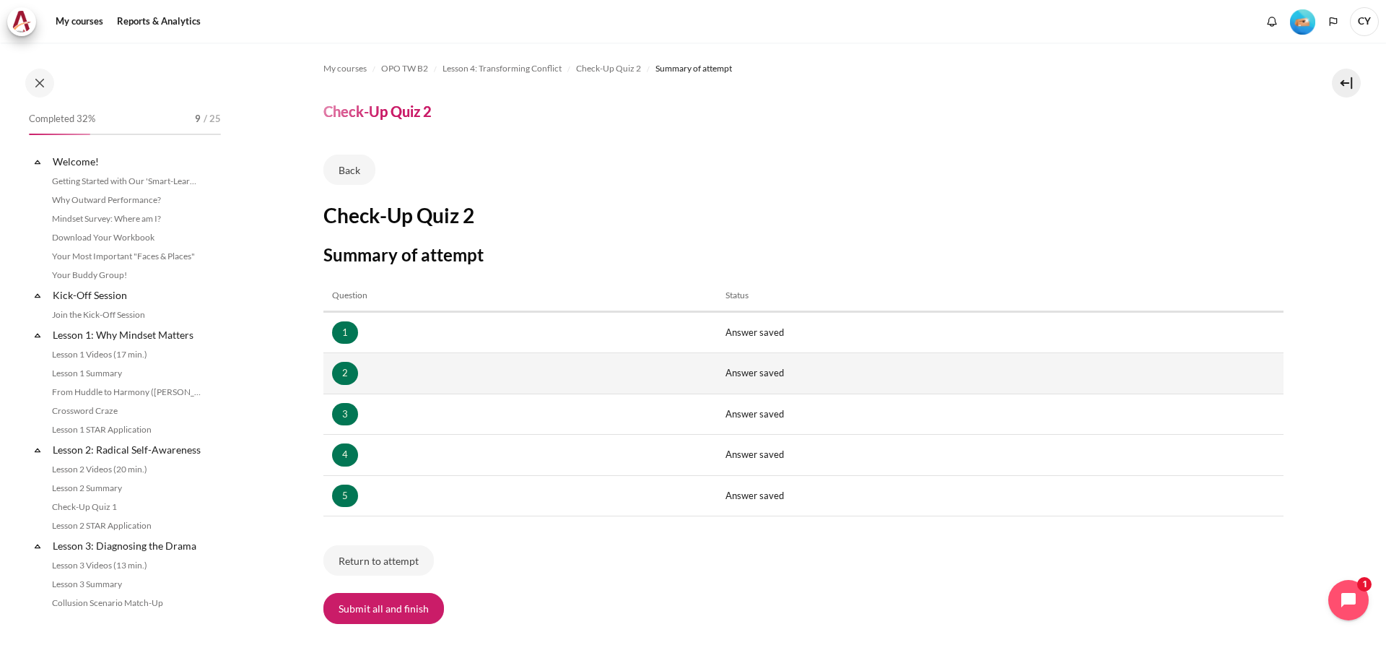
scroll to position [388, 0]
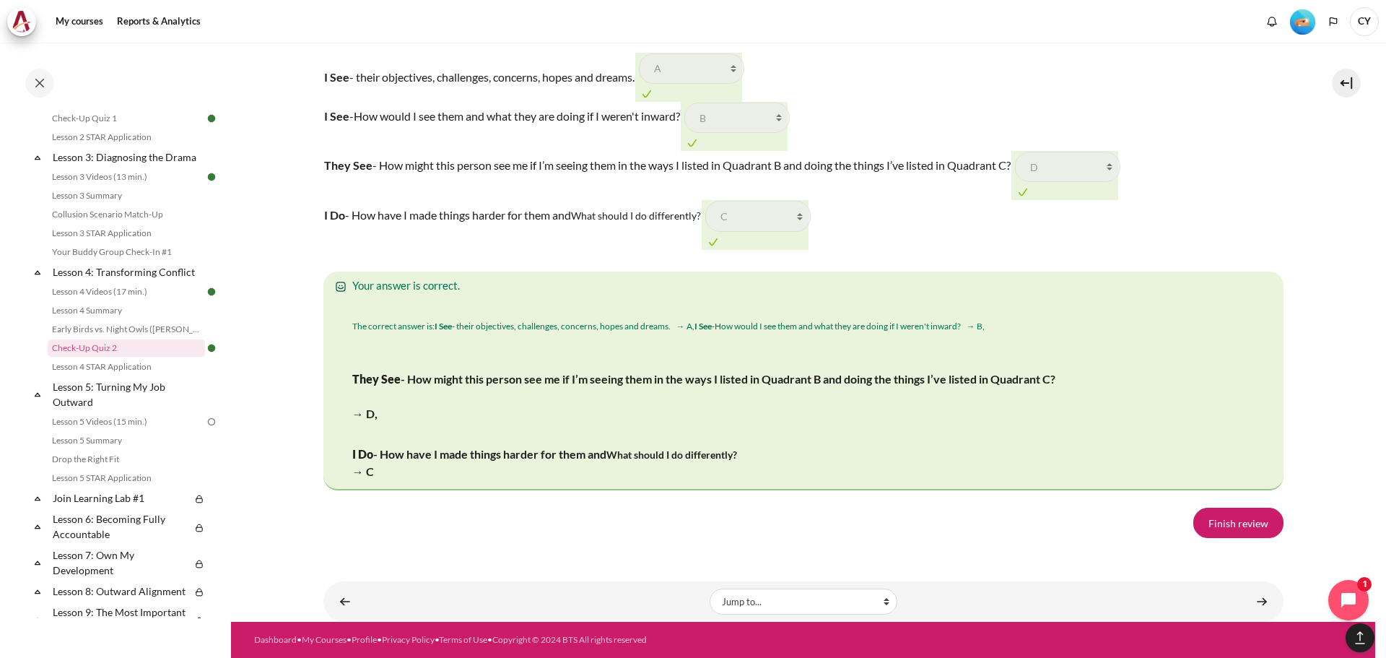
scroll to position [2722, 0]
click at [1236, 523] on link "Finish review" at bounding box center [1238, 522] width 90 height 30
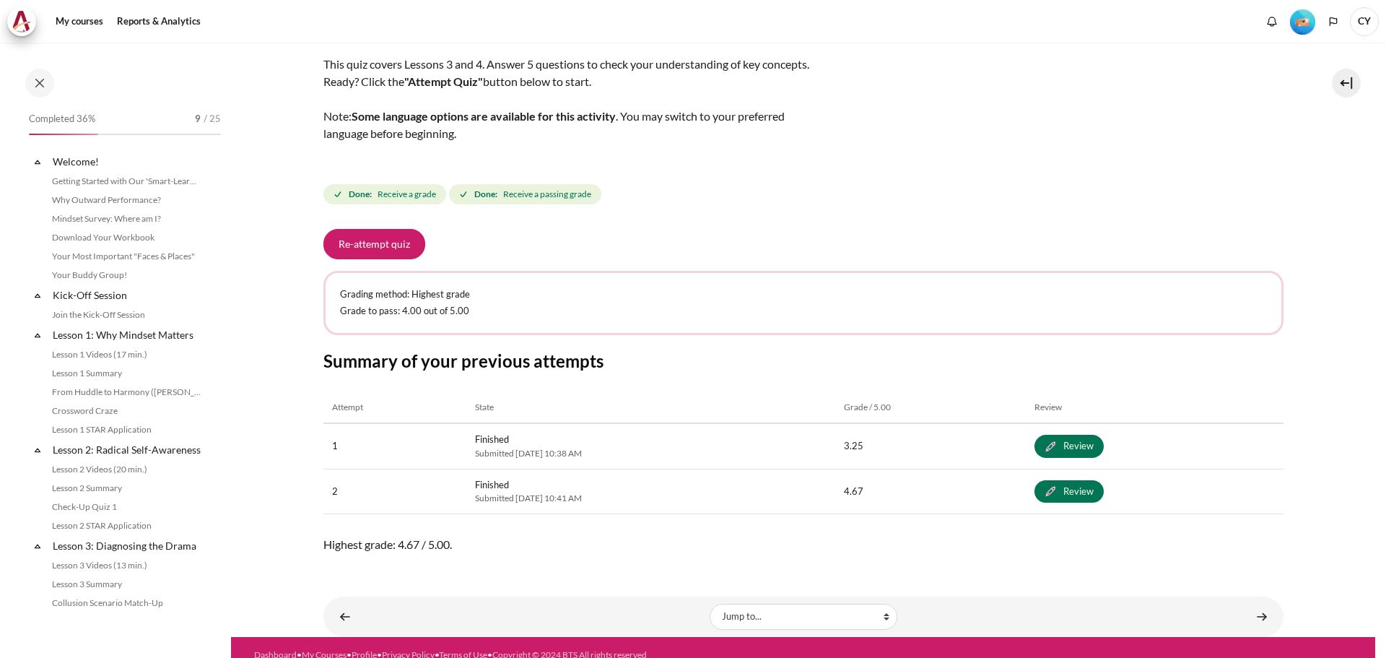
scroll to position [388, 0]
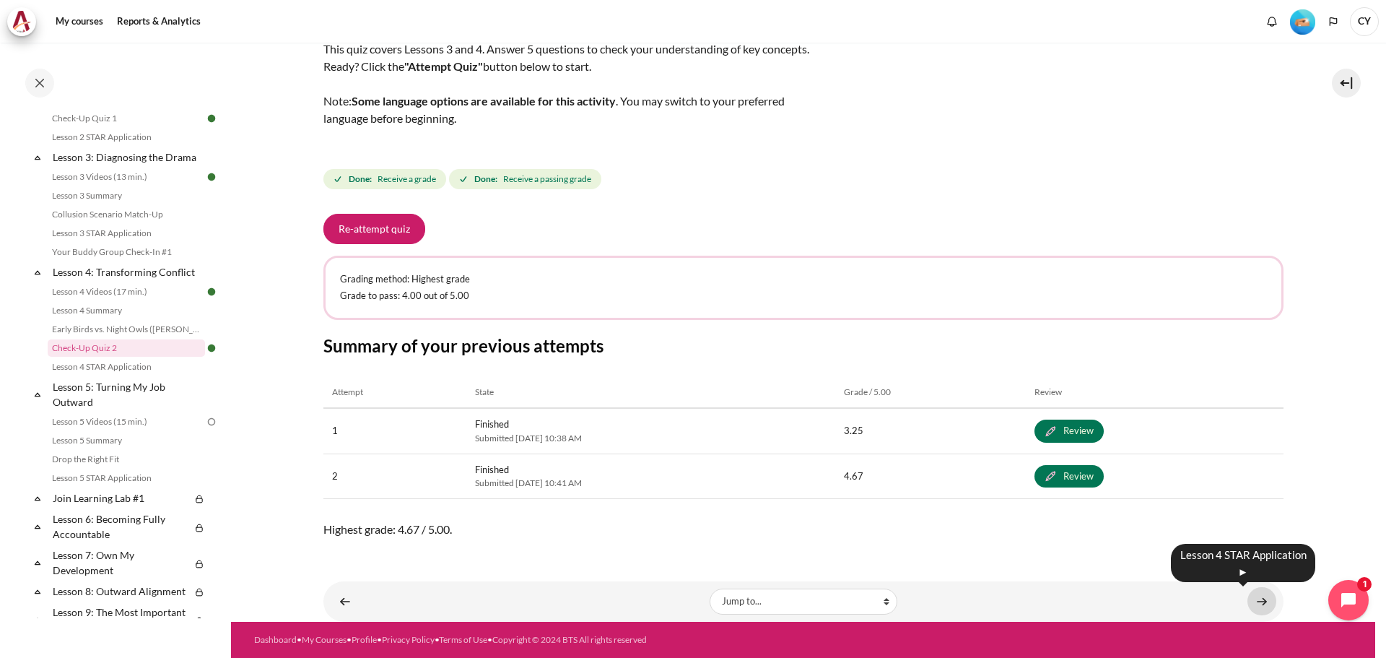
click at [1251, 601] on link "Content" at bounding box center [1261, 601] width 29 height 28
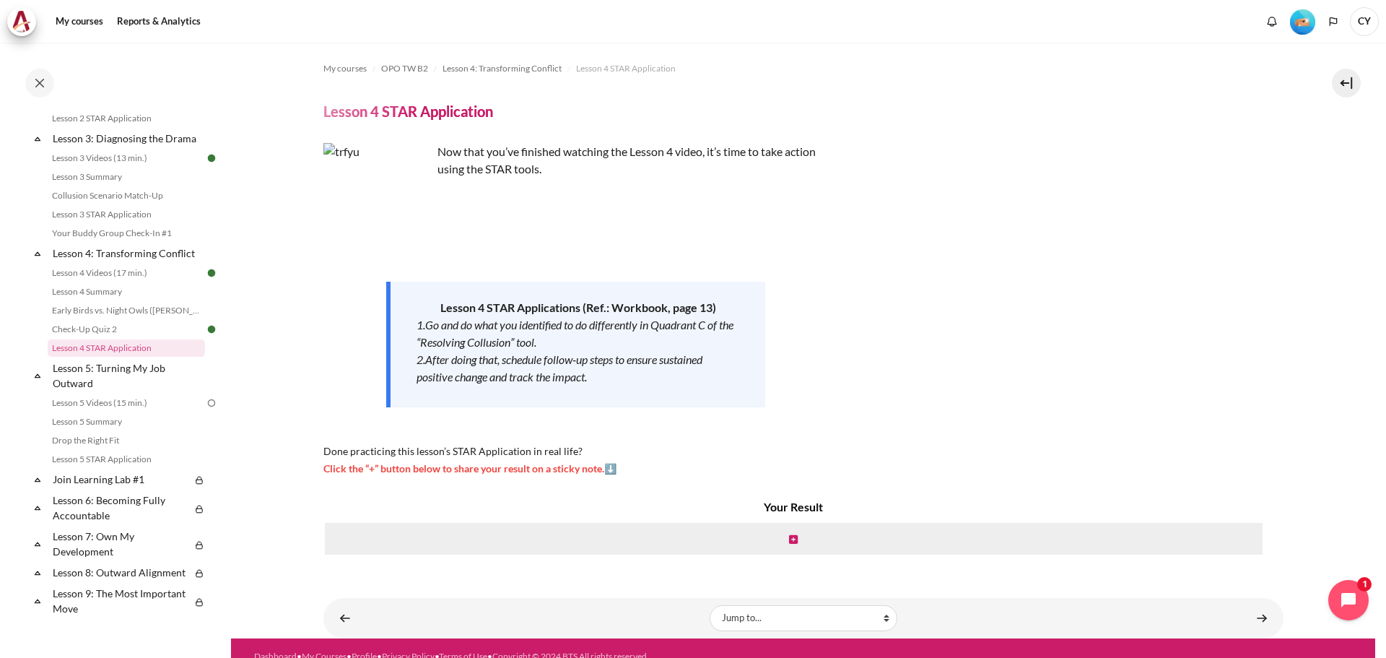
scroll to position [17, 0]
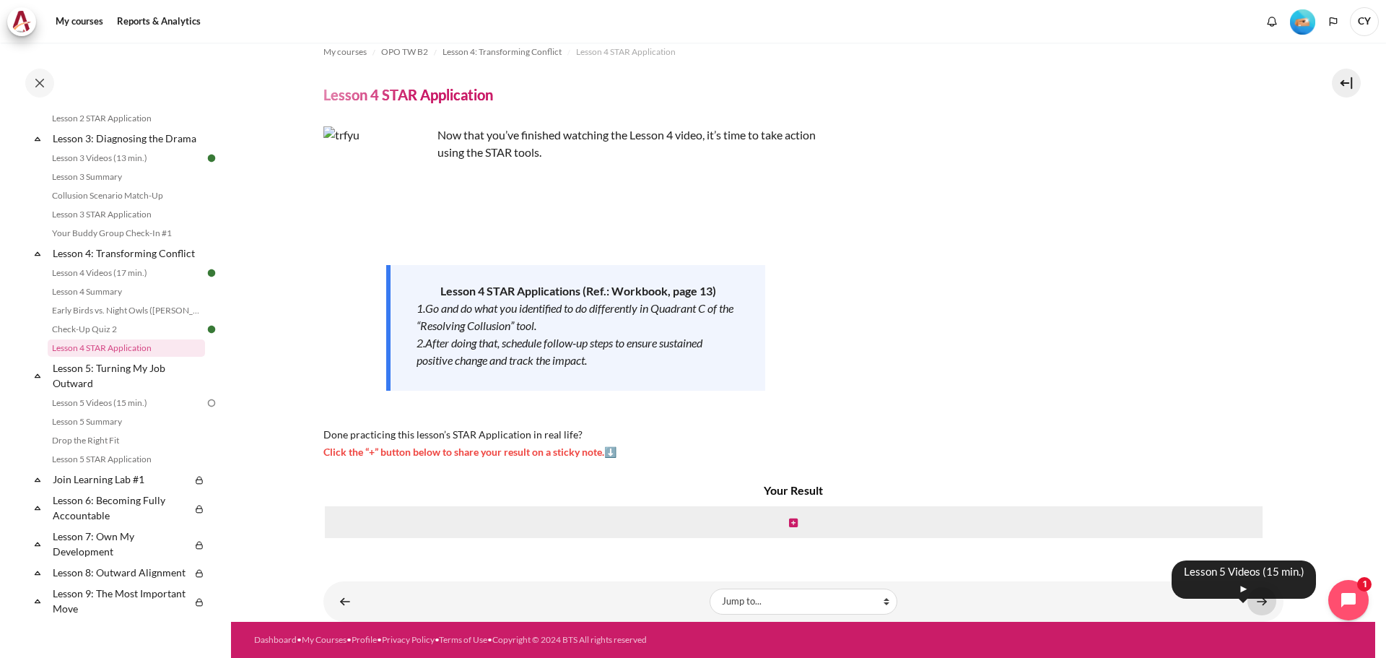
click at [1256, 597] on link "Content" at bounding box center [1261, 601] width 29 height 28
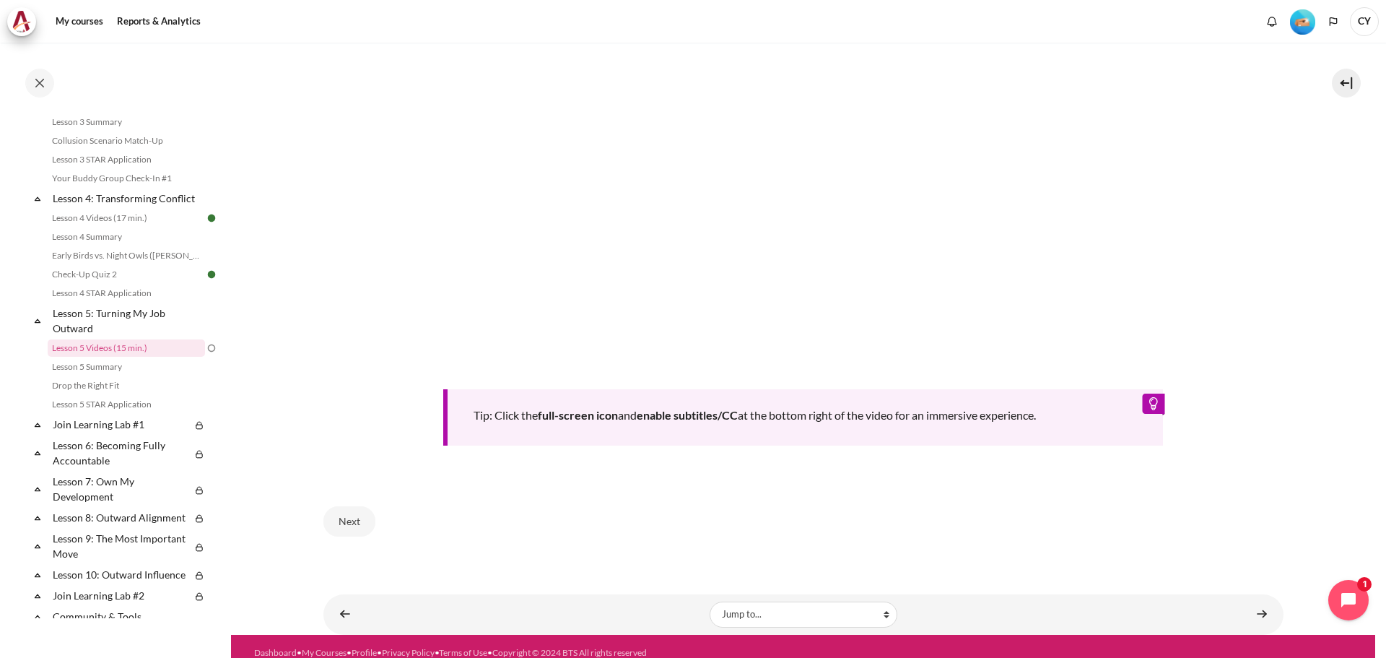
scroll to position [588, 0]
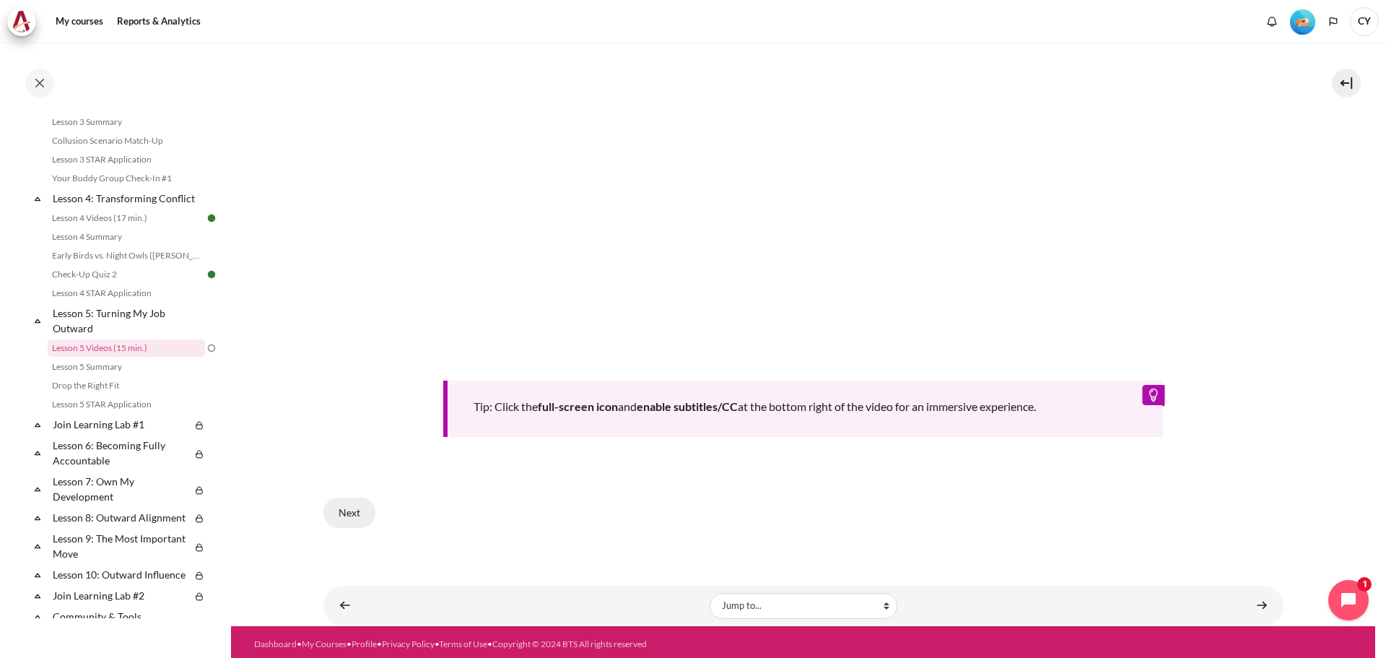
click at [354, 507] on button "Next" at bounding box center [349, 512] width 52 height 30
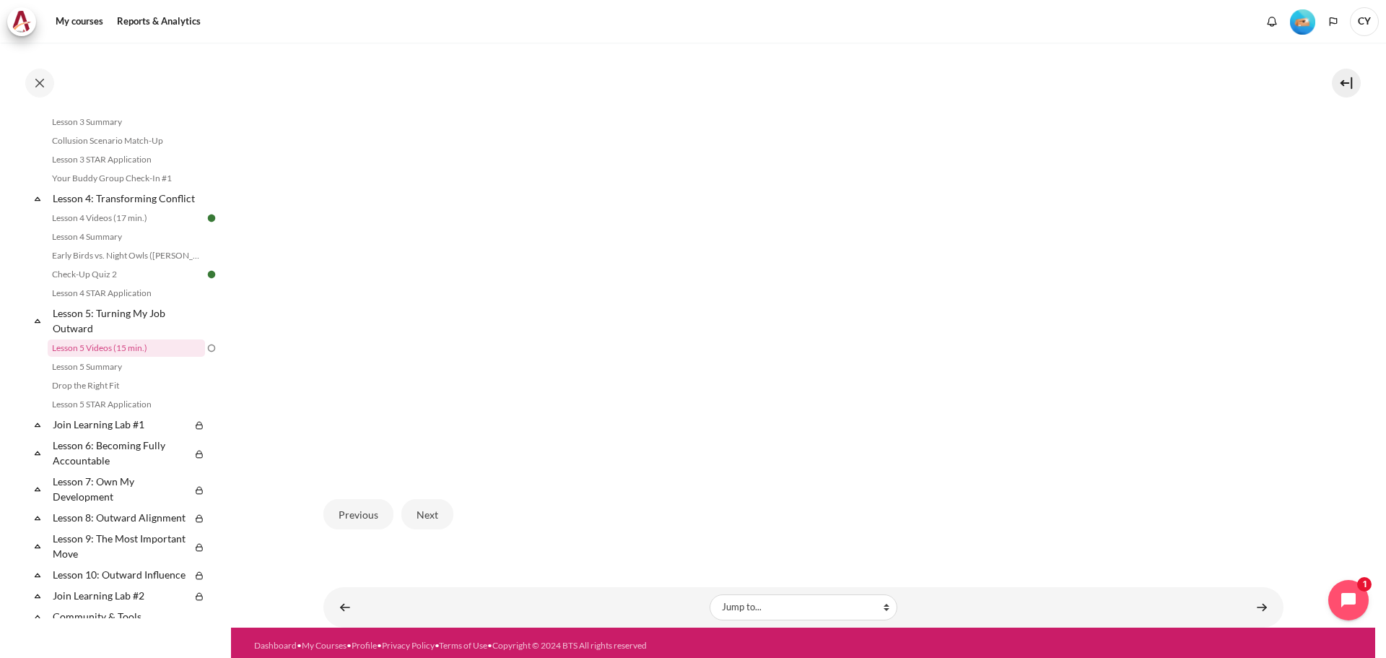
scroll to position [422, 0]
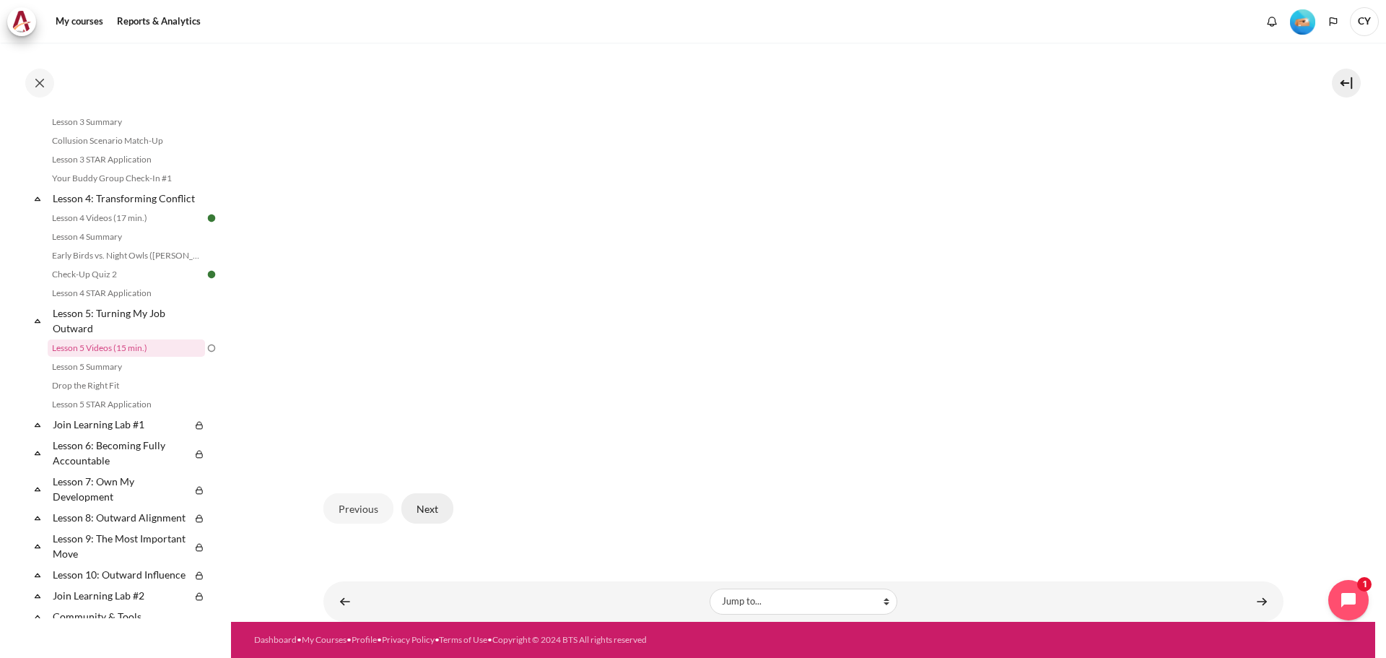
click at [435, 509] on button "Next" at bounding box center [427, 508] width 52 height 30
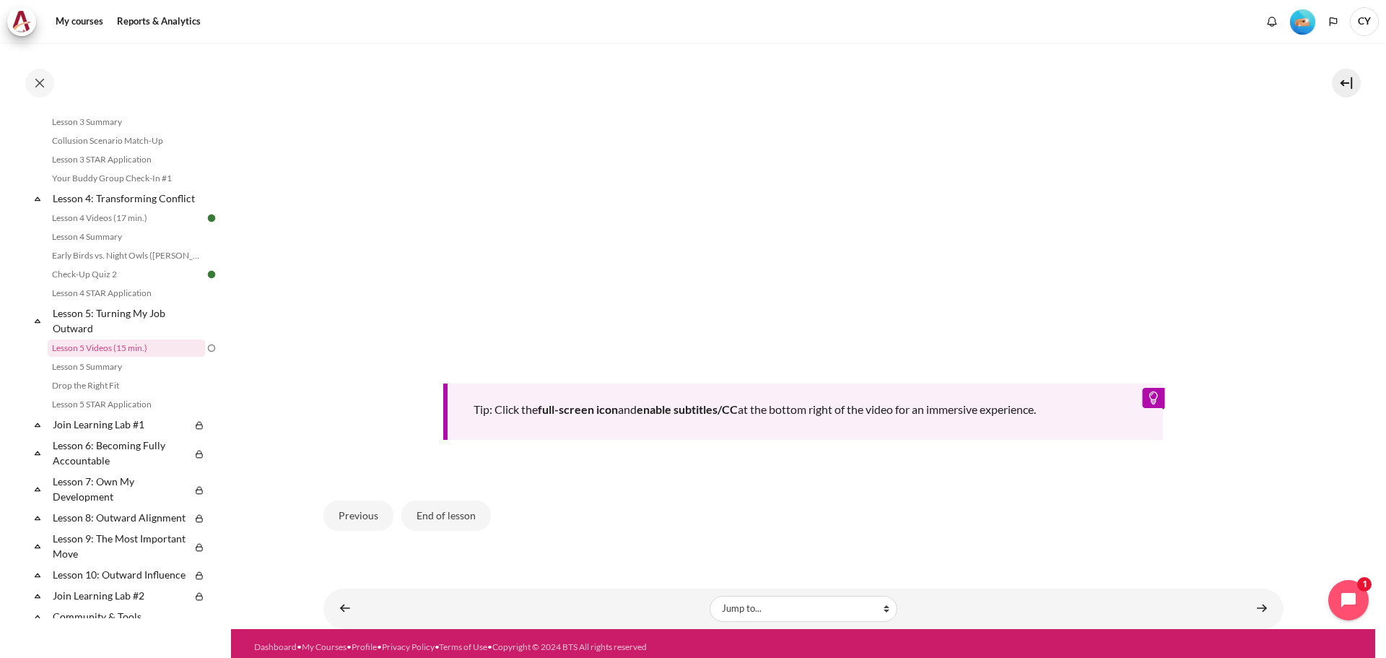
scroll to position [588, 0]
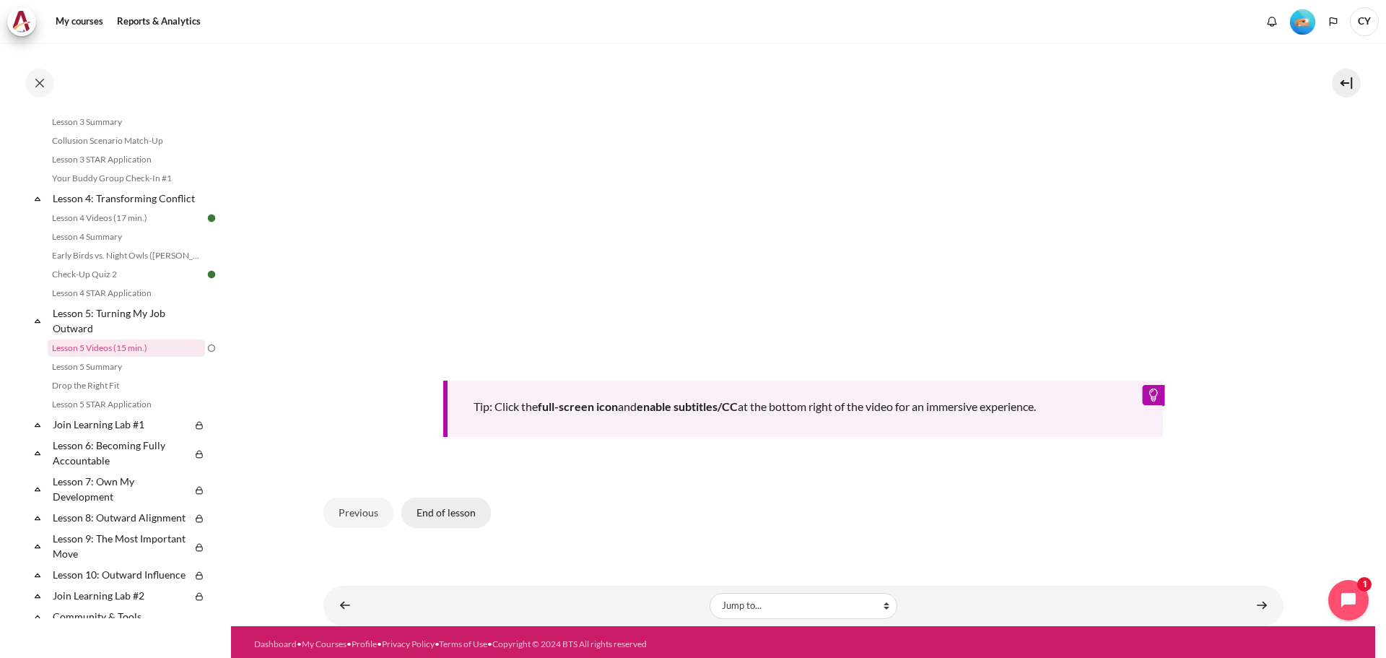
click at [456, 509] on button "End of lesson" at bounding box center [445, 512] width 89 height 30
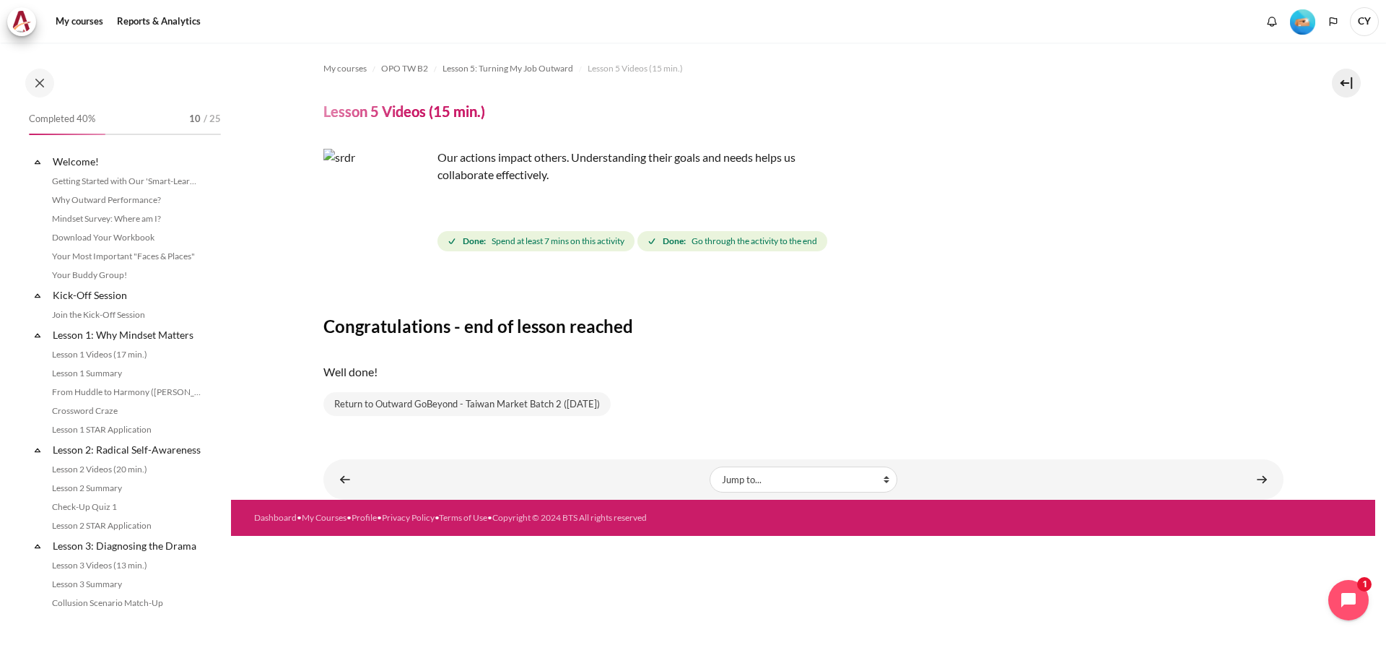
scroll to position [462, 0]
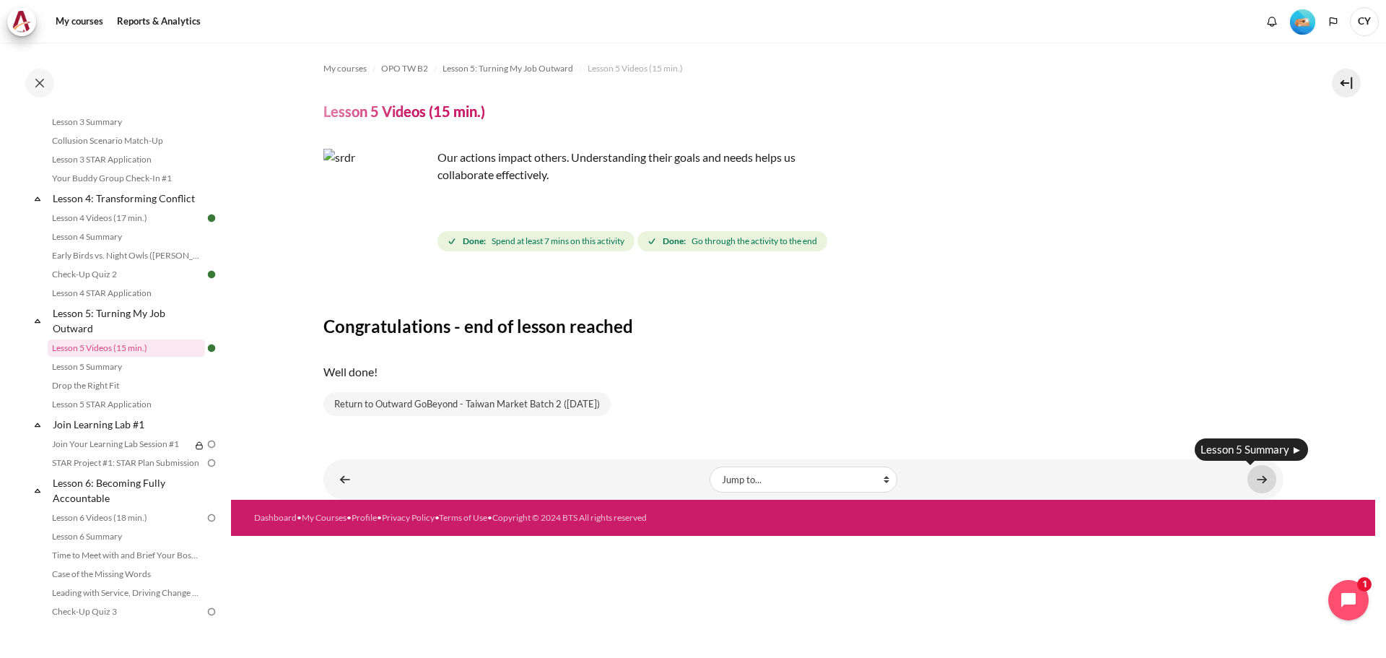
click at [1258, 479] on link "Content" at bounding box center [1261, 479] width 29 height 28
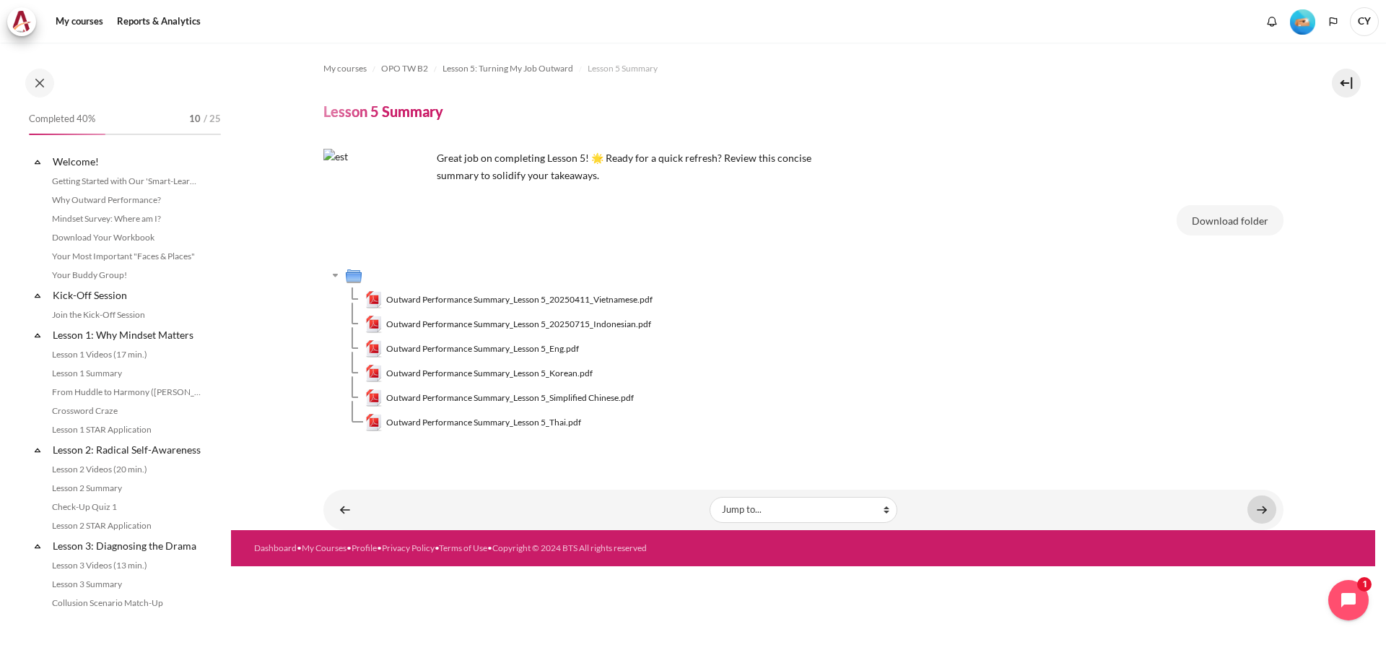
scroll to position [481, 0]
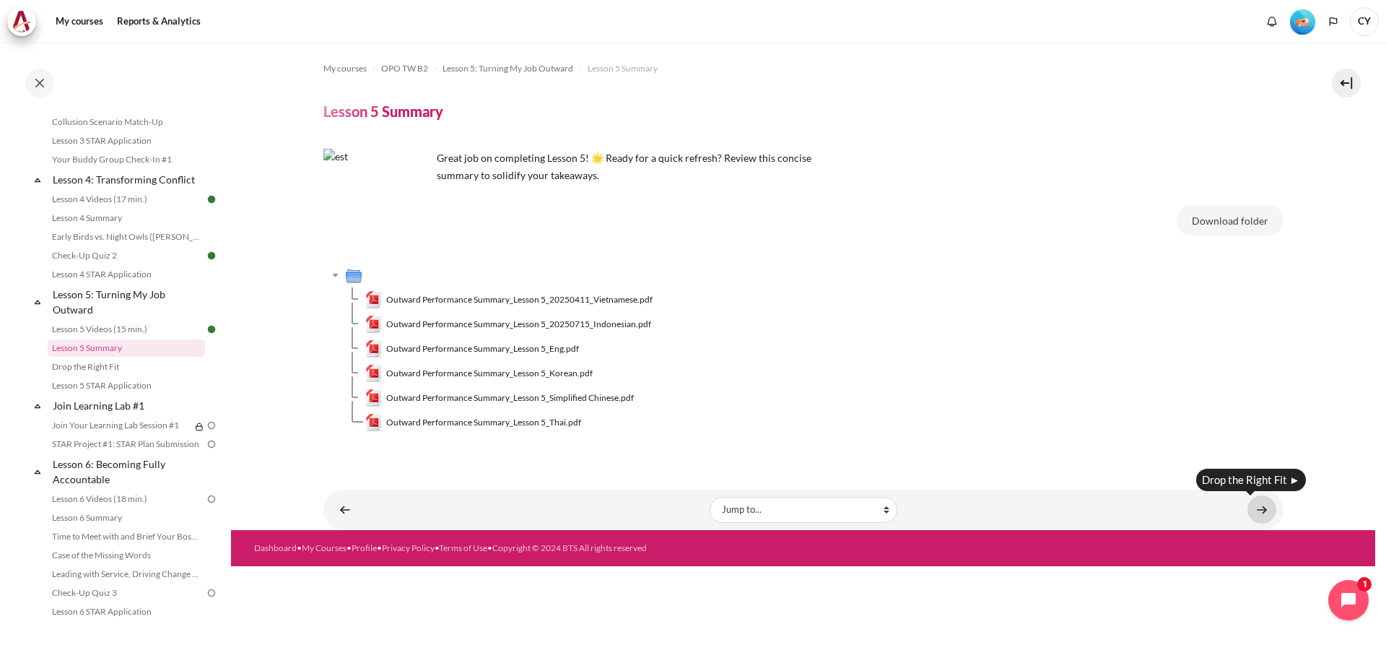
click at [1262, 513] on link "Content" at bounding box center [1261, 509] width 29 height 28
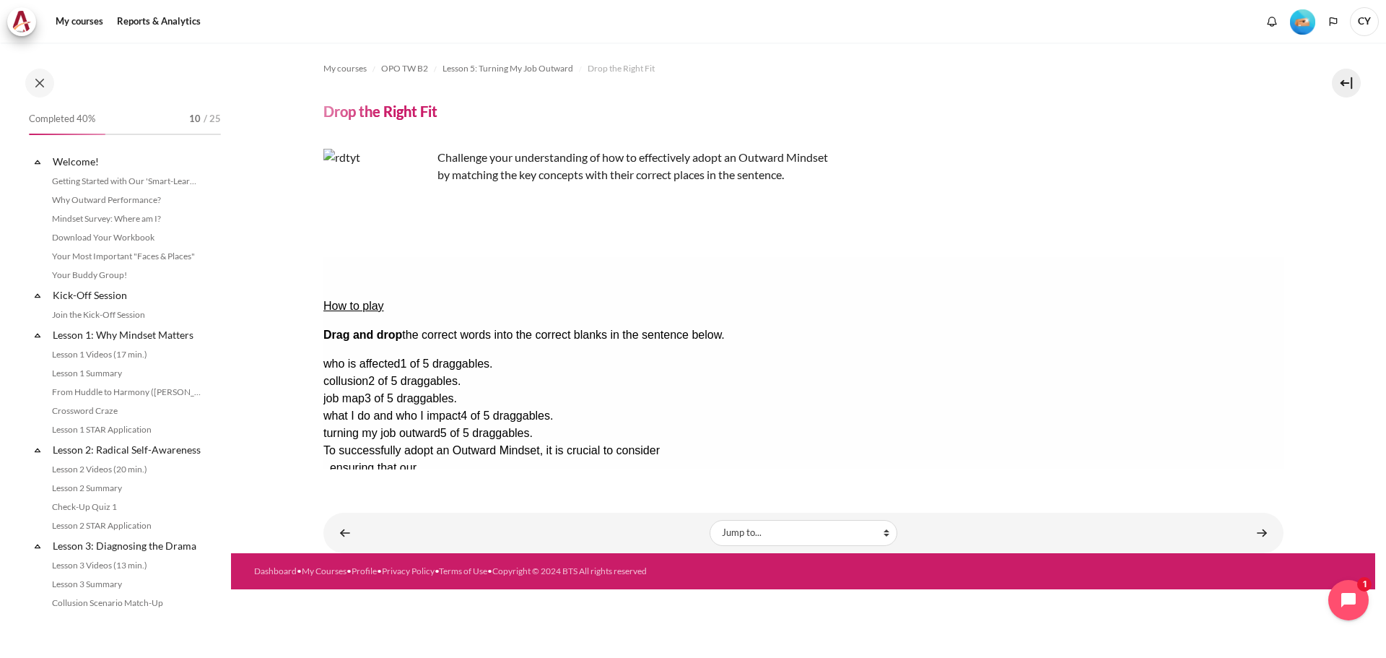
scroll to position [499, 0]
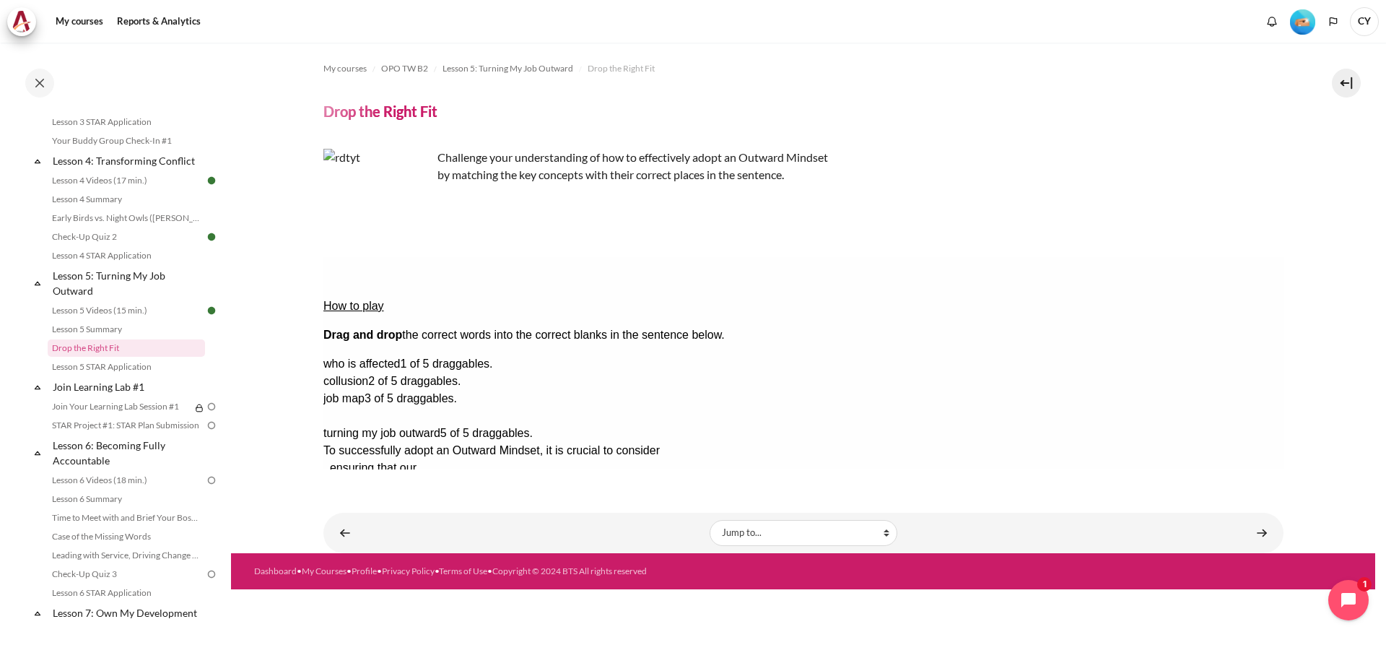
drag, startPoint x: 1197, startPoint y: 386, endPoint x: 1031, endPoint y: 458, distance: 180.7
drag, startPoint x: 1171, startPoint y: 407, endPoint x: 719, endPoint y: 315, distance: 461.7
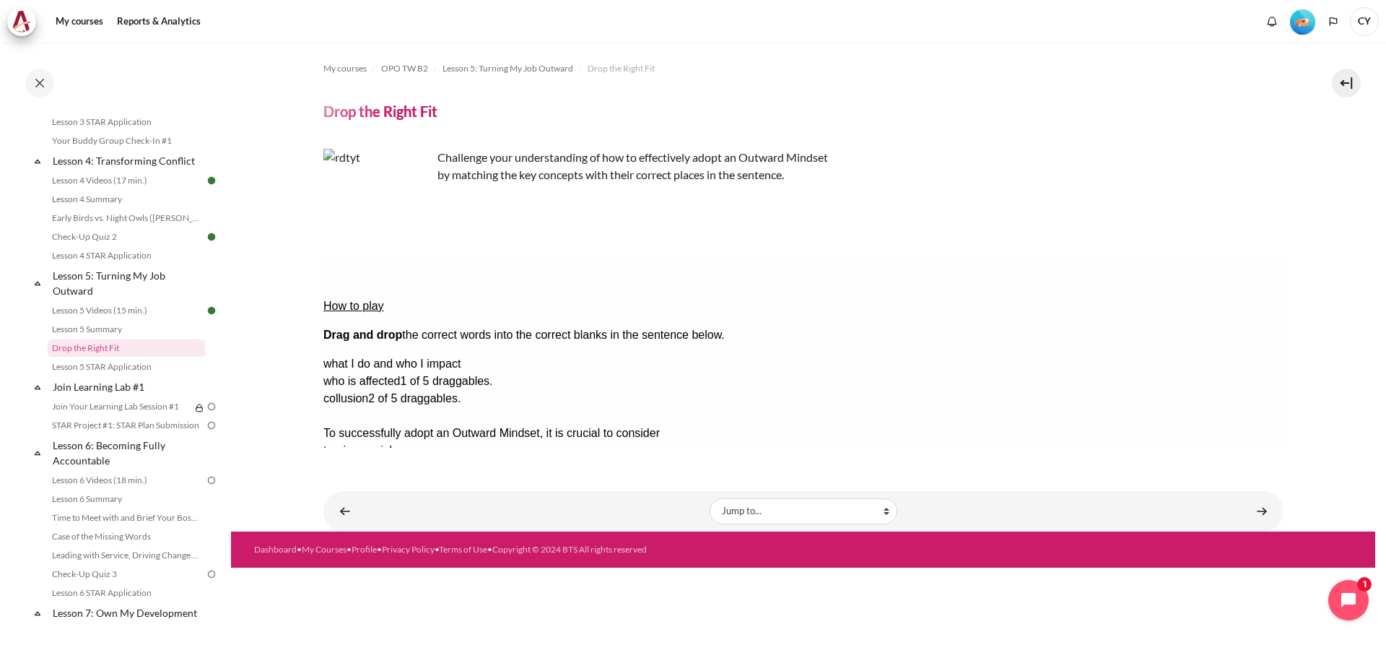
drag, startPoint x: 1167, startPoint y: 388, endPoint x: 936, endPoint y: 299, distance: 247.7
drag, startPoint x: 1194, startPoint y: 385, endPoint x: 954, endPoint y: 280, distance: 262.4
drag, startPoint x: 1026, startPoint y: 332, endPoint x: 630, endPoint y: 337, distance: 396.3
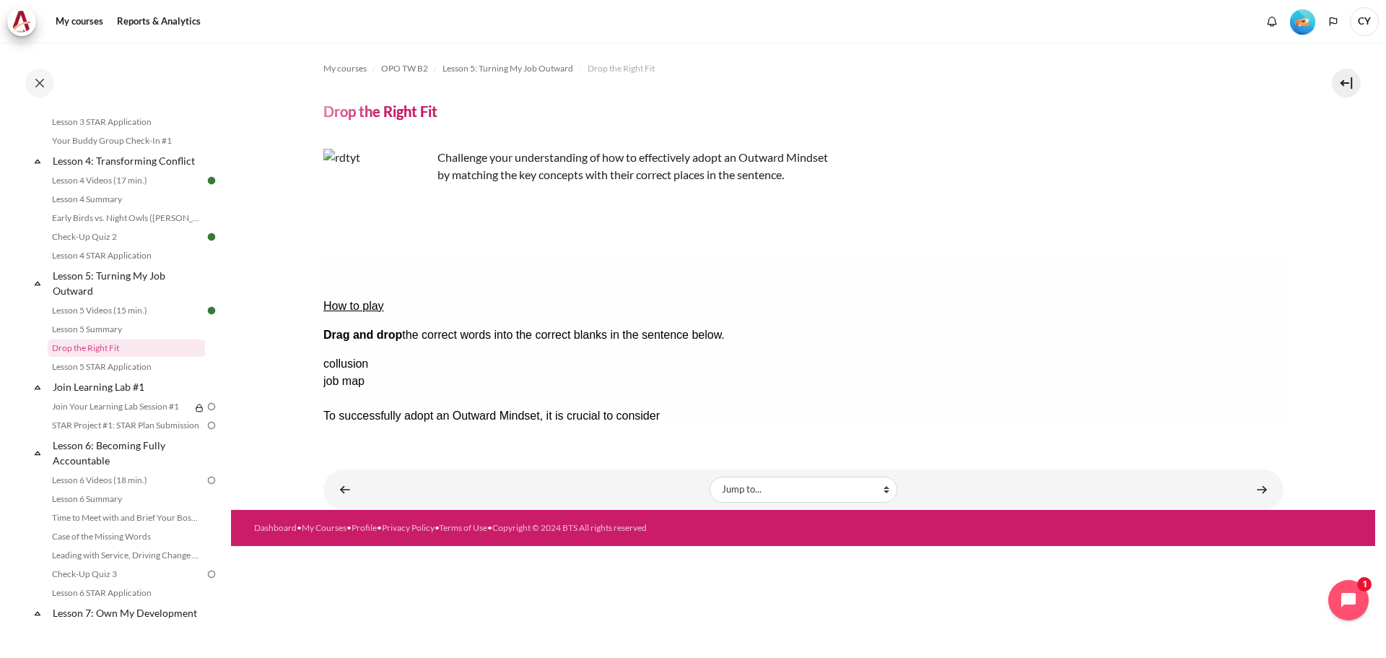
drag, startPoint x: 1223, startPoint y: 367, endPoint x: 859, endPoint y: 344, distance: 364.5
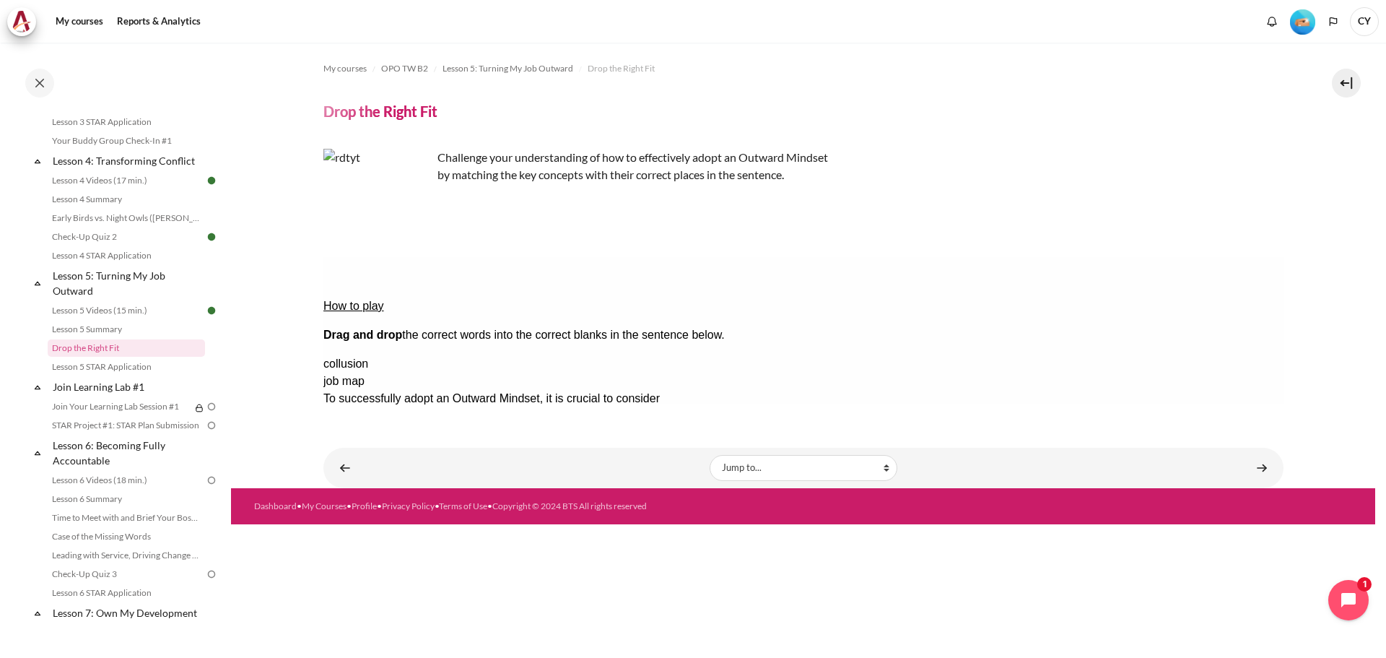
drag, startPoint x: 1244, startPoint y: 352, endPoint x: 937, endPoint y: 307, distance: 310.8
click at [937, 306] on div "How to play Drag and drop the correct words into the correct blanks in the sent…" at bounding box center [803, 401] width 960 height 289
click at [1067, 528] on div "Check Check the answers. The responses will be marked as correct, incorrect, or…" at bounding box center [803, 536] width 960 height 17
drag, startPoint x: 1254, startPoint y: 343, endPoint x: 960, endPoint y: 302, distance: 297.3
drag, startPoint x: 1256, startPoint y: 347, endPoint x: 958, endPoint y: 294, distance: 302.8
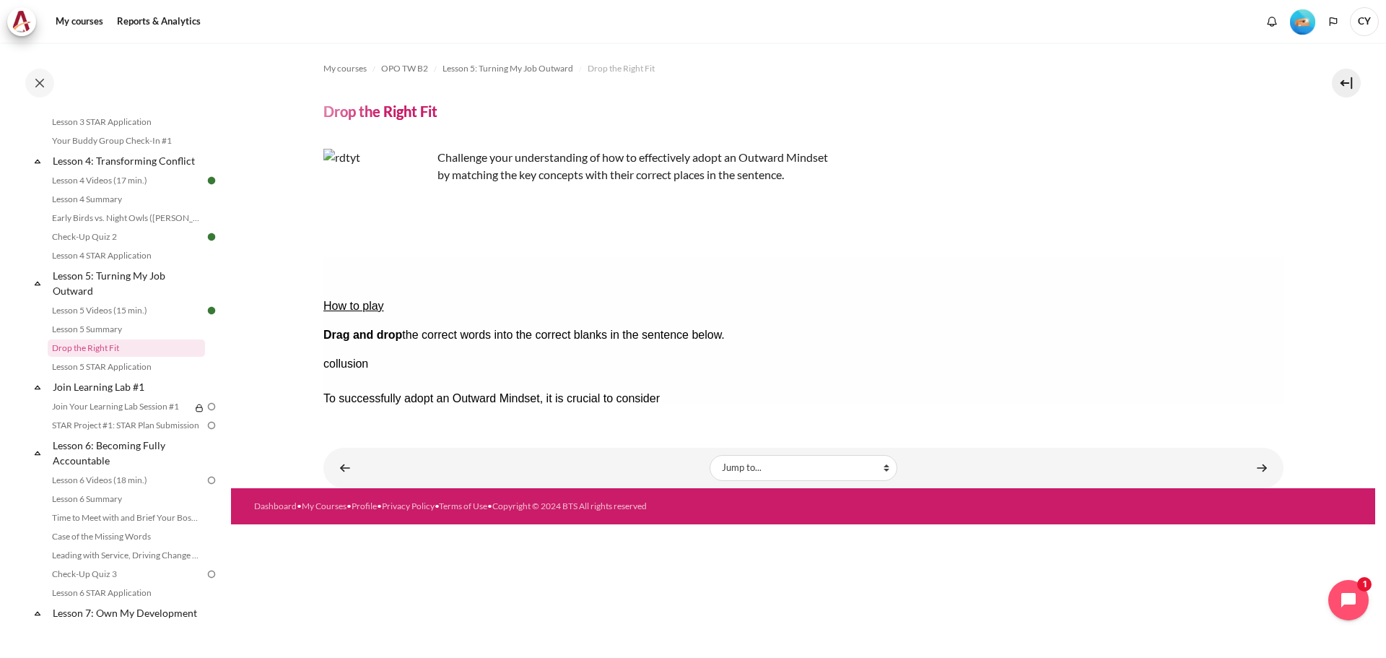
drag, startPoint x: 1256, startPoint y: 347, endPoint x: 927, endPoint y: 309, distance: 330.6
click at [362, 530] on button "Check Check the answers. The responses will be marked as correct, incorrect, or…" at bounding box center [342, 537] width 39 height 15
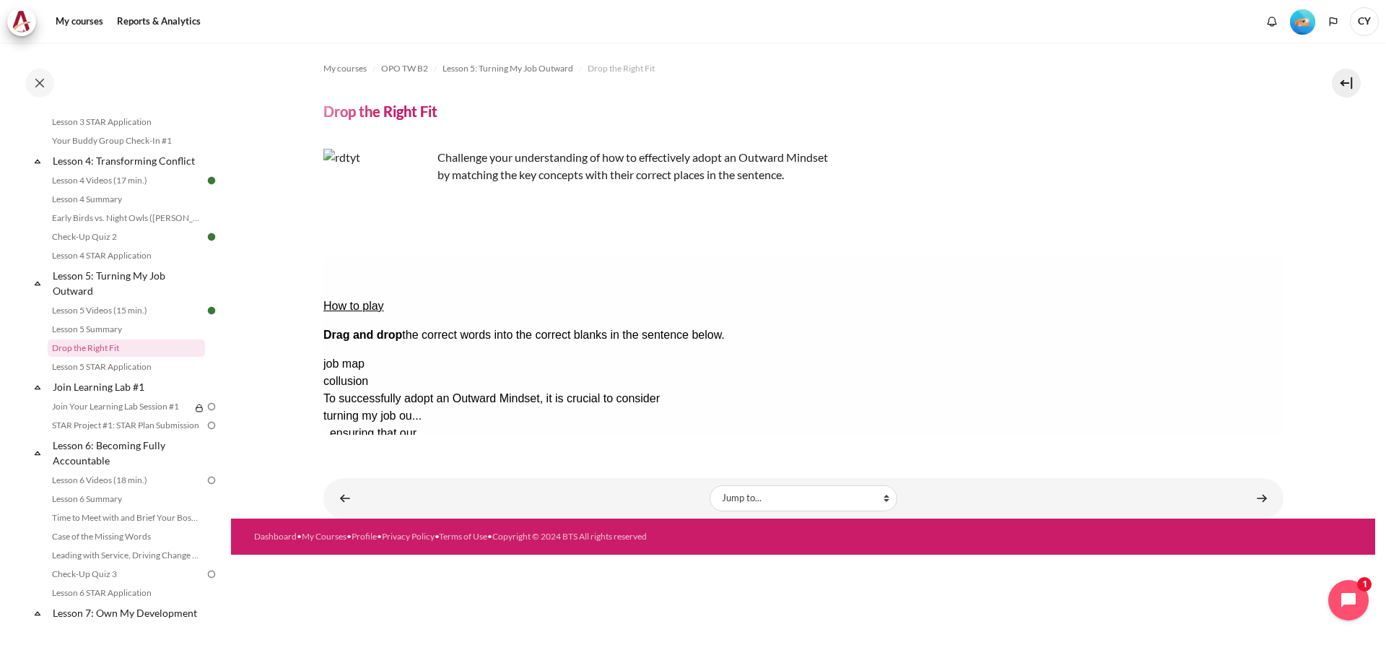
click at [394, 574] on button "Show solution Show the solution. The task will be marked with its correct solut…" at bounding box center [358, 581] width 71 height 15
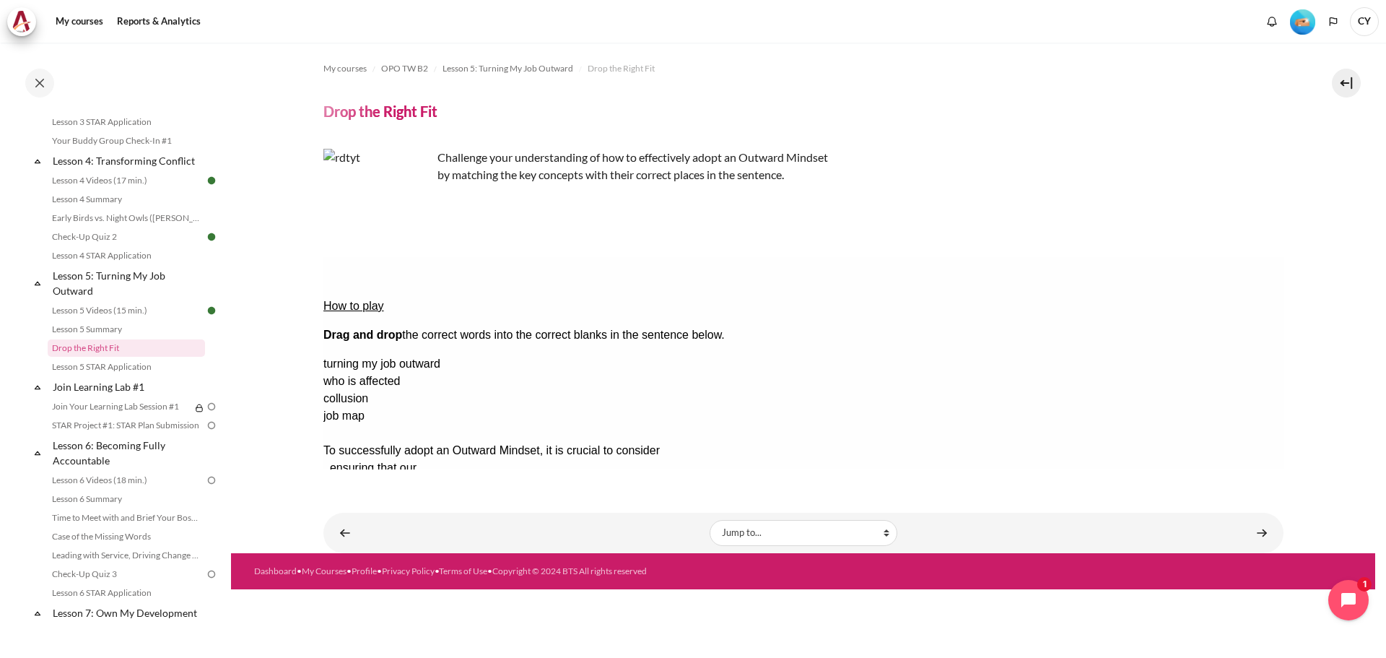
drag, startPoint x: 1202, startPoint y: 409, endPoint x: 732, endPoint y: 307, distance: 480.9
drag, startPoint x: 1062, startPoint y: 315, endPoint x: 634, endPoint y: 295, distance: 428.4
drag, startPoint x: 1208, startPoint y: 339, endPoint x: 646, endPoint y: 328, distance: 562.3
click at [437, 494] on div "Drop Zone 3 is empty." at bounding box center [380, 494] width 115 height 0
drag, startPoint x: 1200, startPoint y: 411, endPoint x: 720, endPoint y: 294, distance: 494.2
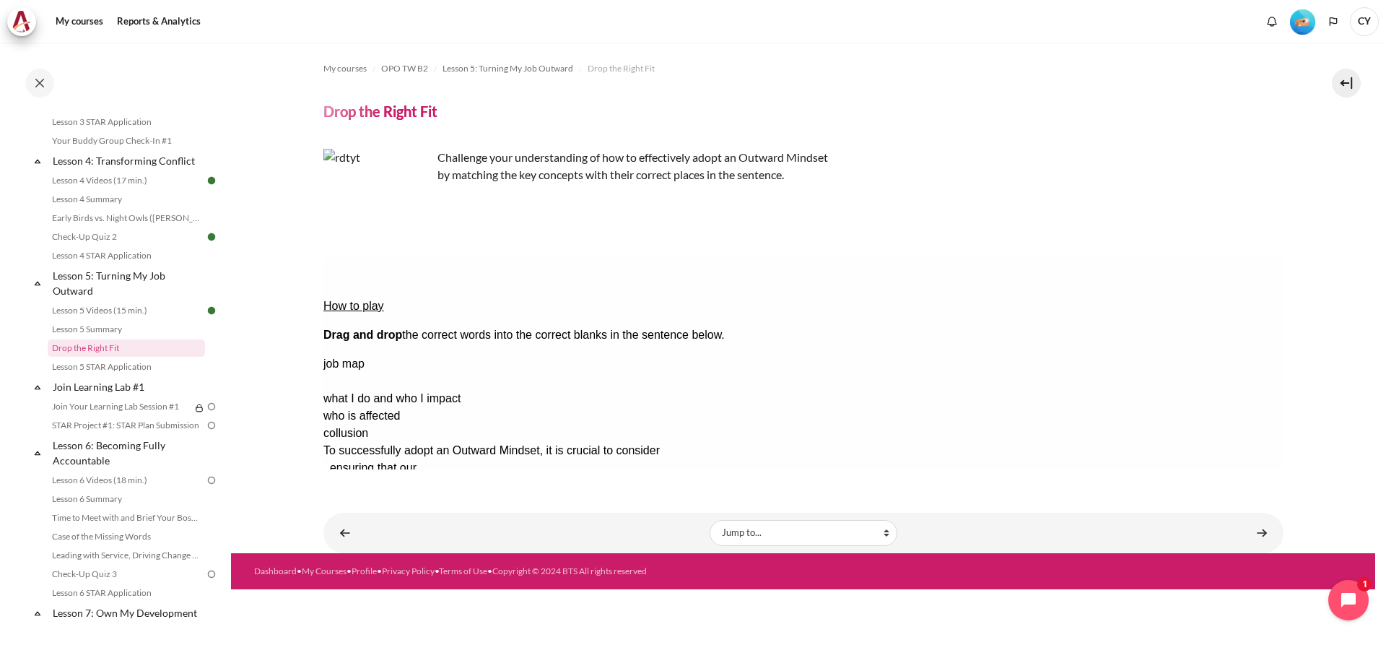
drag, startPoint x: 1180, startPoint y: 341, endPoint x: 632, endPoint y: 336, distance: 547.8
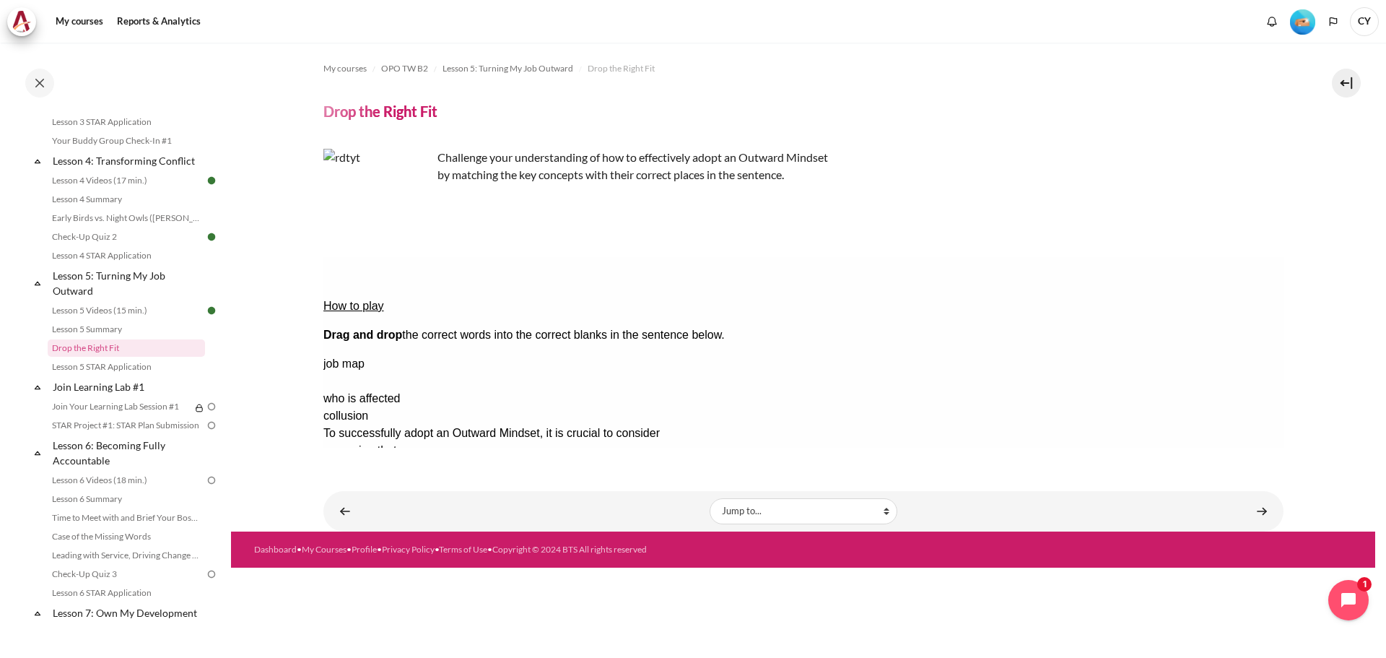
drag, startPoint x: 1184, startPoint y: 344, endPoint x: 917, endPoint y: 339, distance: 267.1
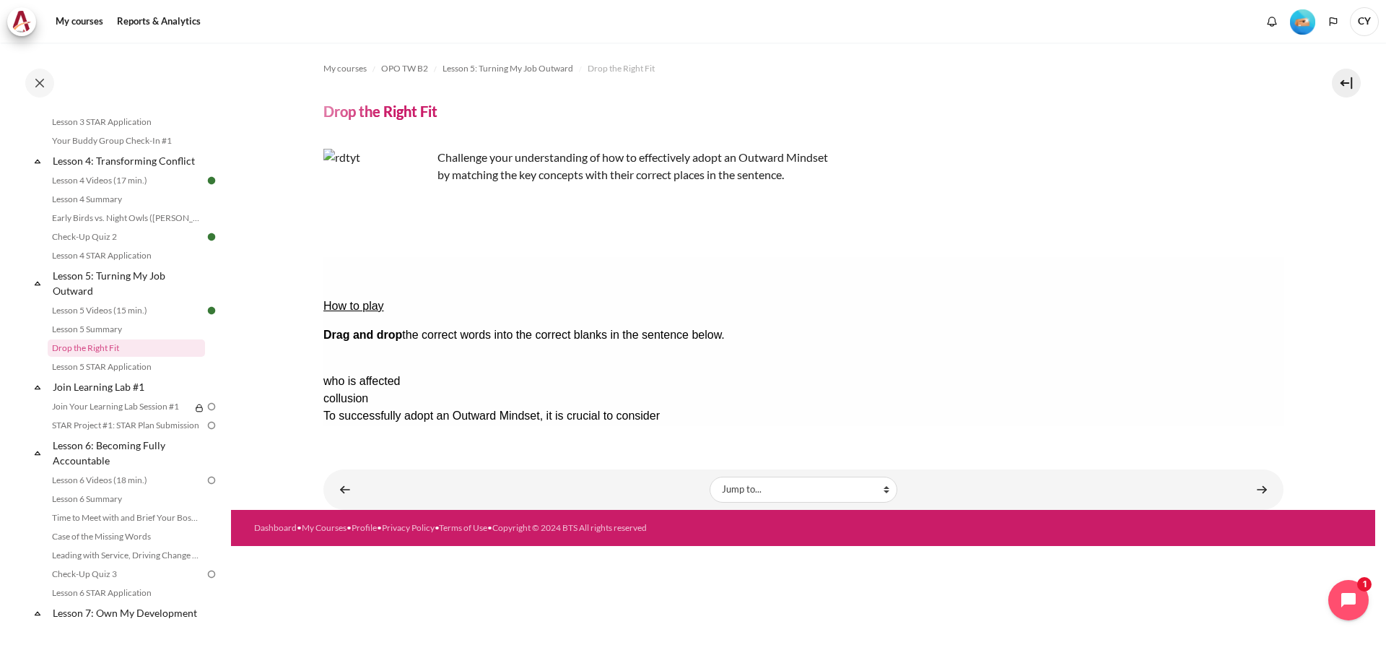
drag, startPoint x: 1233, startPoint y: 318, endPoint x: 968, endPoint y: 308, distance: 265.8
drag, startPoint x: 1201, startPoint y: 318, endPoint x: 679, endPoint y: 296, distance: 522.3
drag, startPoint x: 1242, startPoint y: 319, endPoint x: 747, endPoint y: 307, distance: 495.3
drag, startPoint x: 1236, startPoint y: 320, endPoint x: 737, endPoint y: 297, distance: 500.0
click at [437, 424] on div "Drop Zone 1 is empty." at bounding box center [380, 424] width 115 height 0
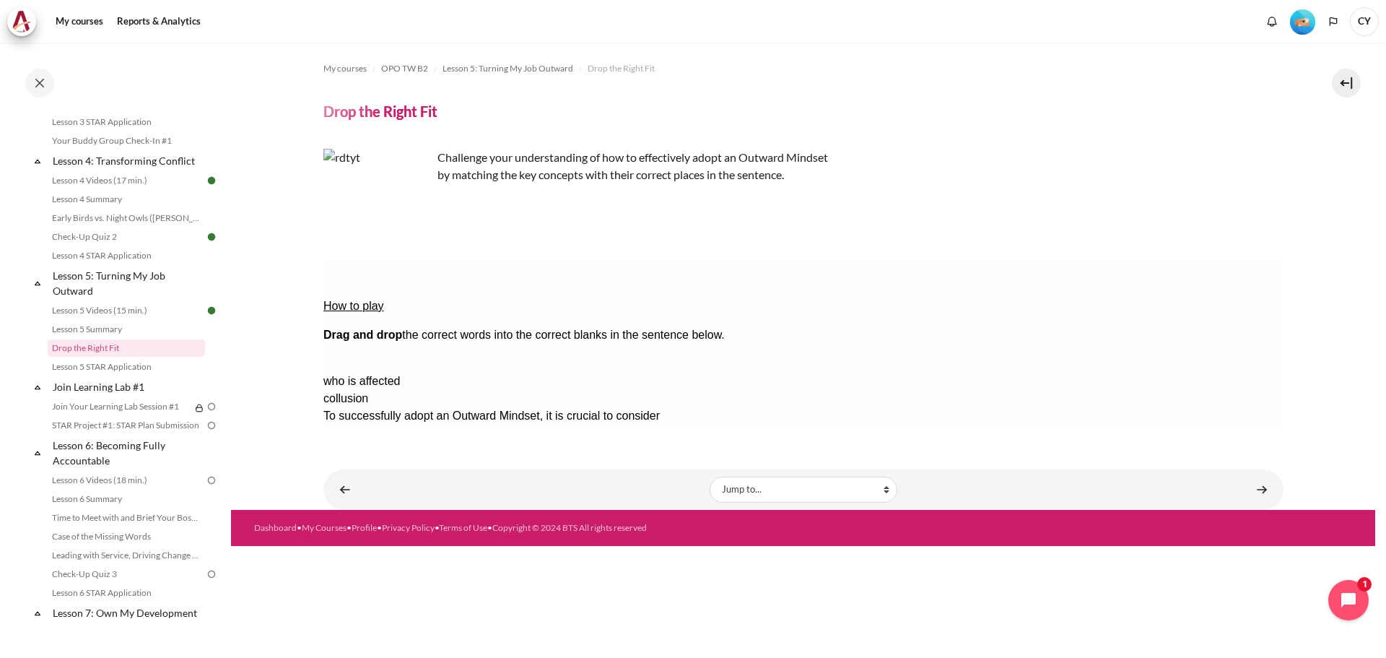
drag, startPoint x: 1215, startPoint y: 316, endPoint x: 790, endPoint y: 297, distance: 426.3
drag, startPoint x: 1187, startPoint y: 318, endPoint x: 714, endPoint y: 320, distance: 473.5
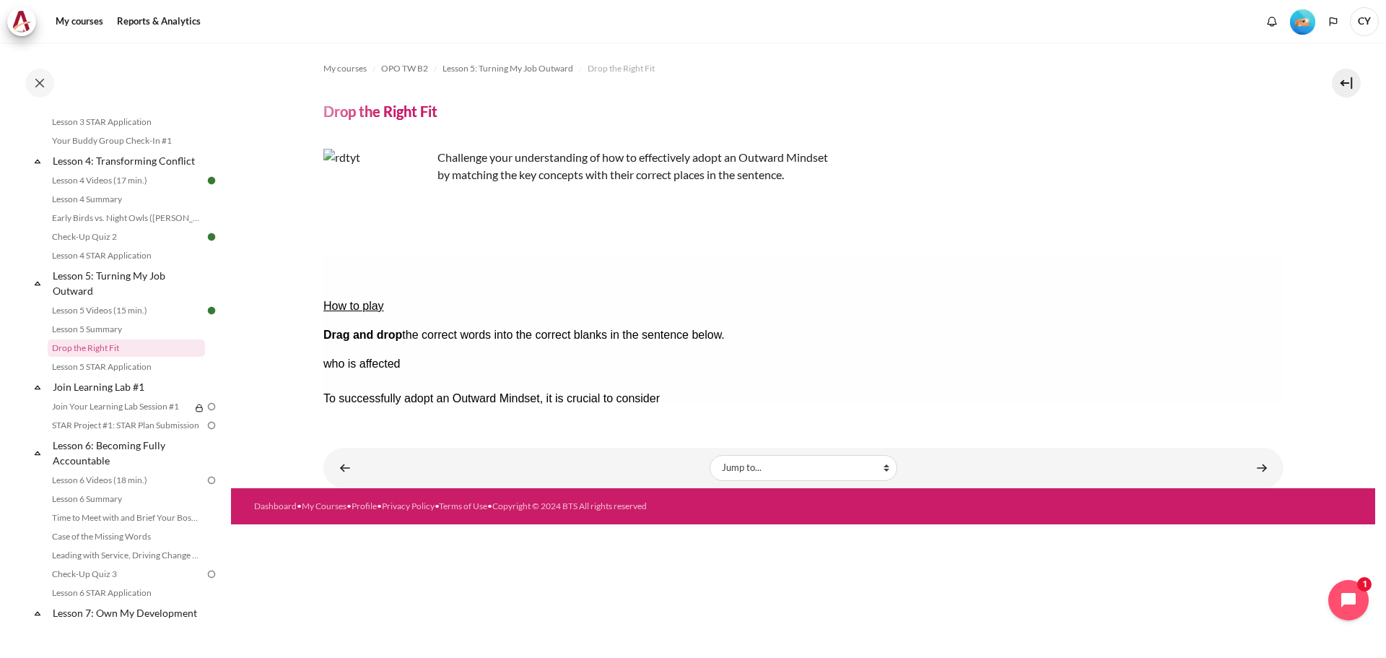
drag, startPoint x: 1245, startPoint y: 345, endPoint x: 975, endPoint y: 320, distance: 271.0
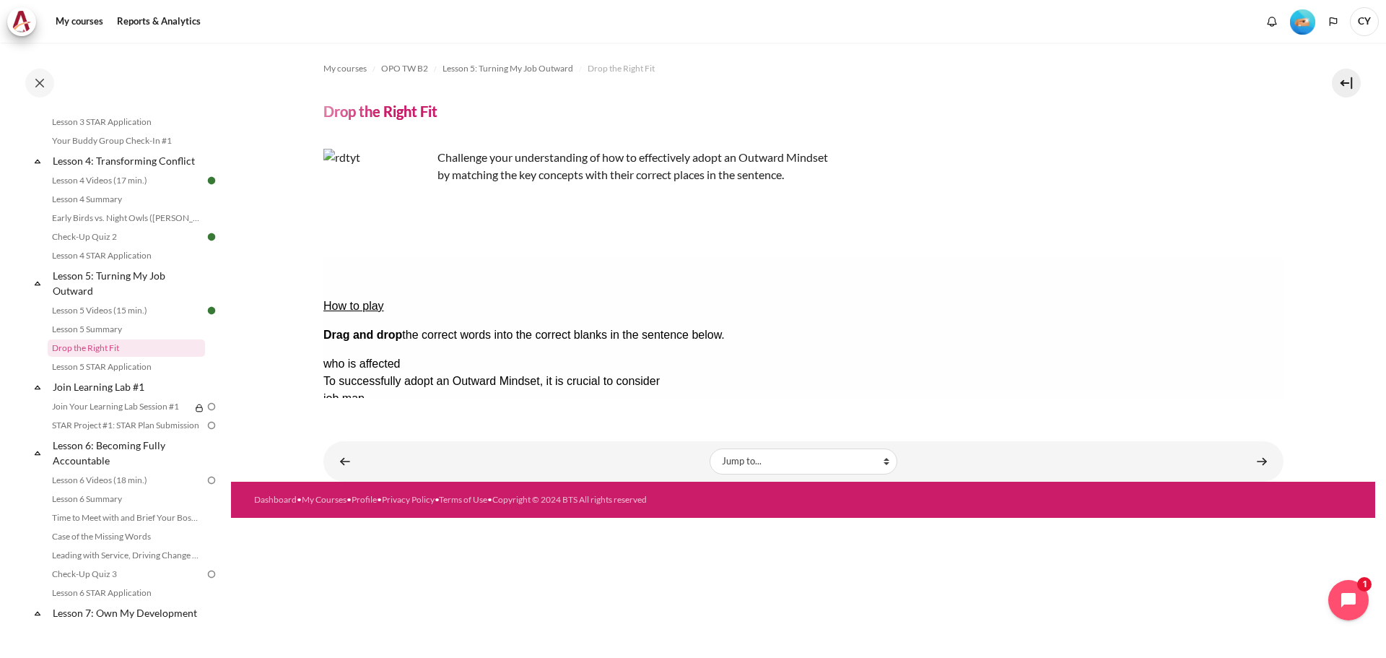
click at [362, 530] on button "Check Check the answers. The responses will be marked as correct, incorrect, or…" at bounding box center [342, 537] width 39 height 15
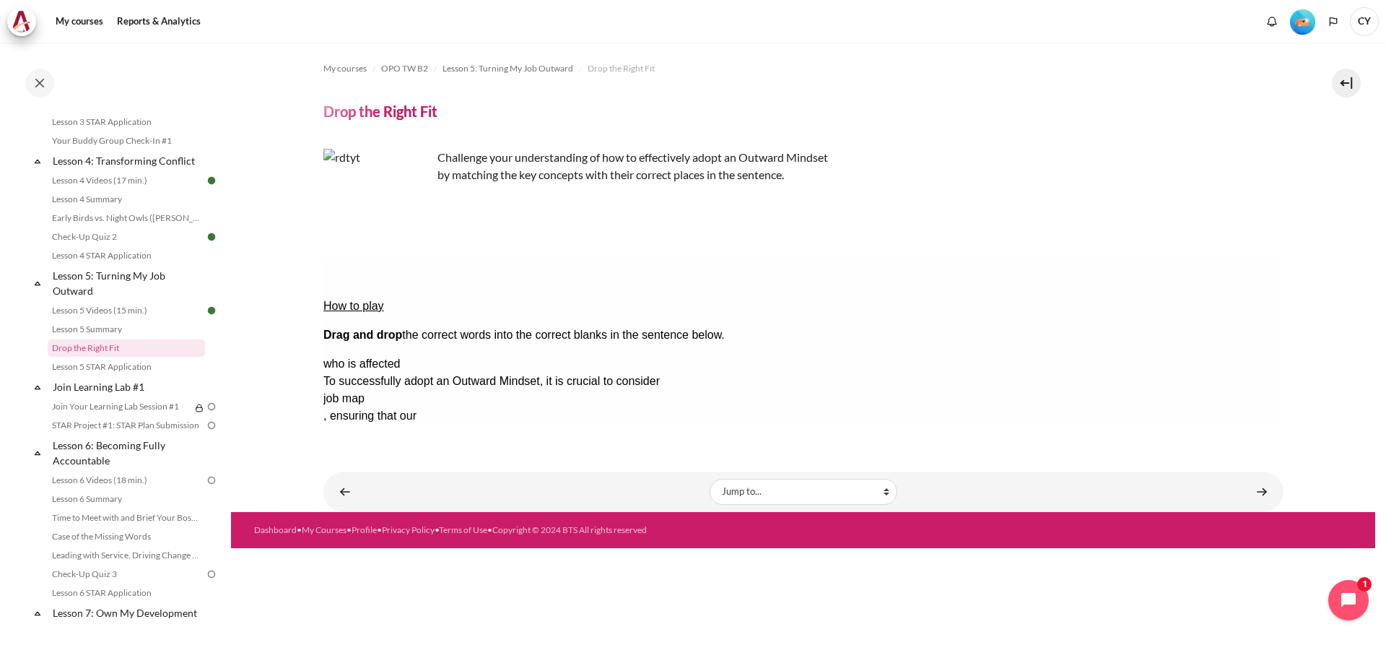
click at [394, 574] on button "Show solution Show the solution. The task will be marked with its correct solut…" at bounding box center [358, 581] width 71 height 15
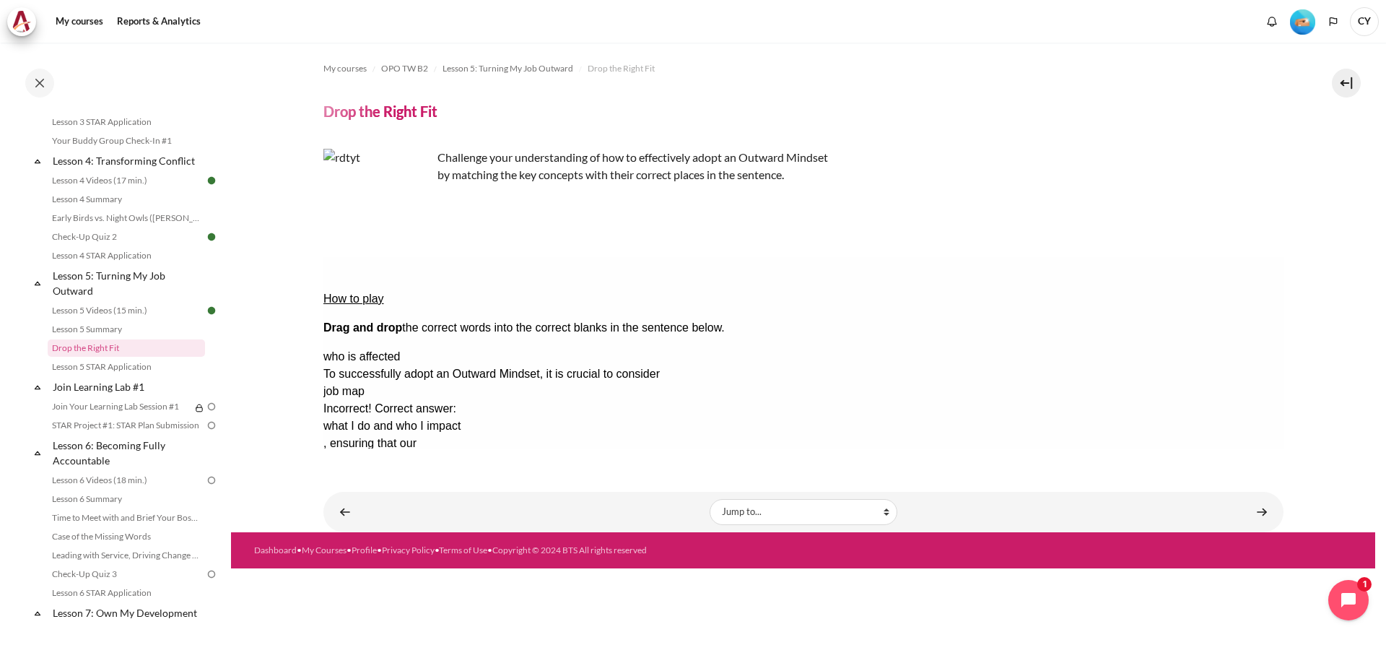
scroll to position [0, 0]
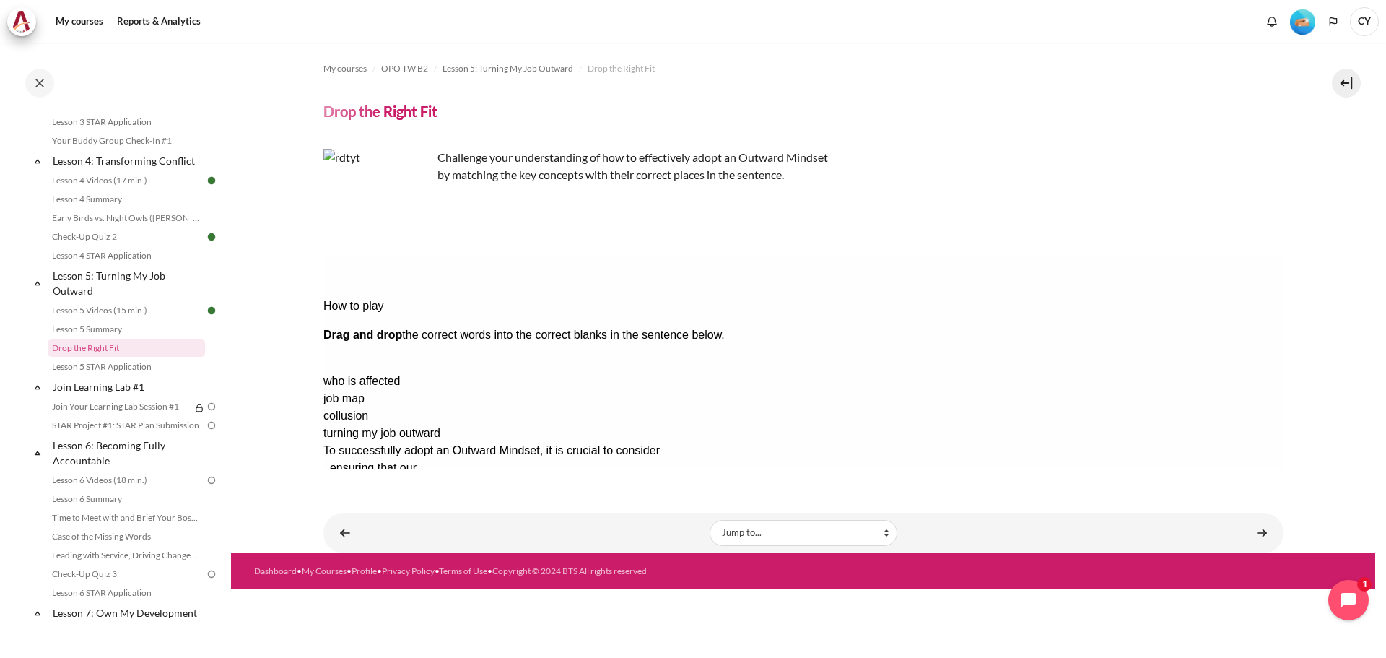
drag, startPoint x: 1181, startPoint y: 319, endPoint x: 715, endPoint y: 310, distance: 465.6
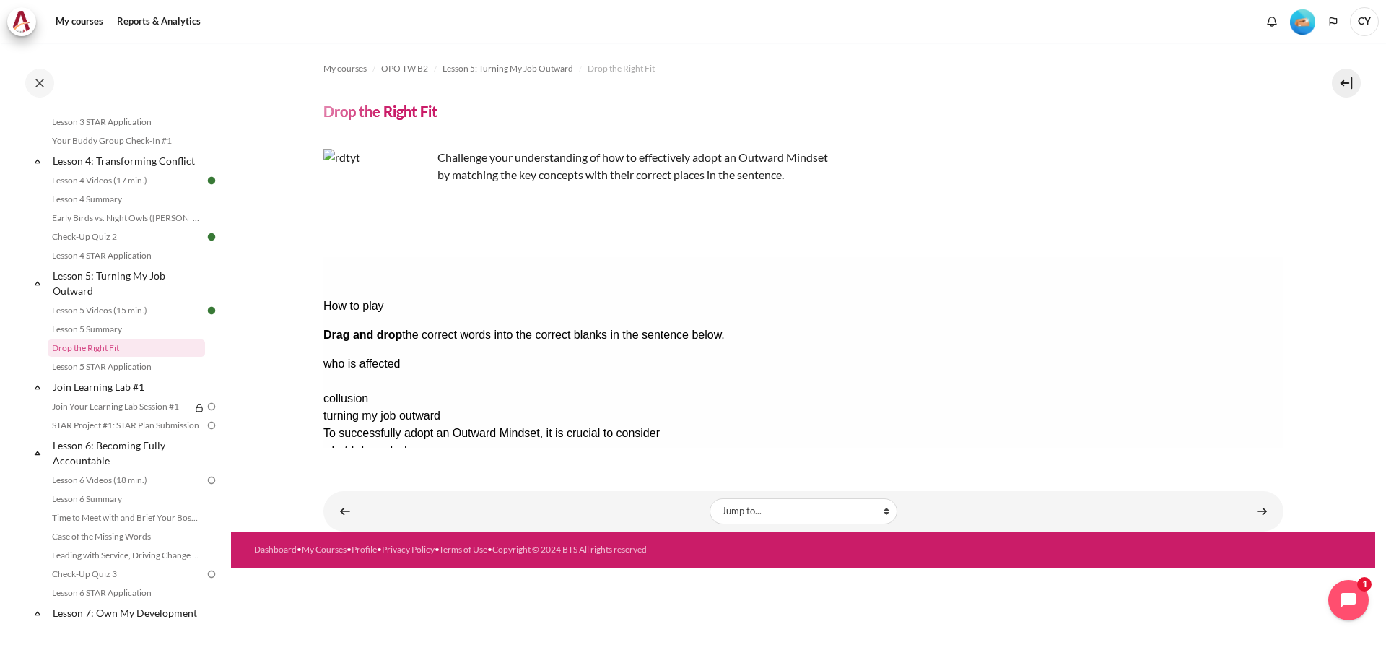
drag, startPoint x: 1213, startPoint y: 343, endPoint x: 960, endPoint y: 318, distance: 254.5
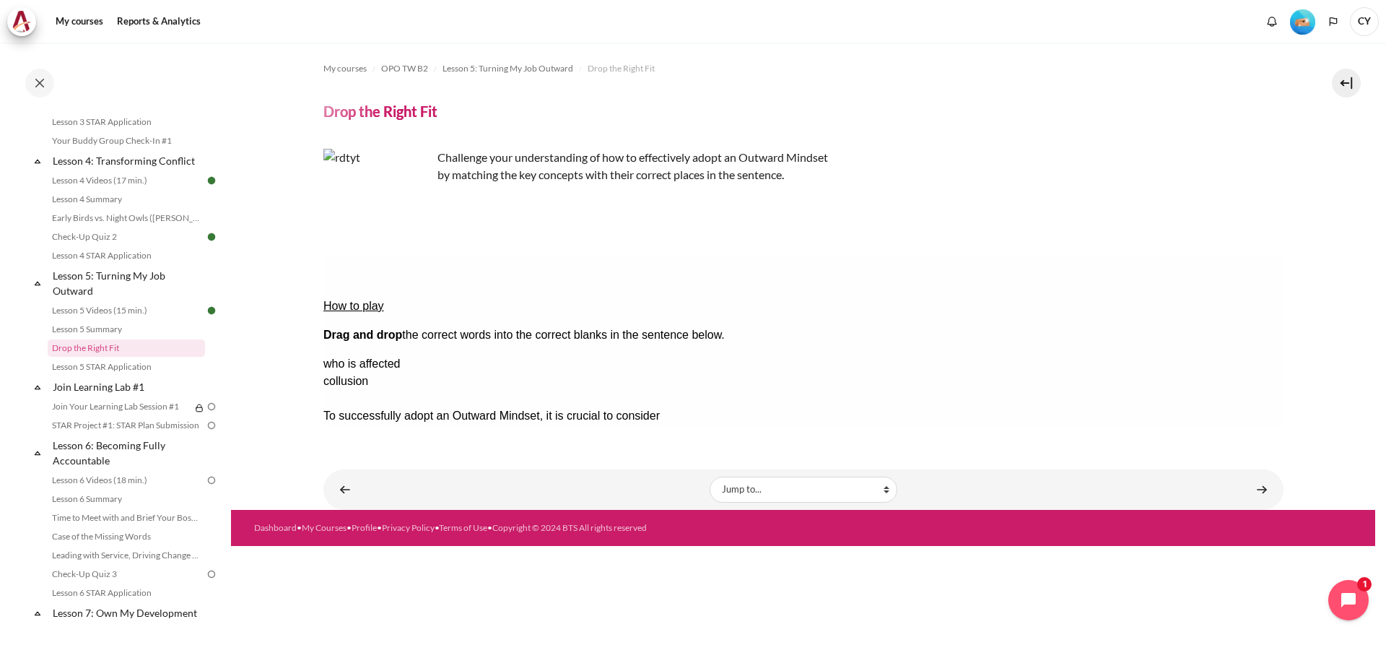
drag, startPoint x: 1244, startPoint y: 367, endPoint x: 695, endPoint y: 337, distance: 550.0
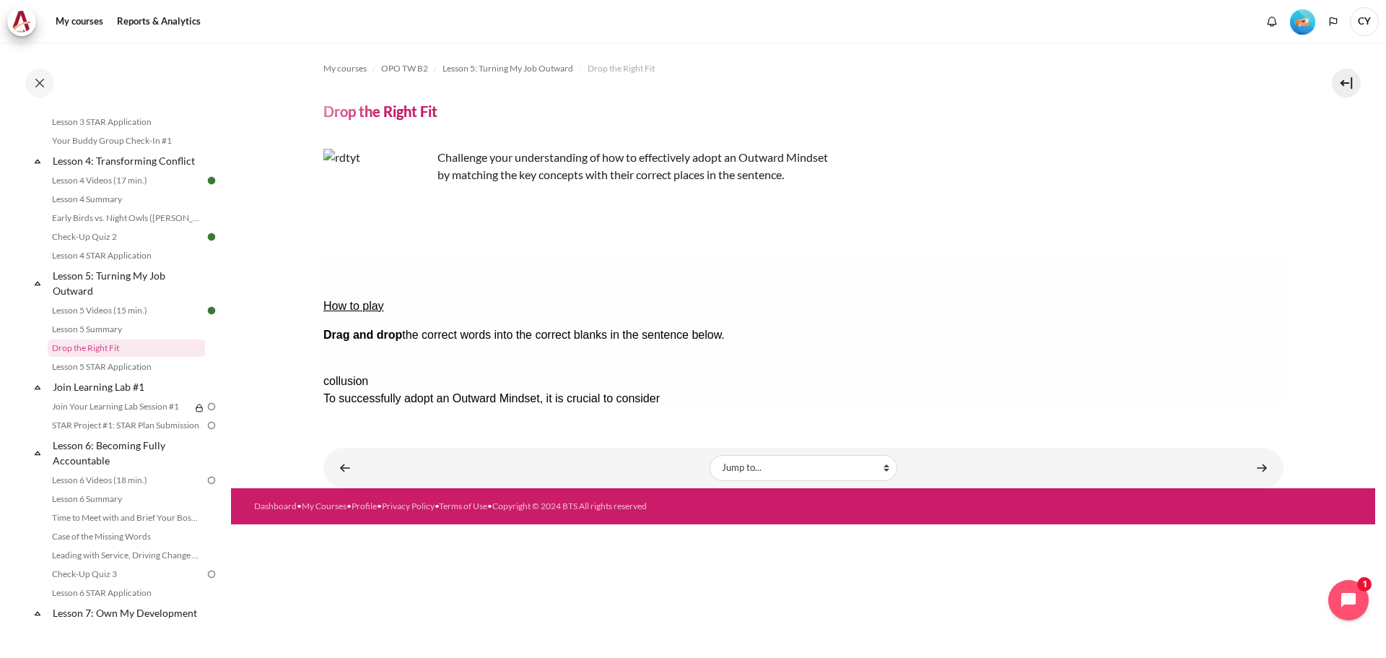
drag, startPoint x: 1220, startPoint y: 318, endPoint x: 845, endPoint y: 337, distance: 375.1
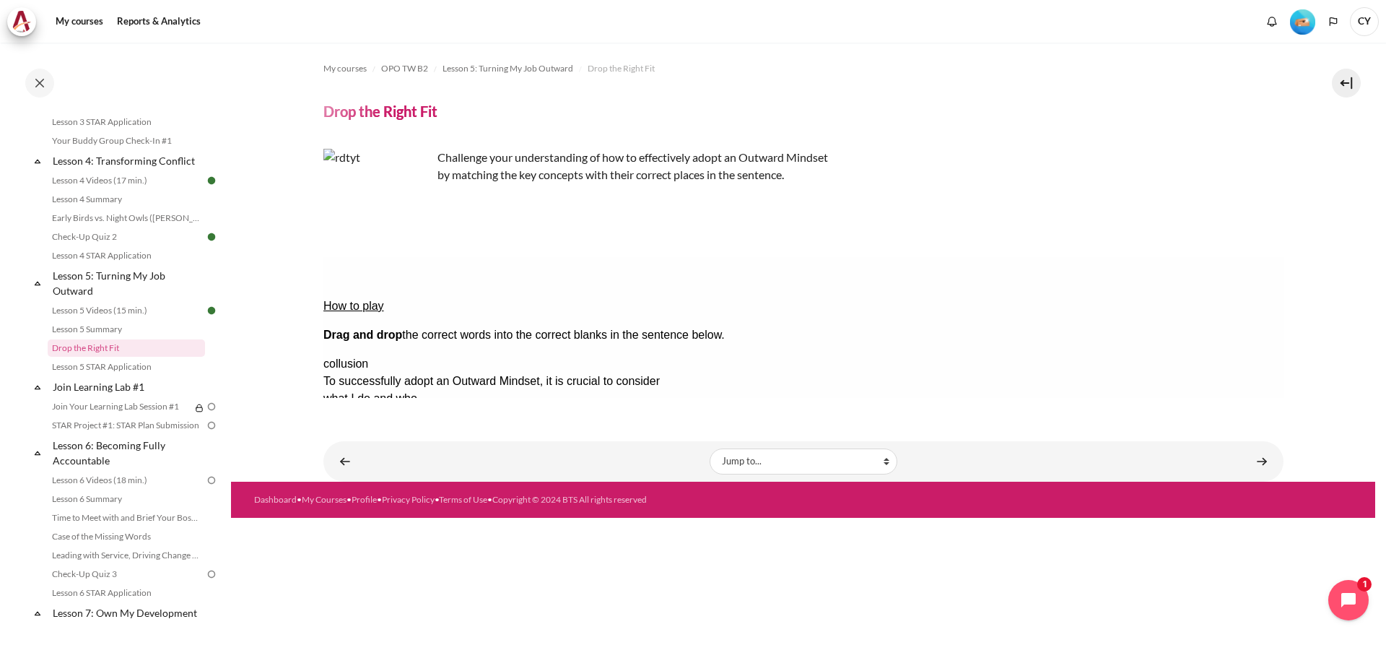
click at [362, 530] on button "Check Check the answers. The responses will be marked as correct, incorrect, or…" at bounding box center [342, 537] width 39 height 15
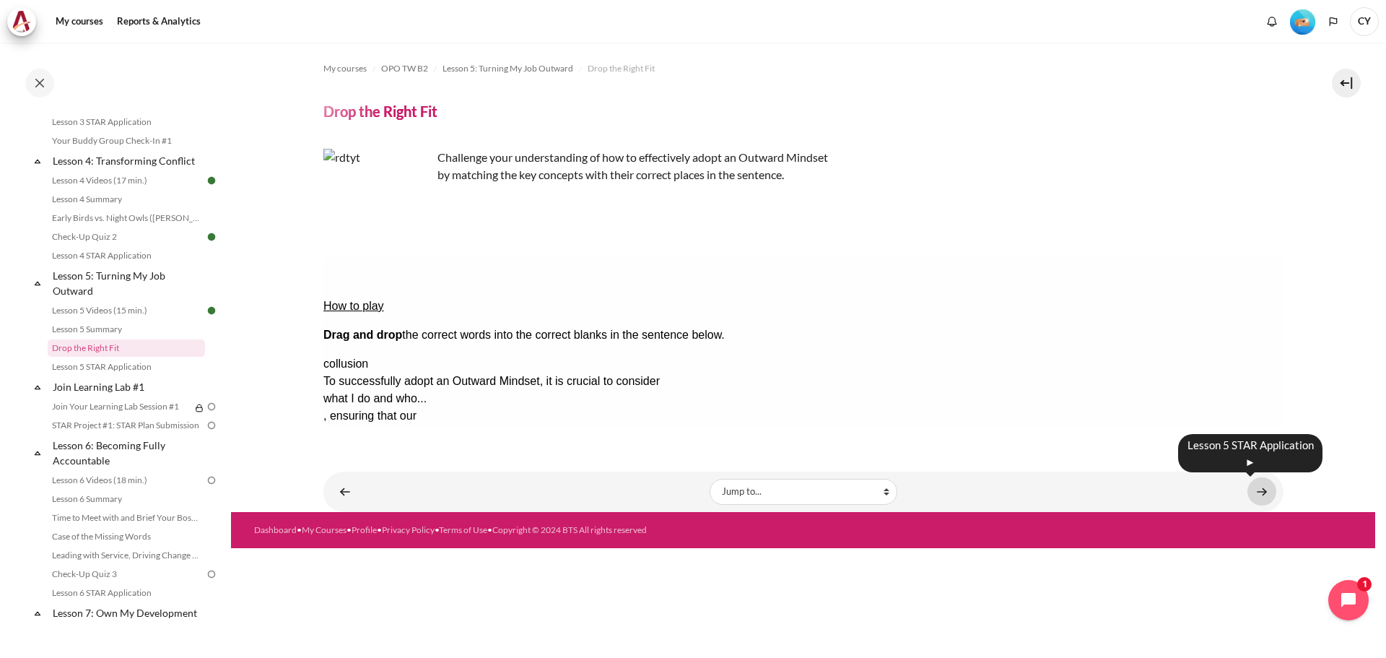
click at [1268, 489] on link "Content" at bounding box center [1261, 491] width 29 height 28
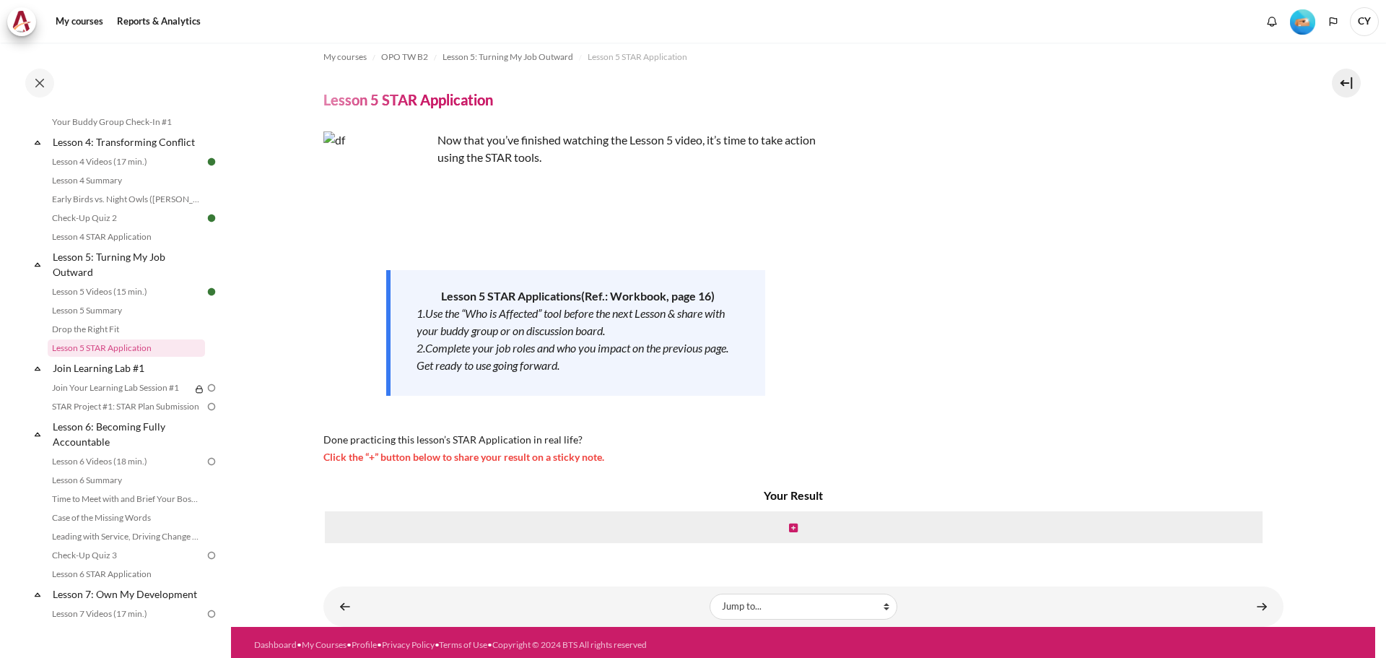
scroll to position [17, 0]
